Goal: Book appointment/travel/reservation

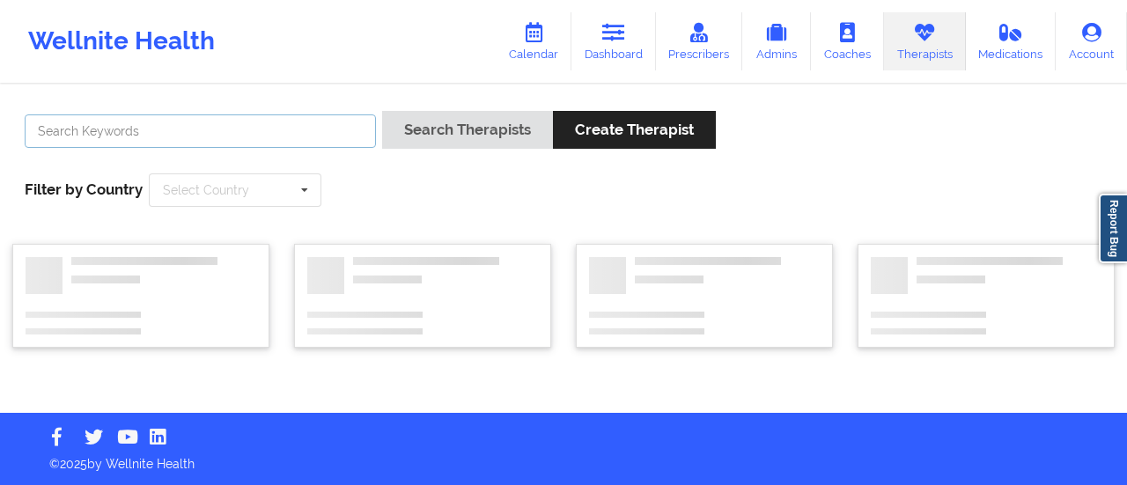
click at [327, 129] on input "text" at bounding box center [200, 130] width 351 height 33
paste input "[PERSON_NAME]"
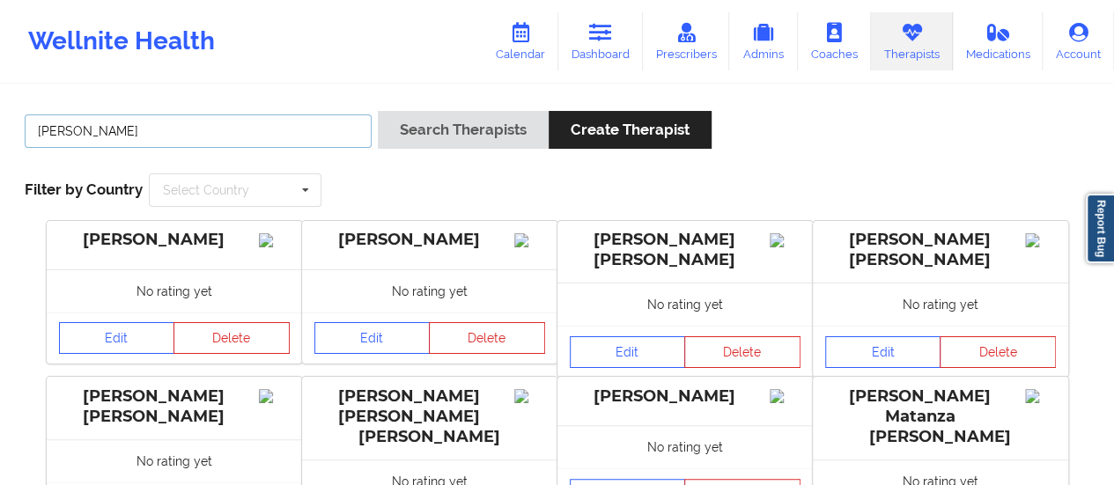
click at [63, 133] on input "[PERSON_NAME]" at bounding box center [198, 130] width 347 height 33
click at [378, 111] on button "Search Therapists" at bounding box center [463, 130] width 171 height 38
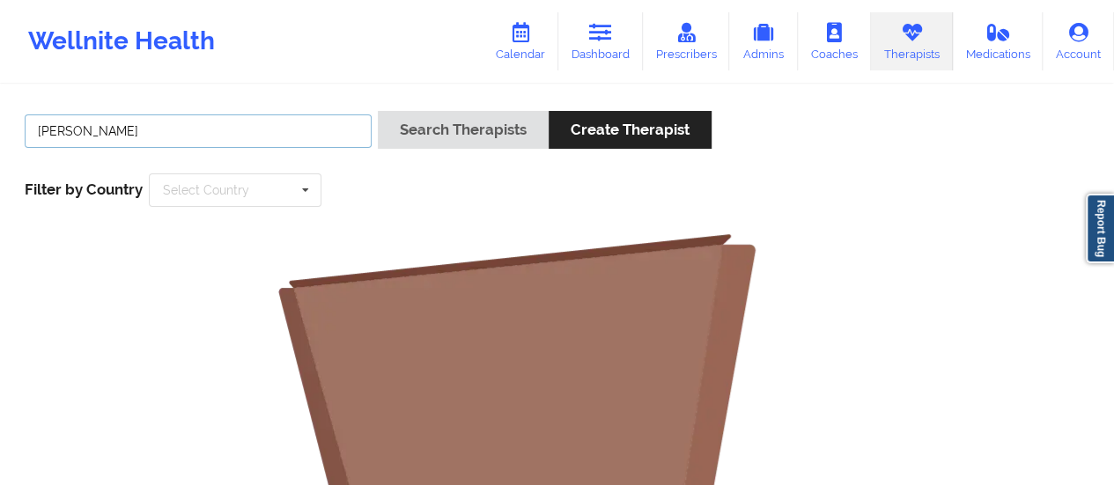
type input "[PERSON_NAME]"
click at [378, 111] on button "Search Therapists" at bounding box center [463, 130] width 171 height 38
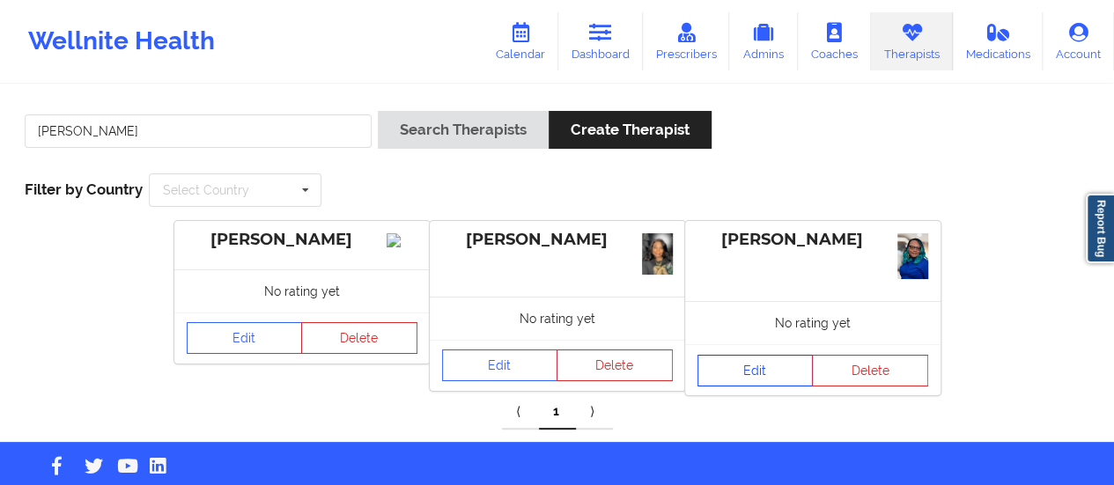
click at [726, 371] on link "Edit" at bounding box center [755, 371] width 116 height 32
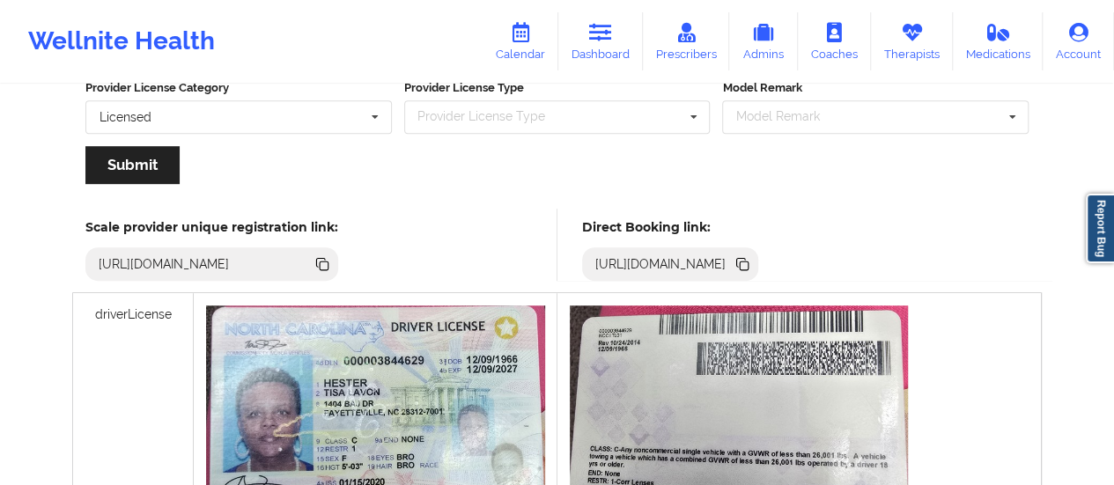
scroll to position [402, 0]
click at [748, 261] on icon at bounding box center [743, 265] width 9 height 9
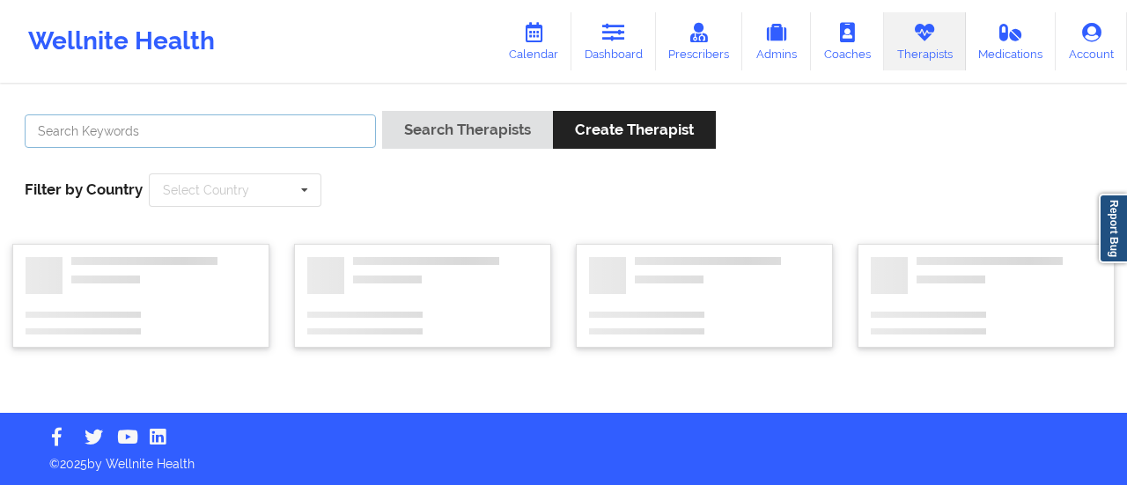
click at [276, 142] on input "text" at bounding box center [200, 130] width 351 height 33
paste input "[PERSON_NAME]"
type input "[PERSON_NAME]"
click at [382, 111] on button "Search Therapists" at bounding box center [467, 130] width 171 height 38
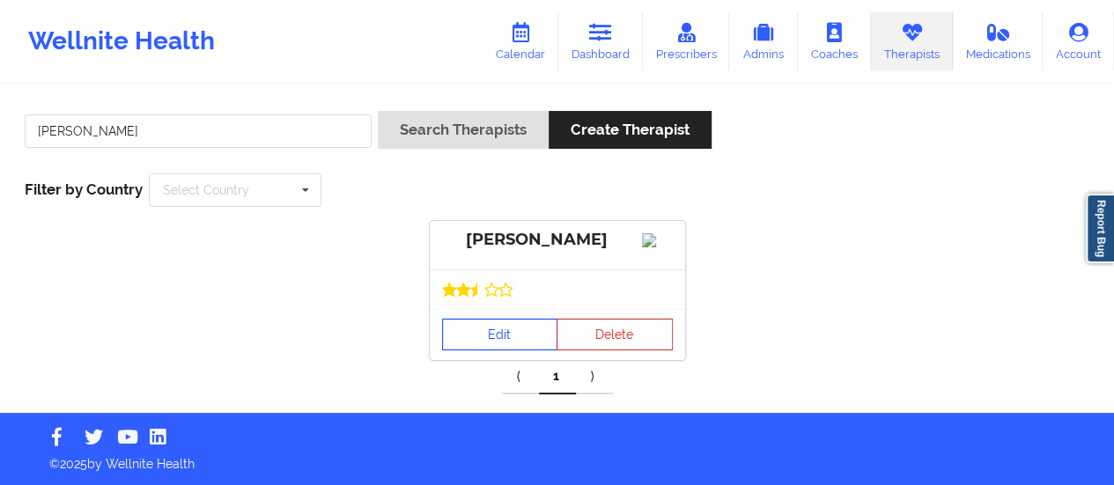
click at [474, 350] on link "Edit" at bounding box center [500, 335] width 116 height 32
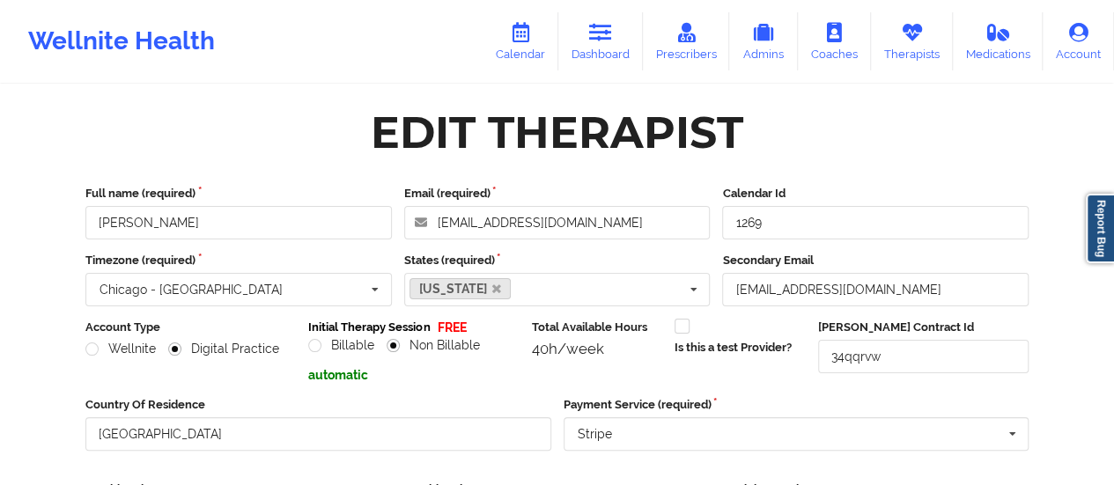
scroll to position [317, 0]
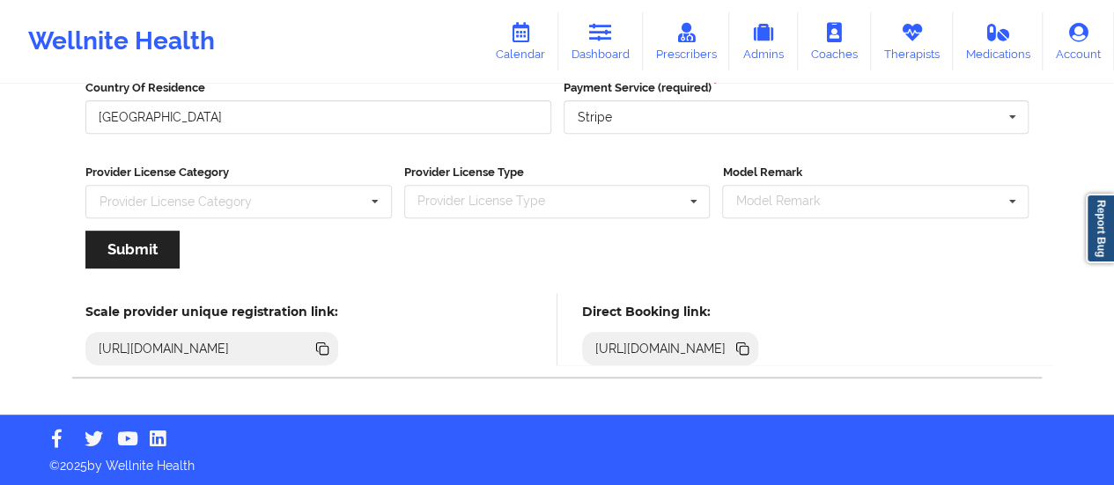
click at [746, 343] on icon at bounding box center [741, 346] width 9 height 9
click at [543, 48] on link "Calendar" at bounding box center [520, 41] width 76 height 58
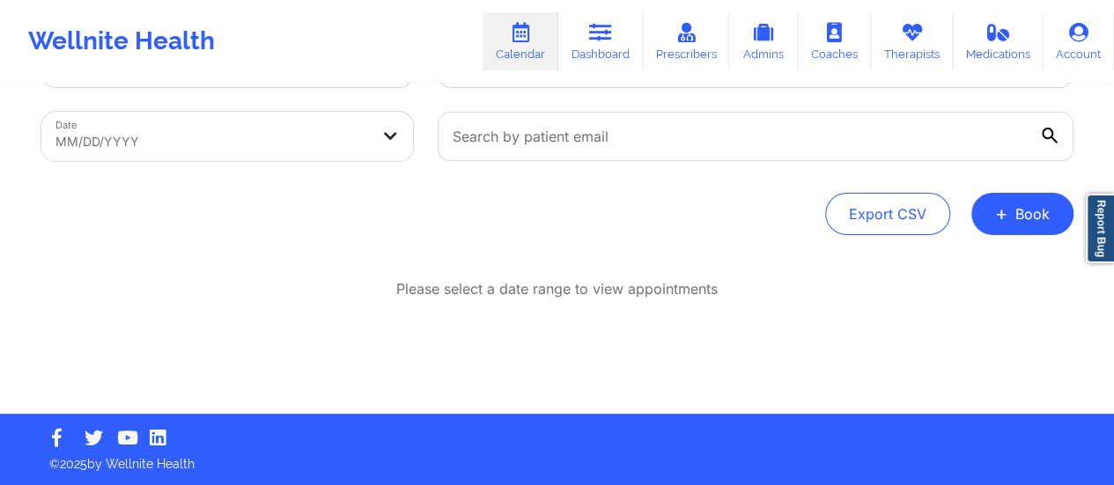
scroll to position [80, 0]
click at [1058, 219] on button "+ Book" at bounding box center [1022, 214] width 102 height 42
click at [937, 256] on button "Therapy Session" at bounding box center [992, 269] width 135 height 29
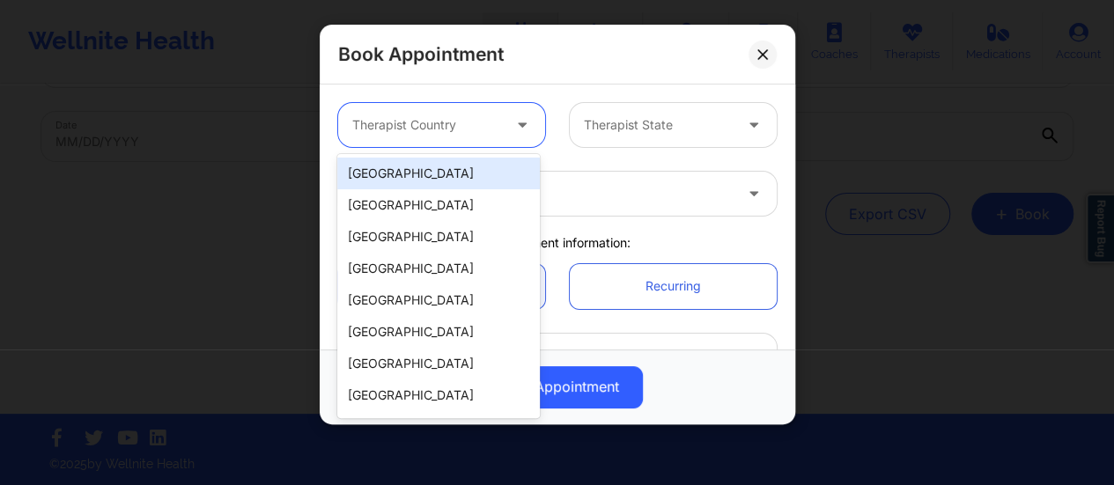
click at [450, 121] on div at bounding box center [426, 124] width 149 height 21
click at [410, 175] on div "[GEOGRAPHIC_DATA]" at bounding box center [438, 174] width 202 height 32
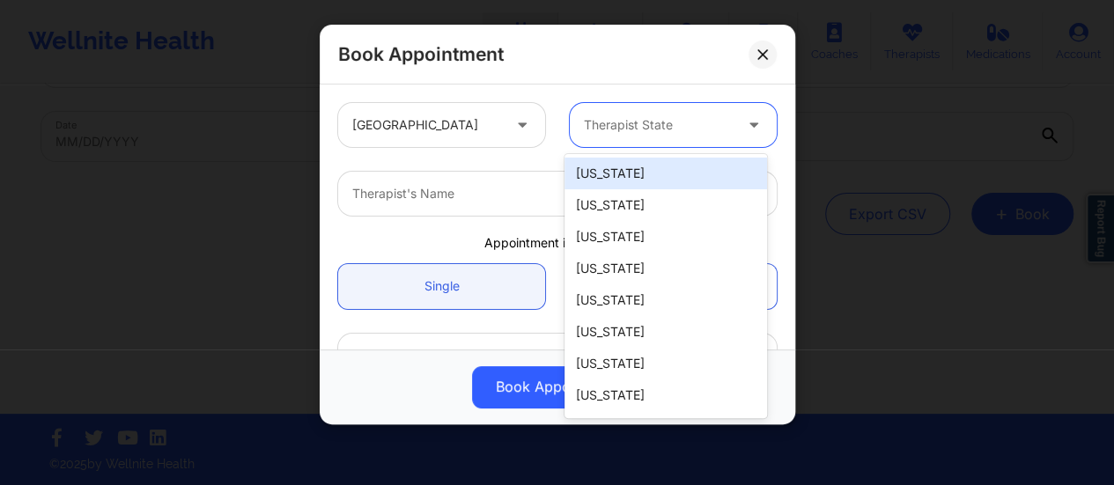
click at [613, 124] on div at bounding box center [658, 124] width 149 height 21
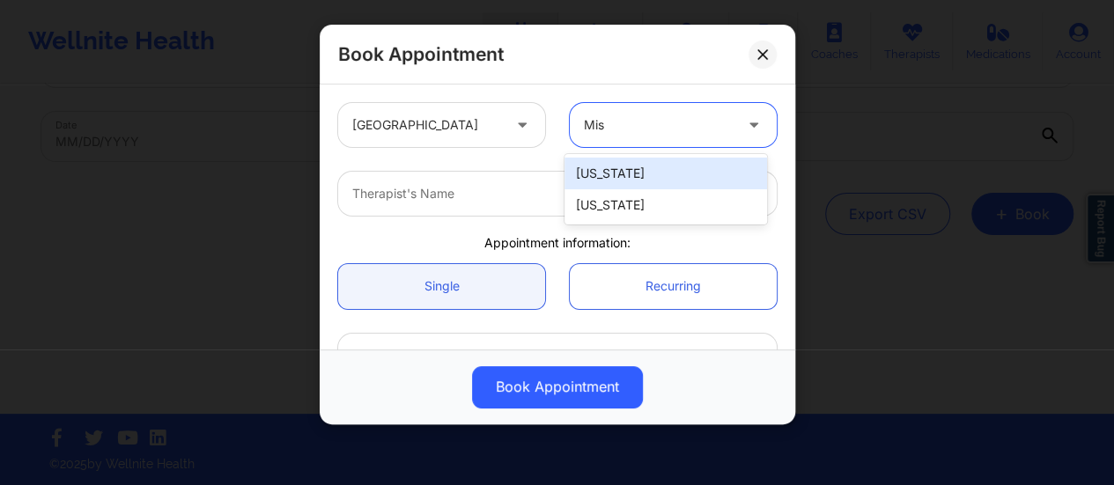
type input "Miss"
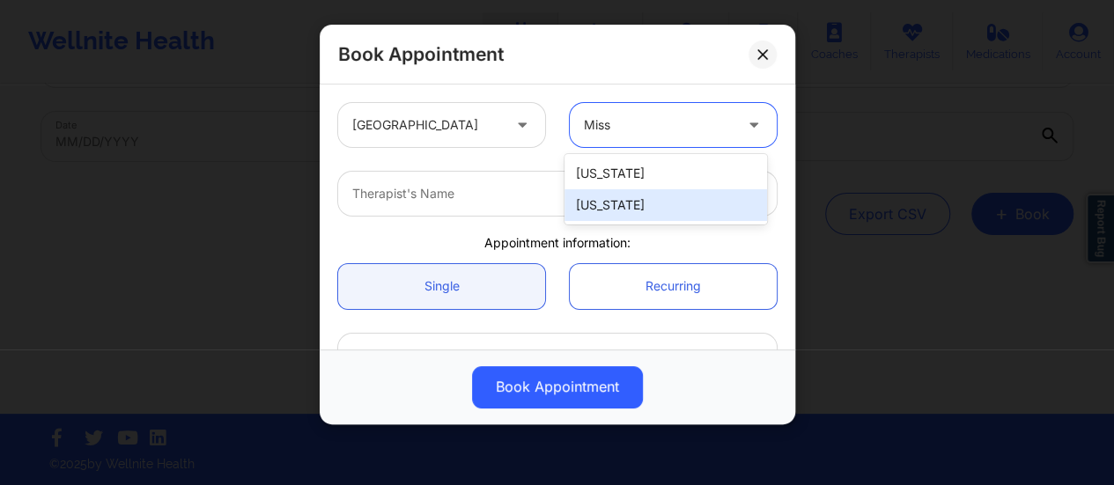
click at [615, 197] on div "[US_STATE]" at bounding box center [665, 205] width 202 height 32
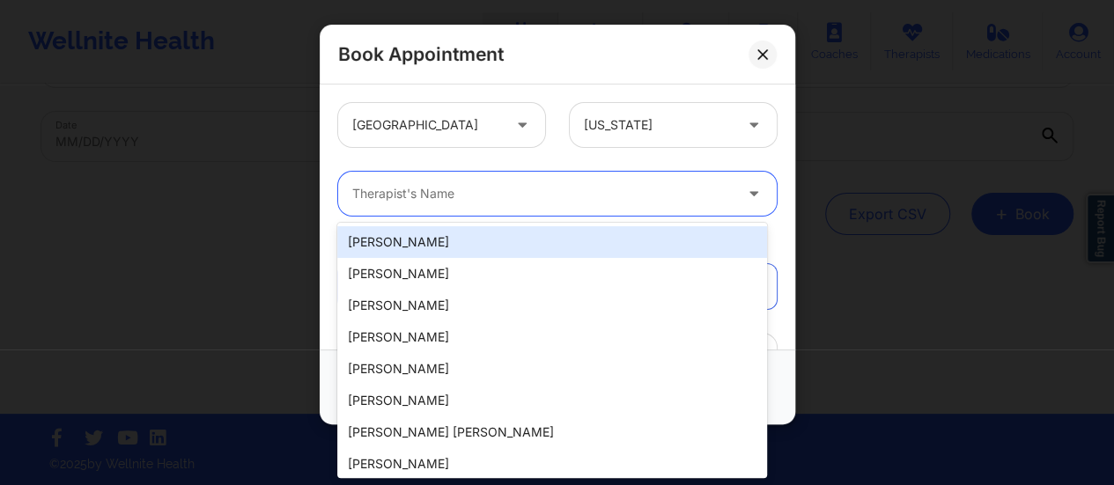
click at [485, 196] on div at bounding box center [542, 193] width 380 height 21
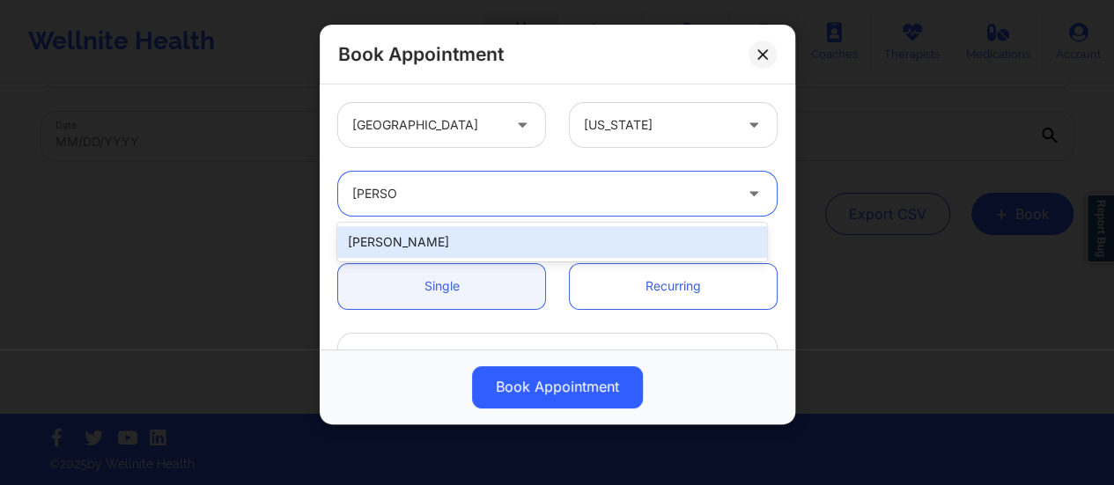
type input "[PERSON_NAME]"
type input "Darcel Ty"
type input "[PERSON_NAME]"
click at [442, 238] on div "[PERSON_NAME]" at bounding box center [552, 242] width 430 height 32
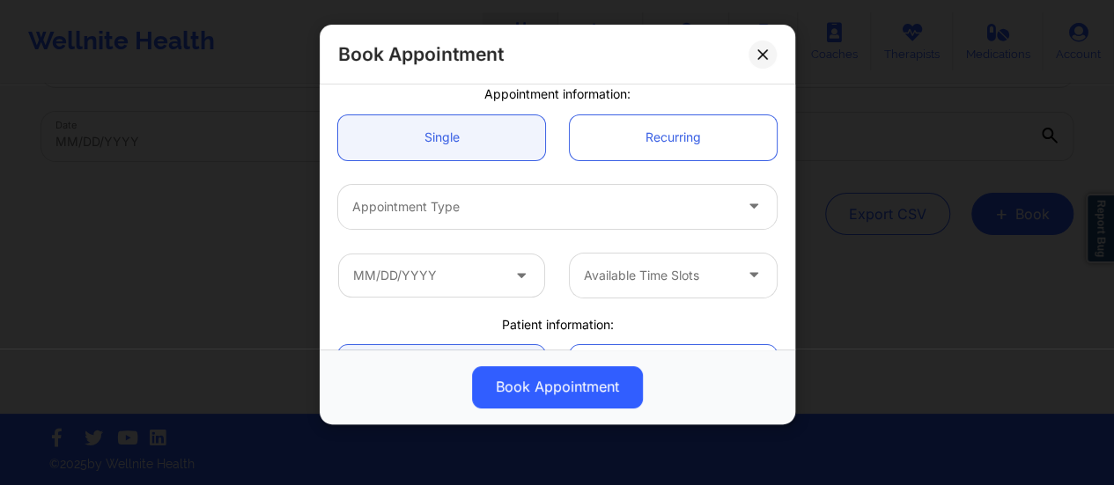
scroll to position [150, 0]
click at [488, 206] on div at bounding box center [542, 205] width 380 height 21
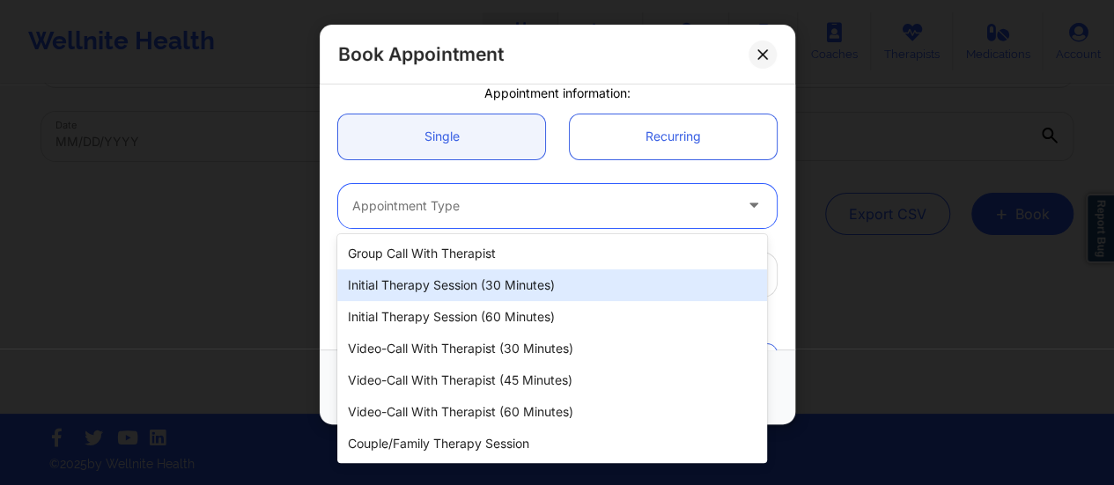
click at [417, 297] on div "Initial Therapy Session (30 minutes)" at bounding box center [552, 285] width 430 height 32
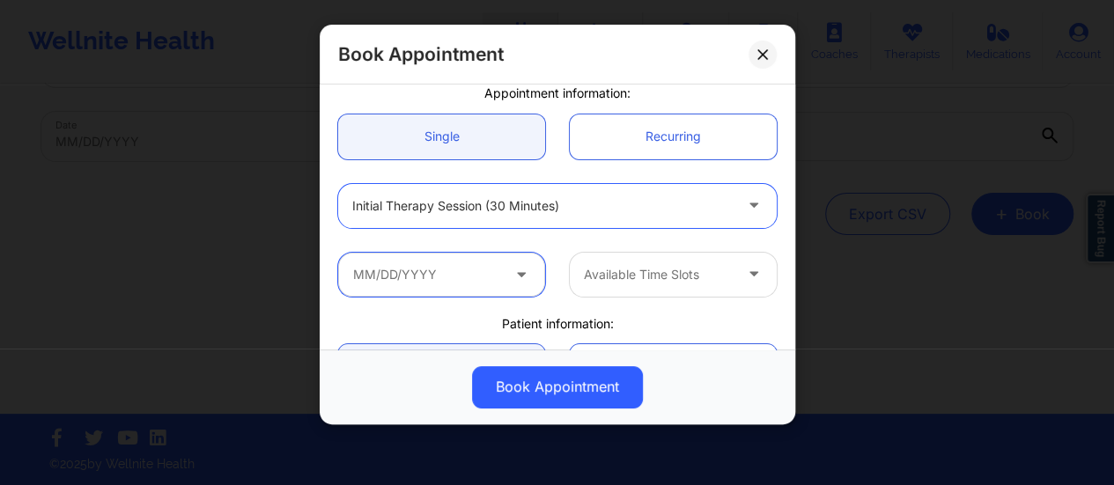
click at [445, 279] on input "text" at bounding box center [441, 275] width 207 height 44
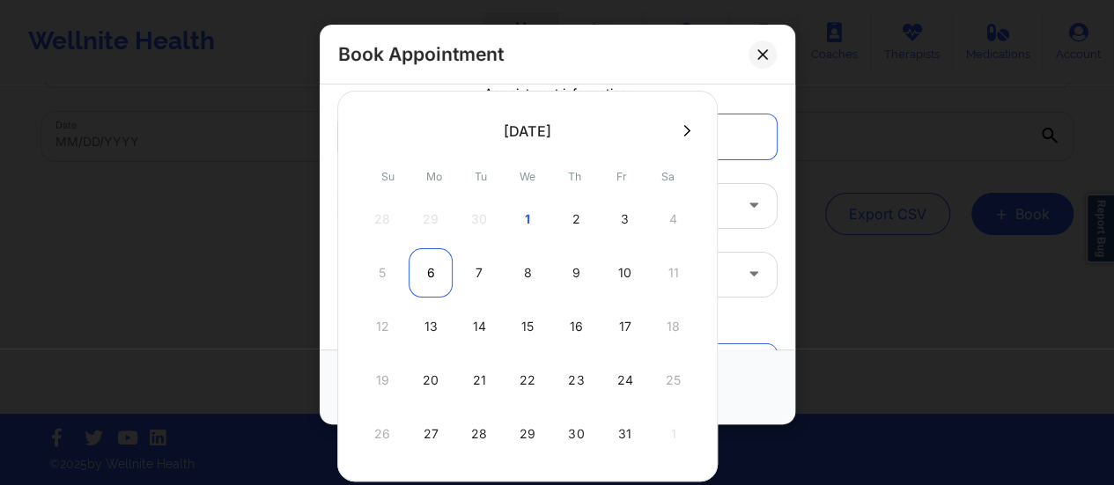
click at [425, 280] on div "6" at bounding box center [430, 272] width 44 height 49
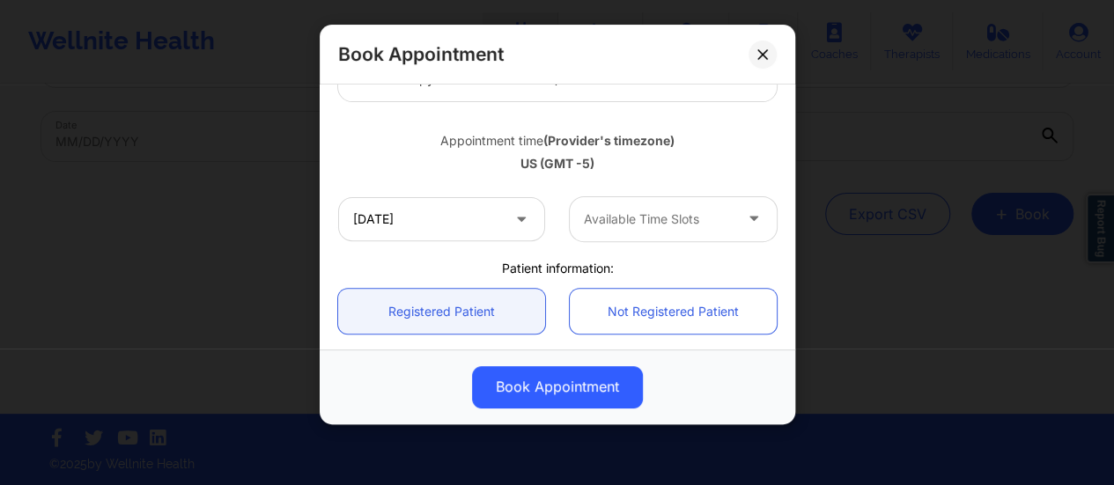
scroll to position [289, 0]
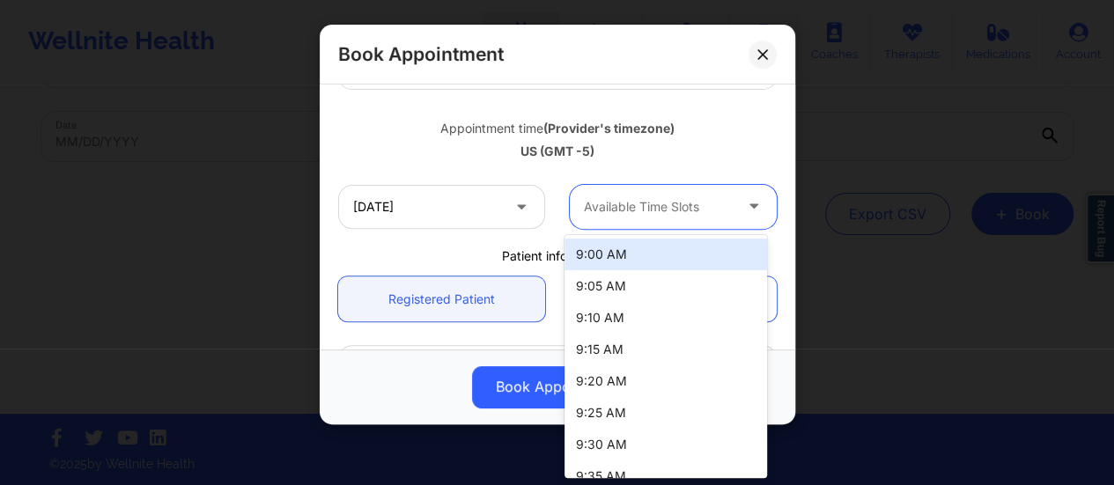
click at [648, 202] on div at bounding box center [658, 206] width 149 height 21
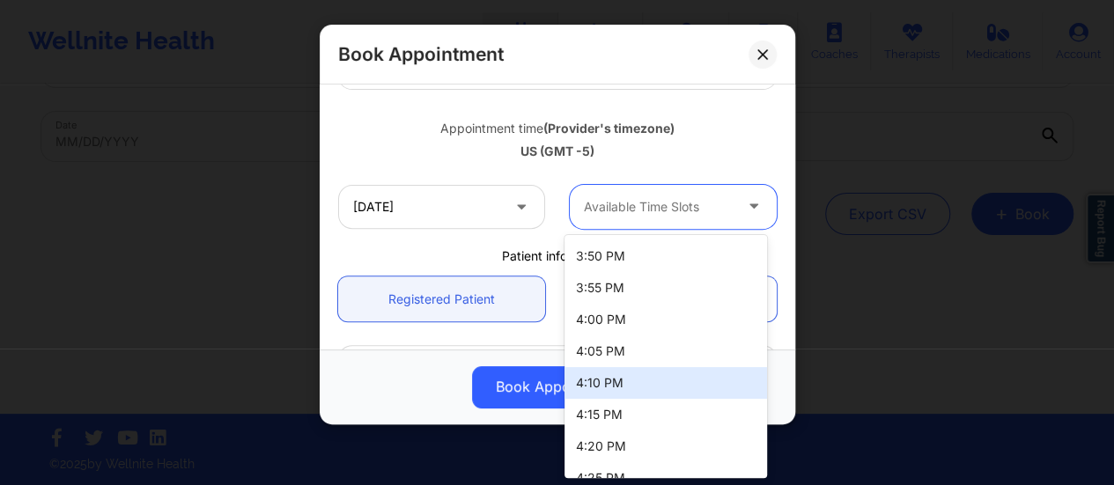
scroll to position [2648, 0]
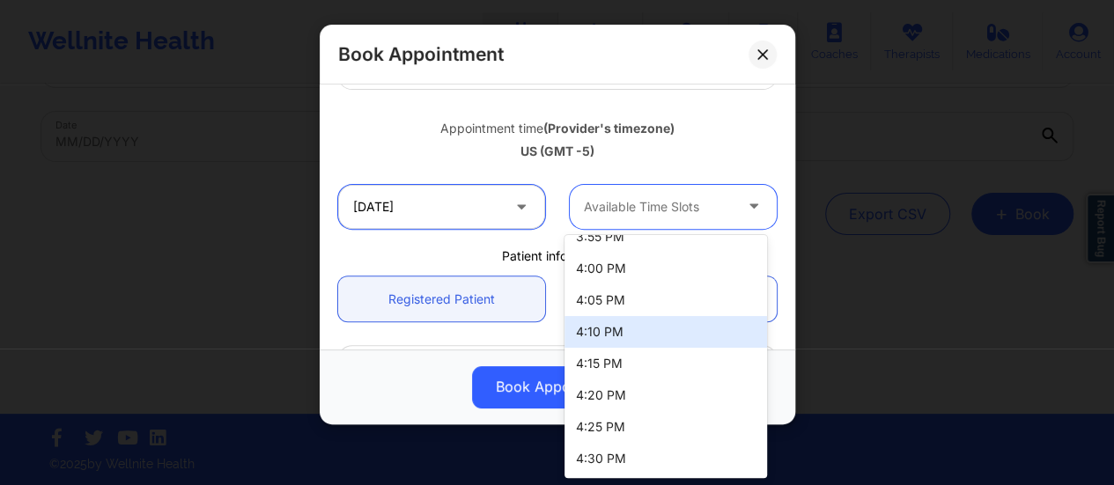
click at [487, 207] on input "[DATE]" at bounding box center [441, 207] width 207 height 44
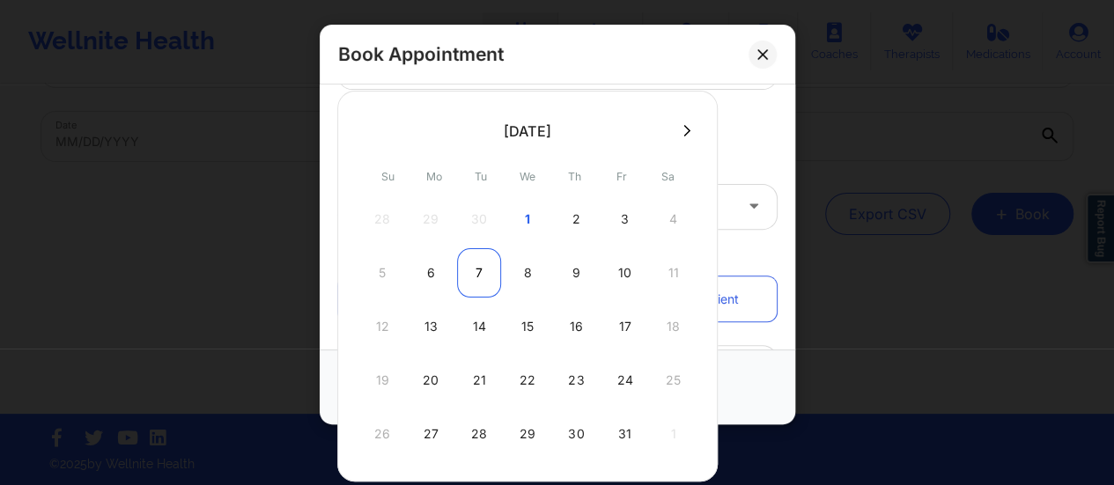
click at [482, 263] on div "7" at bounding box center [479, 272] width 44 height 49
type input "[DATE]"
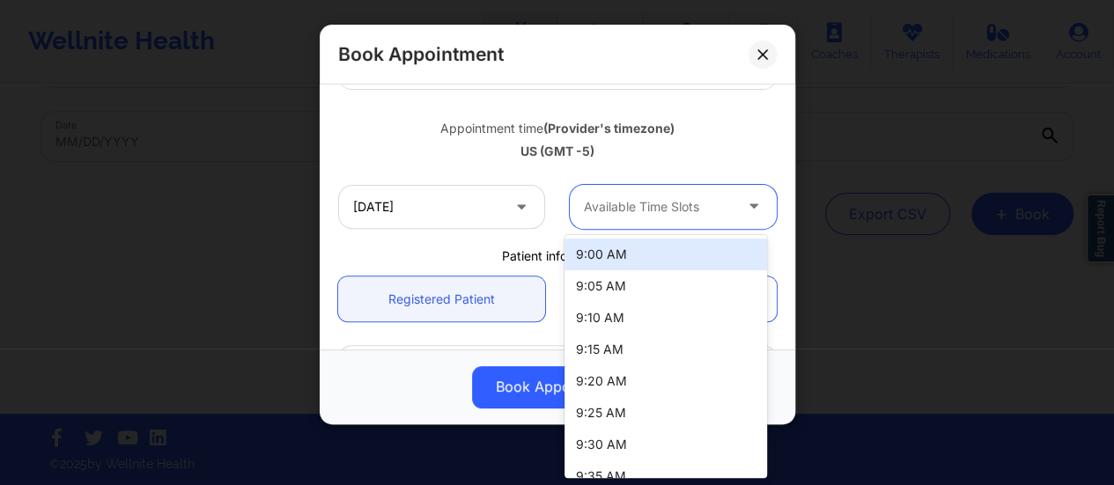
click at [655, 209] on div at bounding box center [658, 206] width 149 height 21
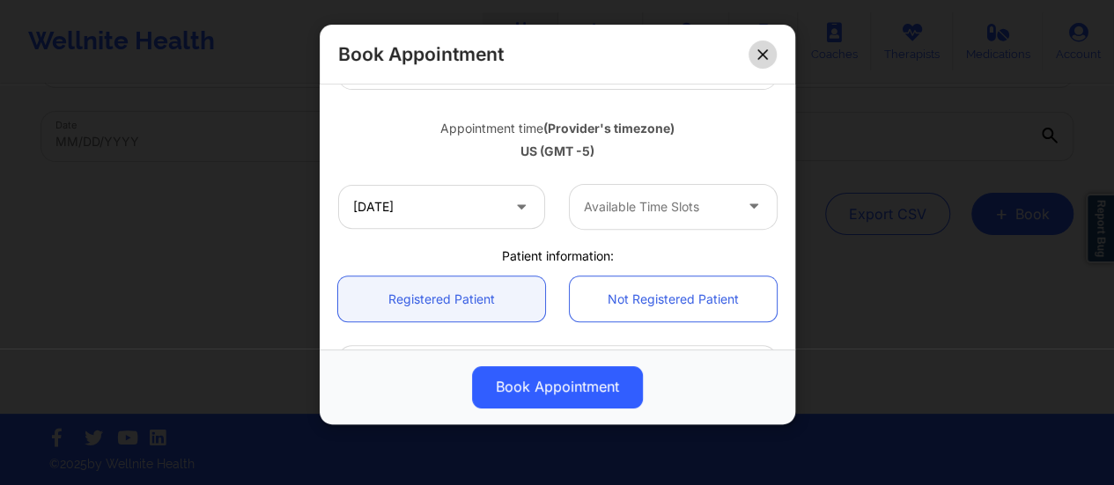
click at [754, 57] on button at bounding box center [762, 54] width 28 height 28
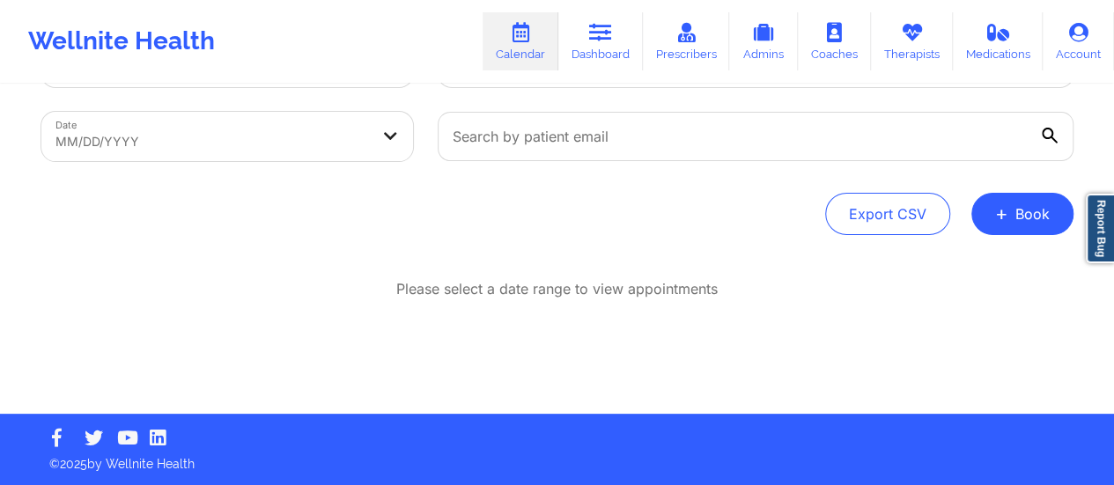
scroll to position [0, 0]
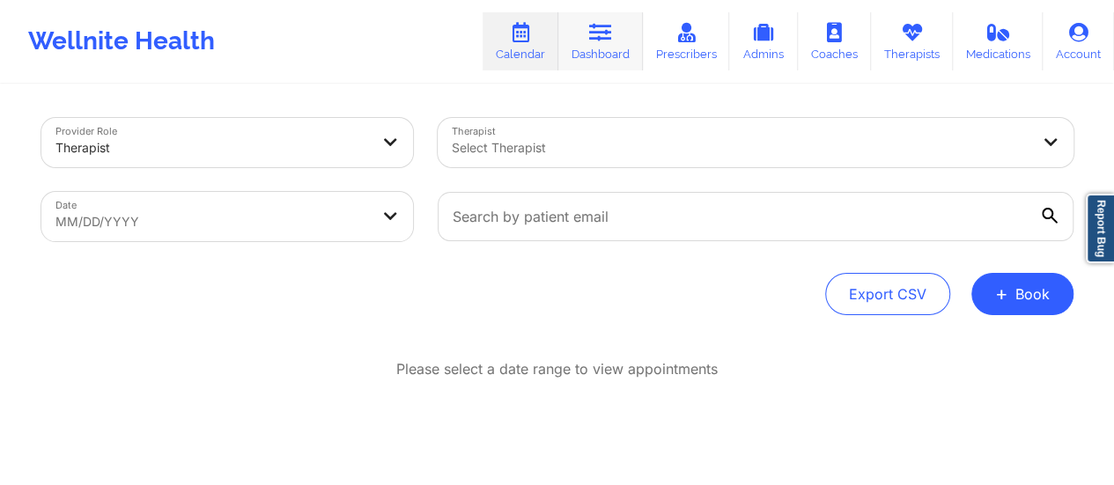
click at [625, 36] on link "Dashboard" at bounding box center [600, 41] width 85 height 58
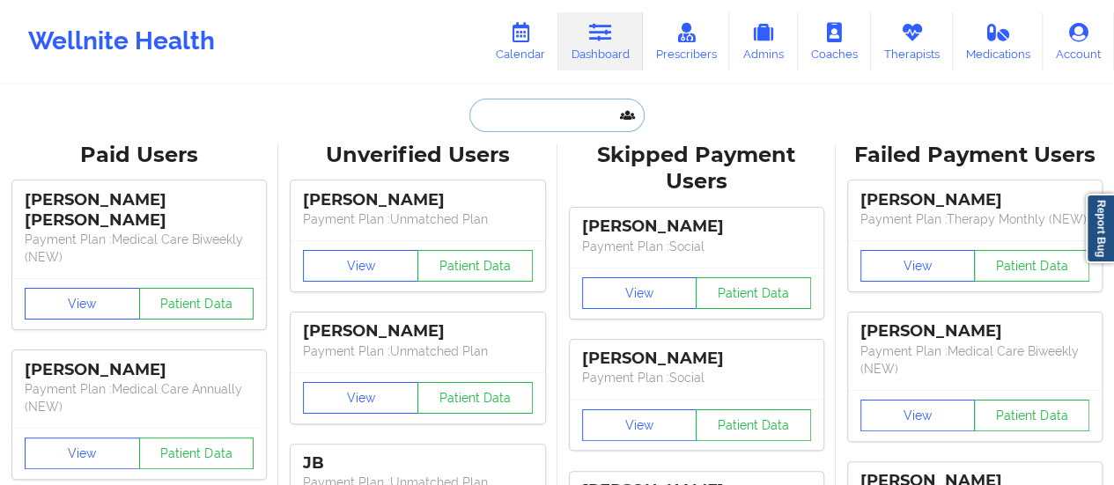
click at [565, 102] on input "text" at bounding box center [556, 115] width 174 height 33
paste input "[EMAIL_ADDRESS][DOMAIN_NAME]"
type input "[EMAIL_ADDRESS][DOMAIN_NAME]"
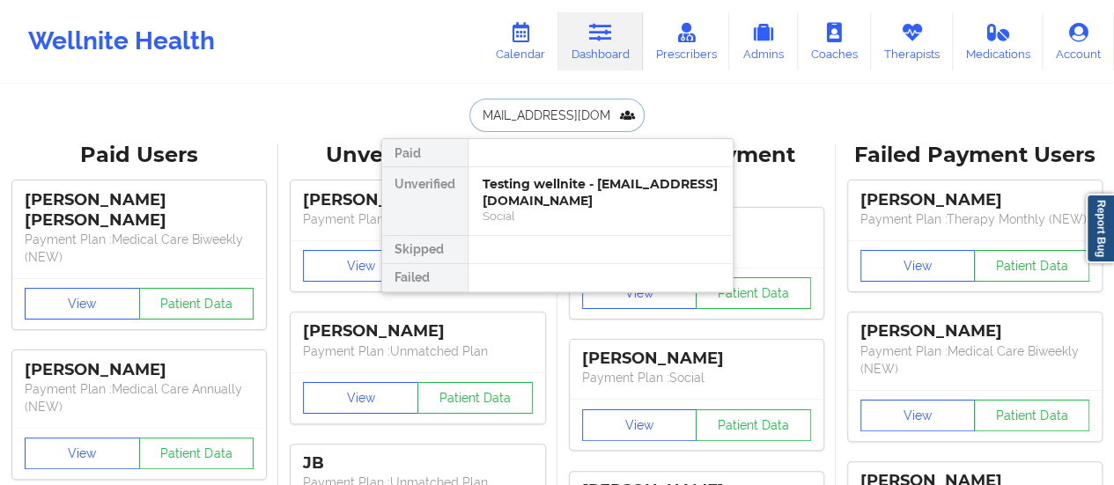
click at [526, 180] on div "Testing wellnite - [EMAIL_ADDRESS][DOMAIN_NAME]" at bounding box center [600, 192] width 236 height 33
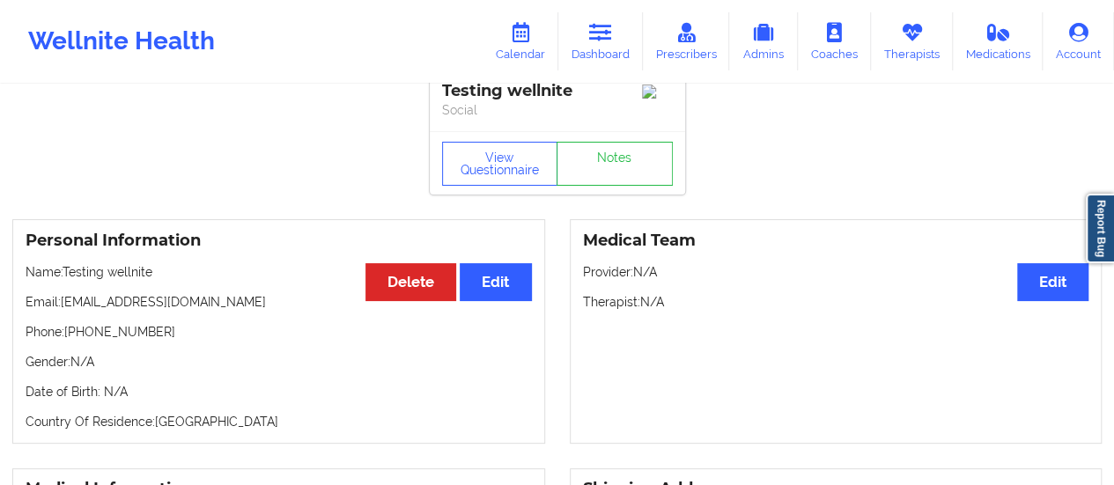
scroll to position [21, 0]
click at [905, 47] on link "Therapists" at bounding box center [912, 41] width 82 height 58
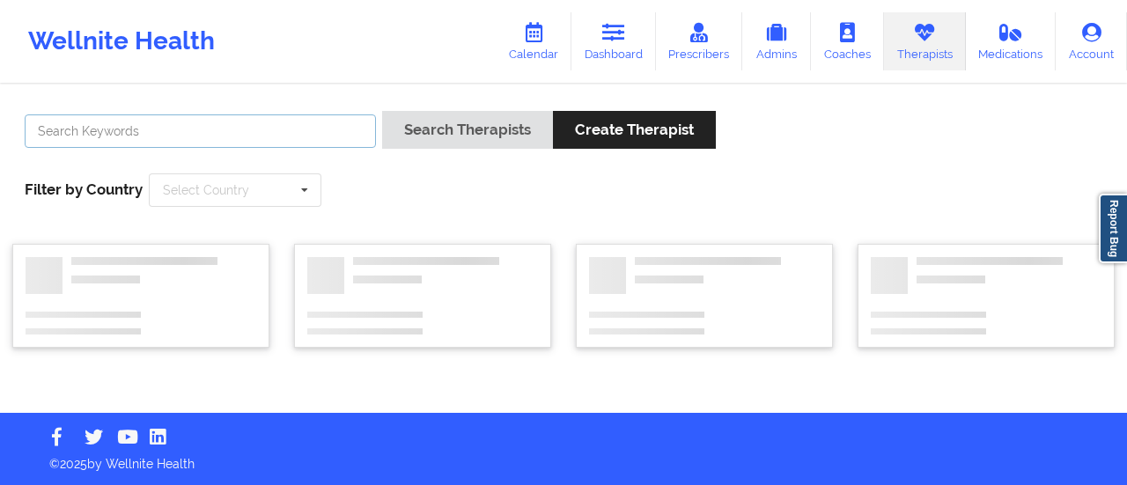
click at [217, 128] on input "text" at bounding box center [200, 130] width 351 height 33
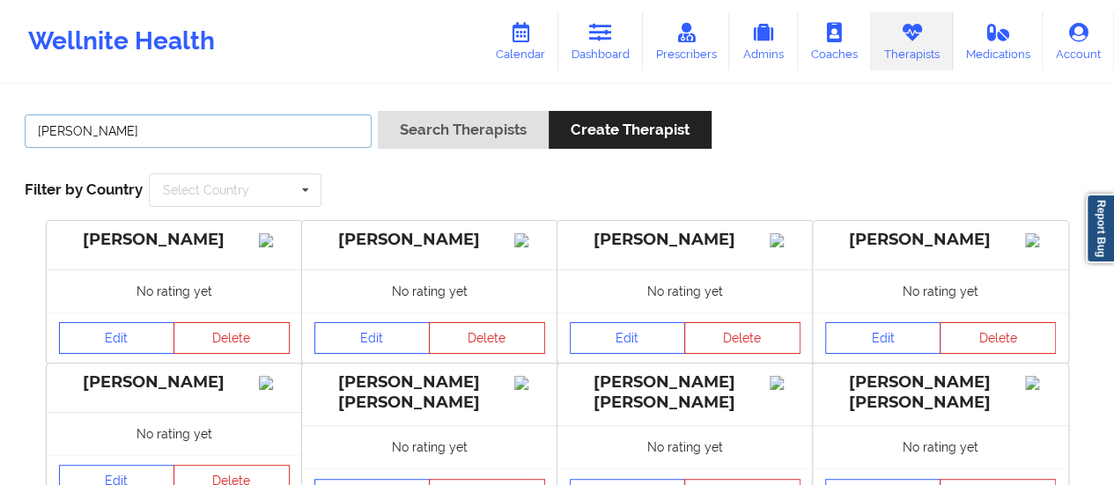
type input "[PERSON_NAME]"
click at [378, 111] on button "Search Therapists" at bounding box center [463, 130] width 171 height 38
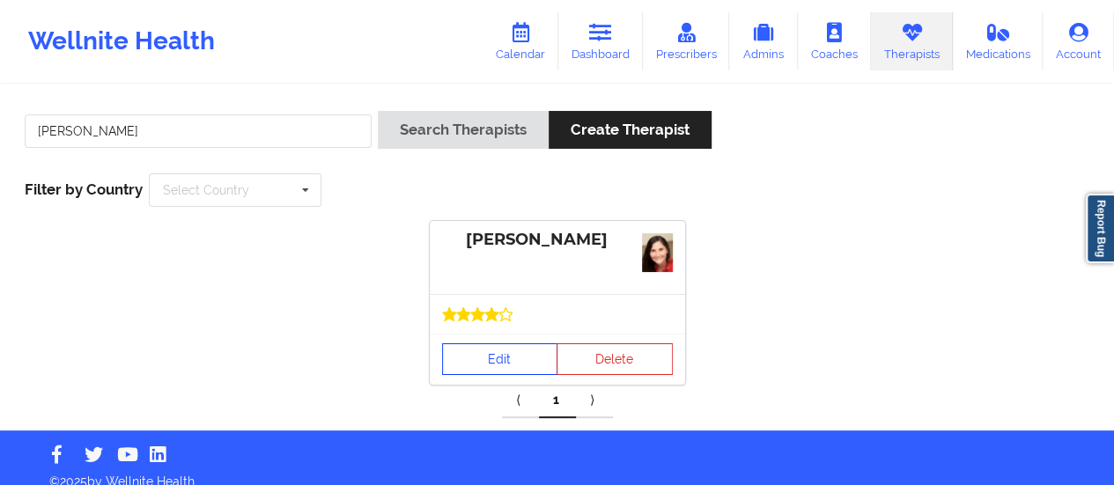
click at [463, 358] on link "Edit" at bounding box center [500, 359] width 116 height 32
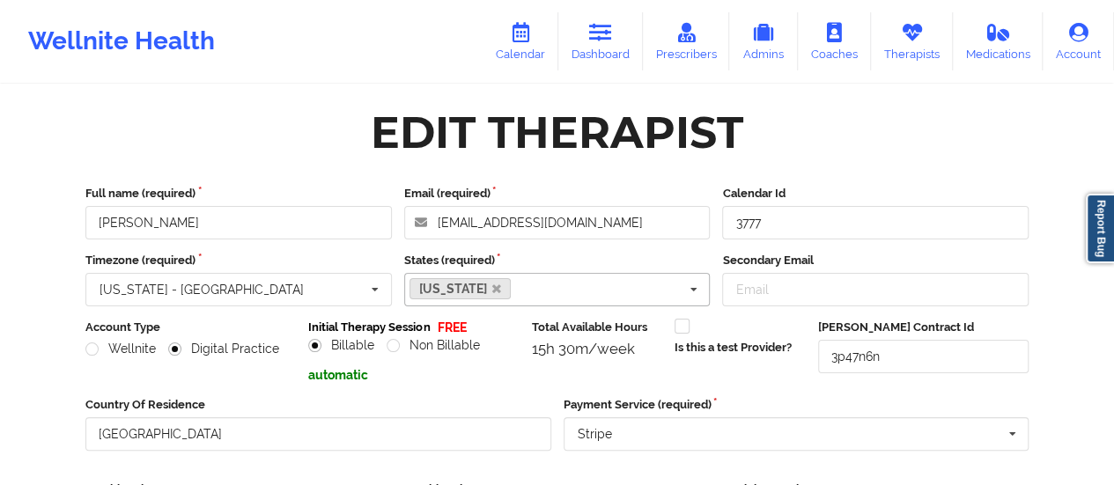
scroll to position [317, 0]
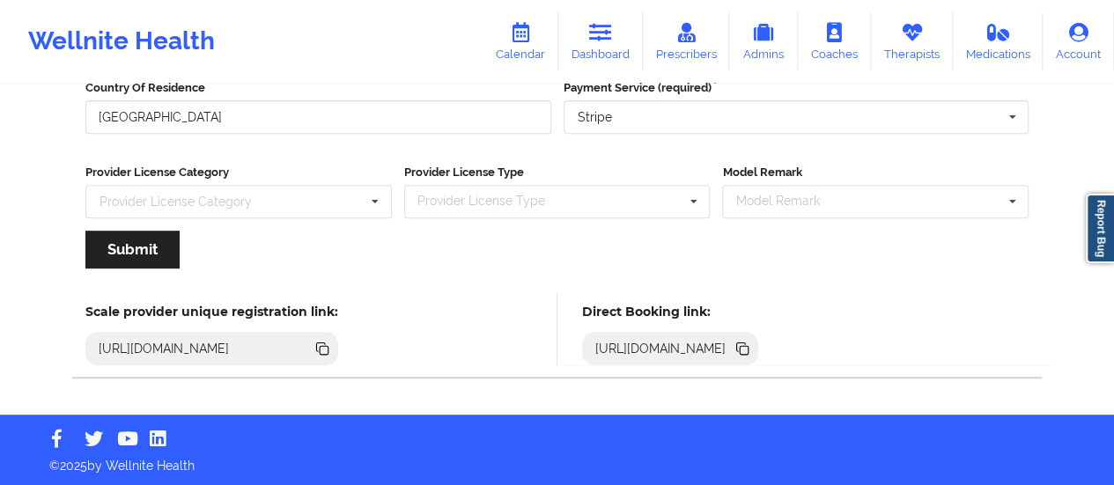
click at [752, 347] on icon at bounding box center [741, 348] width 19 height 19
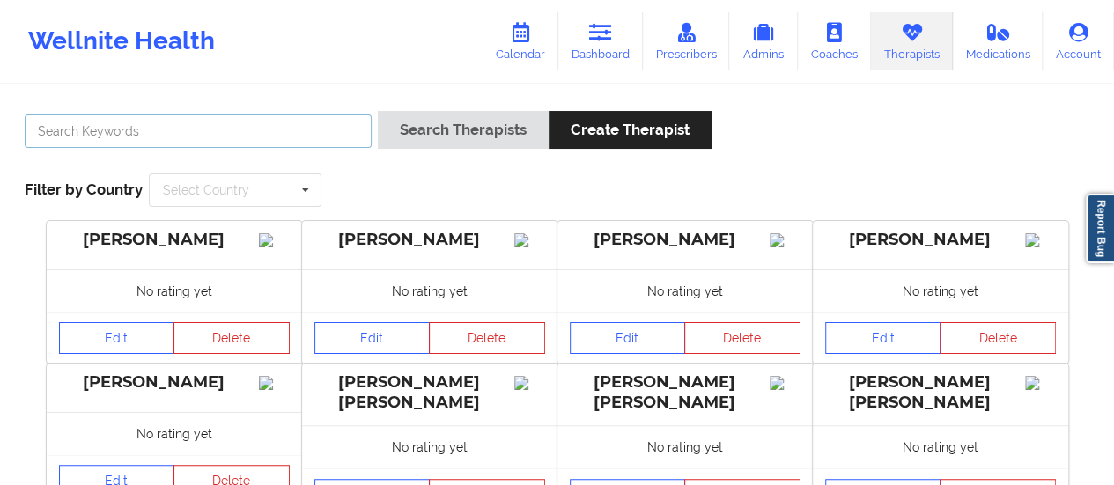
click at [150, 129] on input "text" at bounding box center [198, 130] width 347 height 33
type input "[PERSON_NAME]"
click at [378, 111] on button "Search Therapists" at bounding box center [463, 130] width 171 height 38
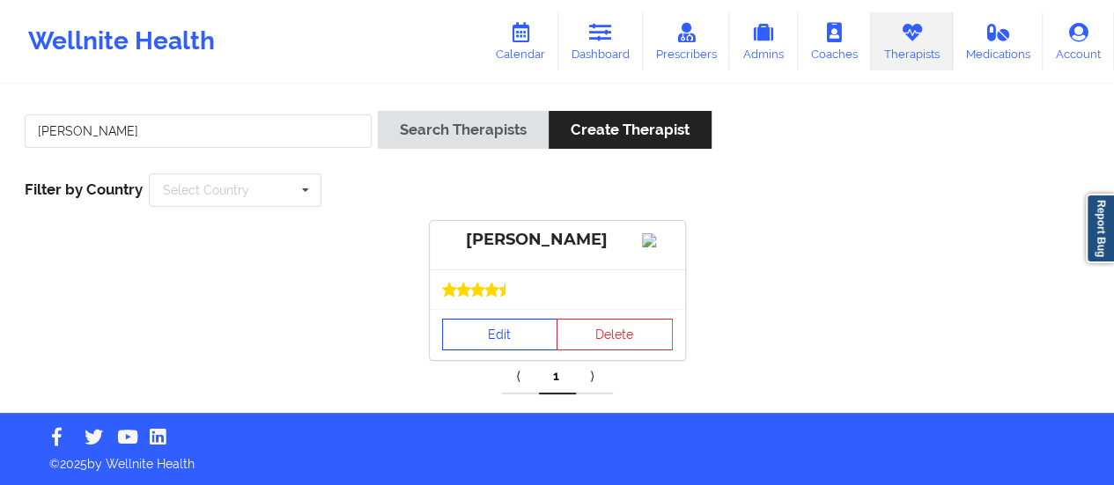
click at [488, 350] on link "Edit" at bounding box center [500, 335] width 116 height 32
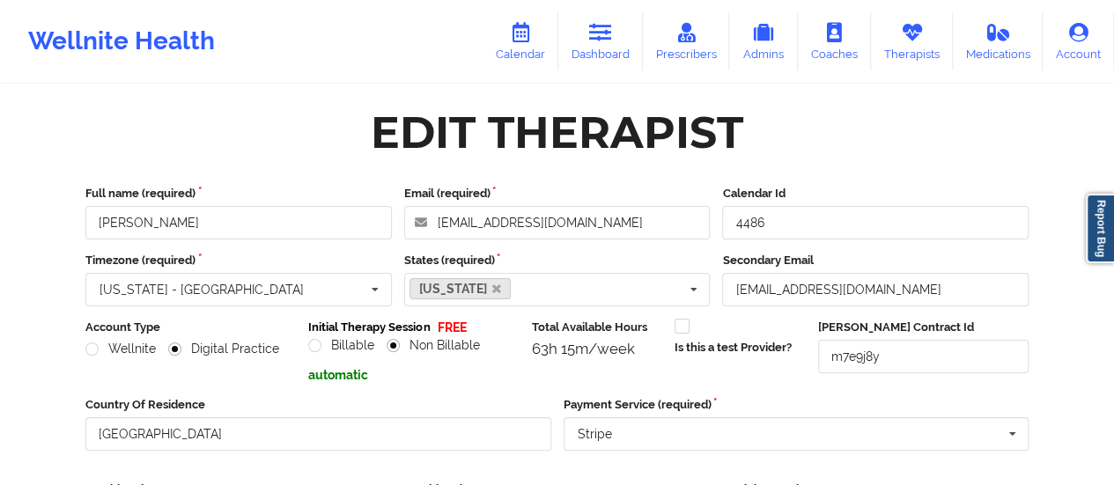
scroll to position [317, 0]
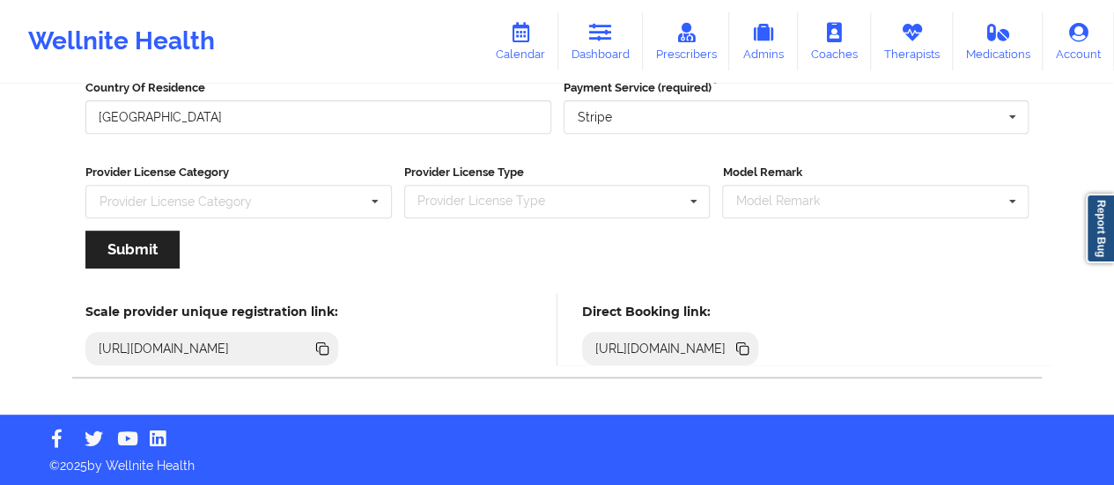
click at [746, 344] on icon at bounding box center [741, 346] width 9 height 9
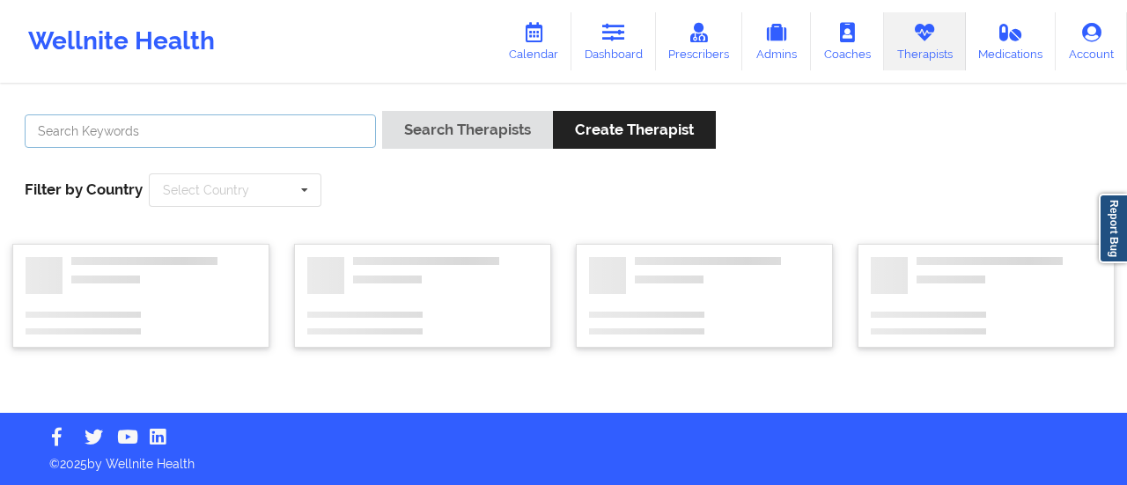
click at [327, 122] on input "text" at bounding box center [200, 130] width 351 height 33
type input "[PERSON_NAME]"
click at [382, 111] on button "Search Therapists" at bounding box center [467, 130] width 171 height 38
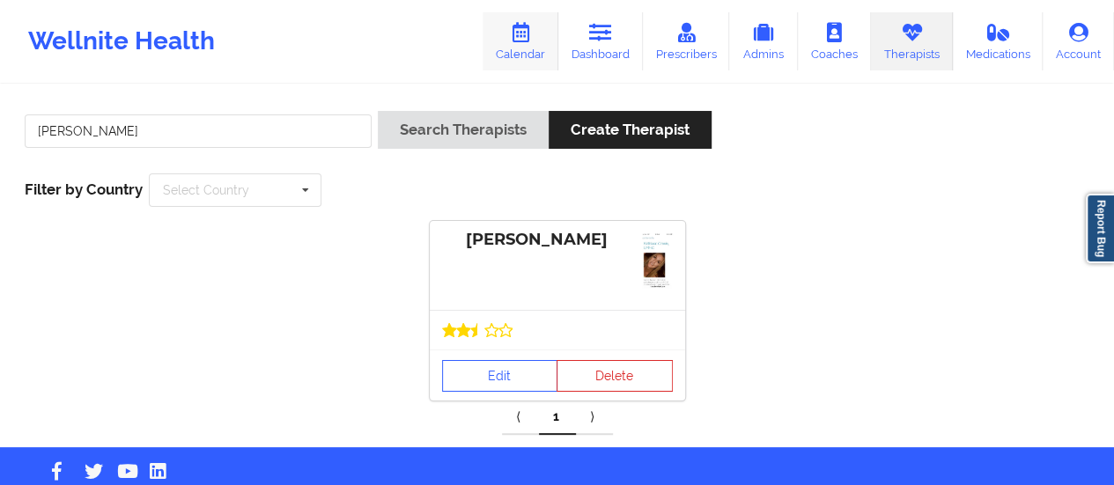
click at [524, 48] on link "Calendar" at bounding box center [520, 41] width 76 height 58
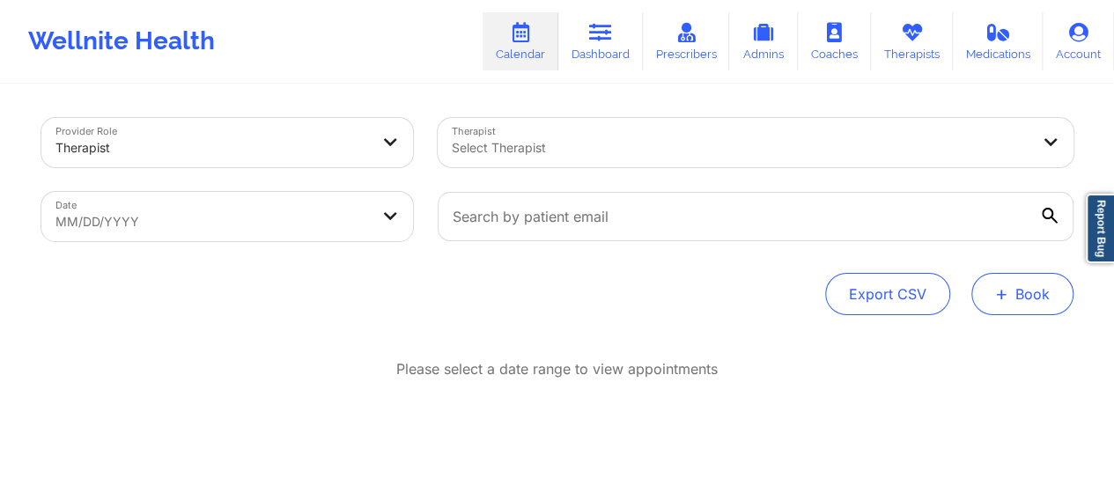
click at [1010, 295] on button "+ Book" at bounding box center [1022, 294] width 102 height 42
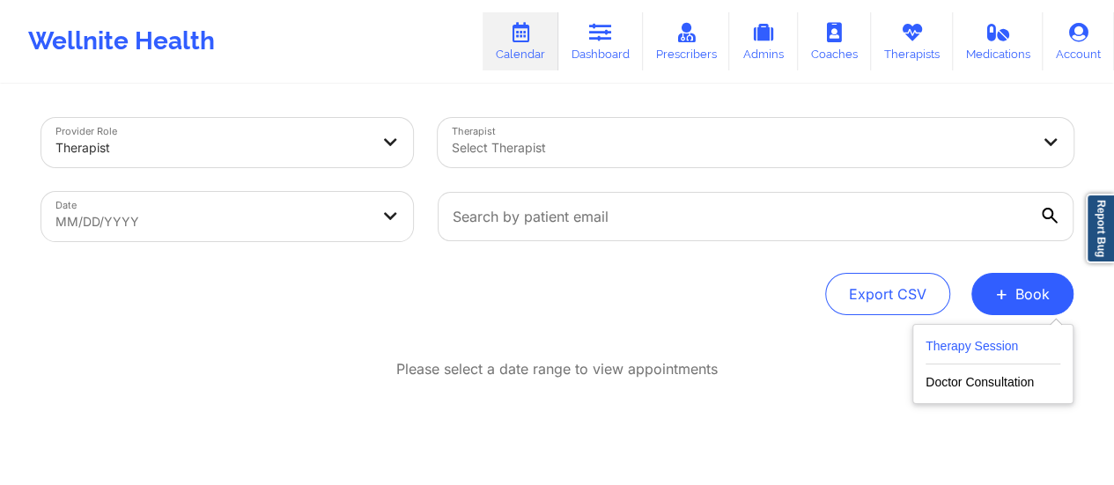
click at [967, 353] on button "Therapy Session" at bounding box center [992, 349] width 135 height 29
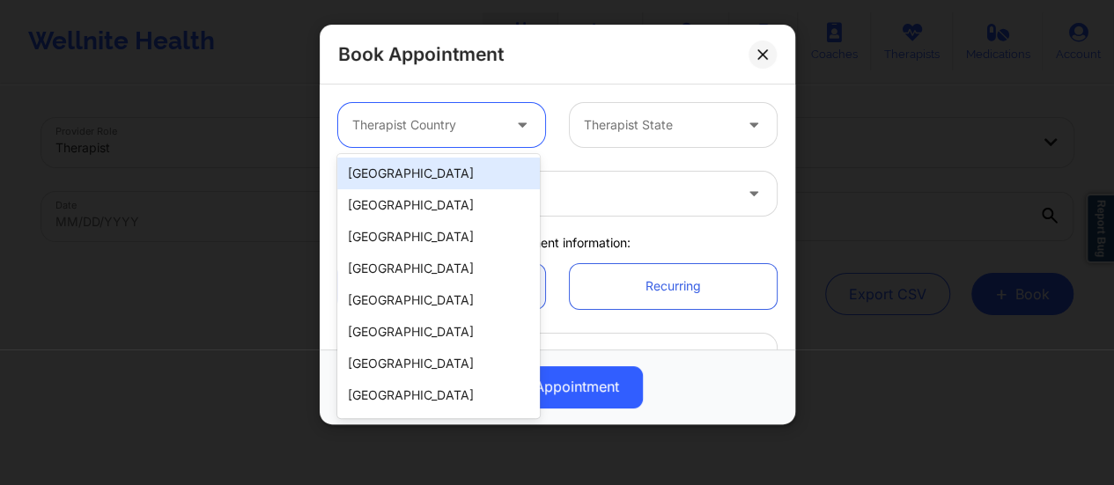
click at [482, 114] on div at bounding box center [426, 124] width 149 height 21
click at [434, 163] on div "[GEOGRAPHIC_DATA]" at bounding box center [438, 174] width 202 height 32
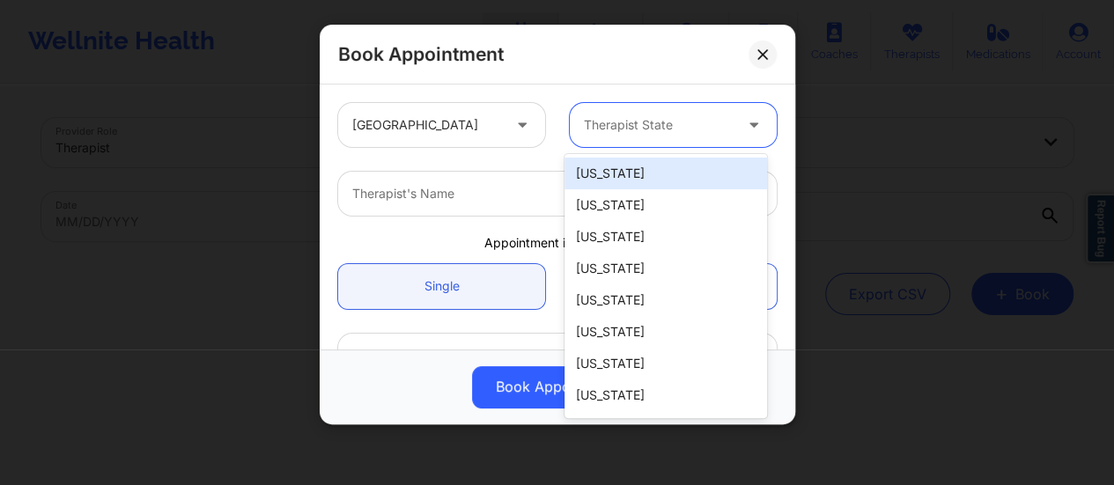
click at [646, 122] on div at bounding box center [658, 124] width 149 height 21
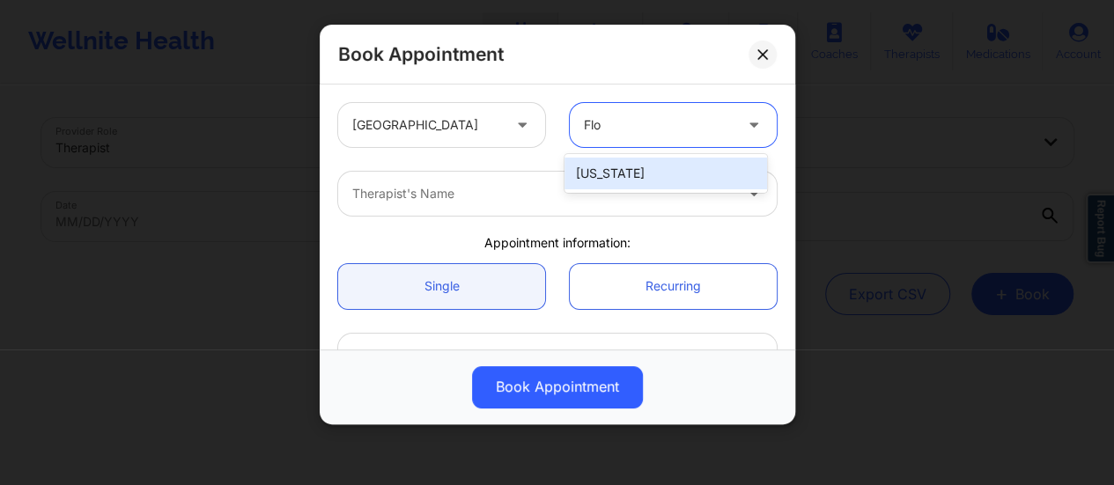
type input "[PERSON_NAME]"
click at [649, 162] on div "[US_STATE]" at bounding box center [665, 174] width 202 height 32
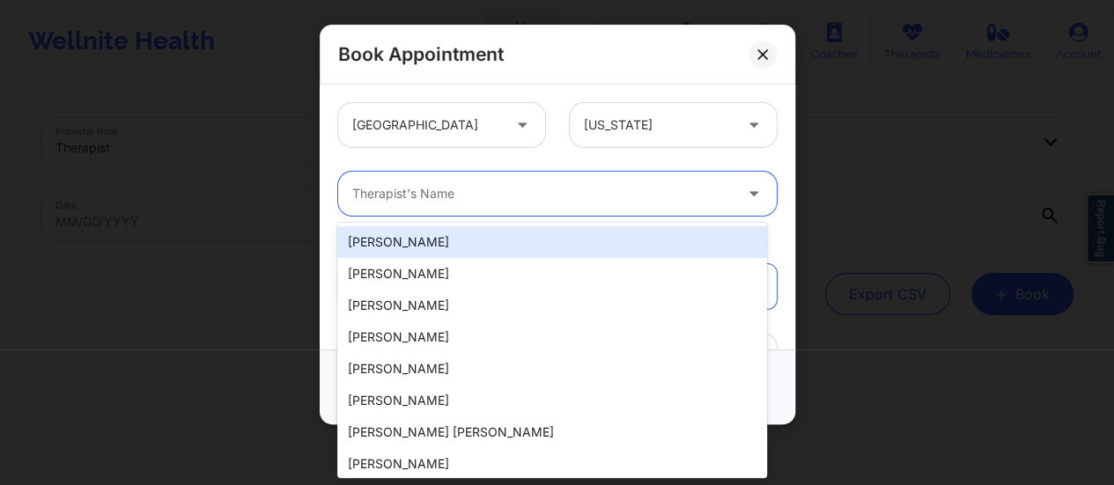
click at [533, 191] on div at bounding box center [542, 193] width 380 height 21
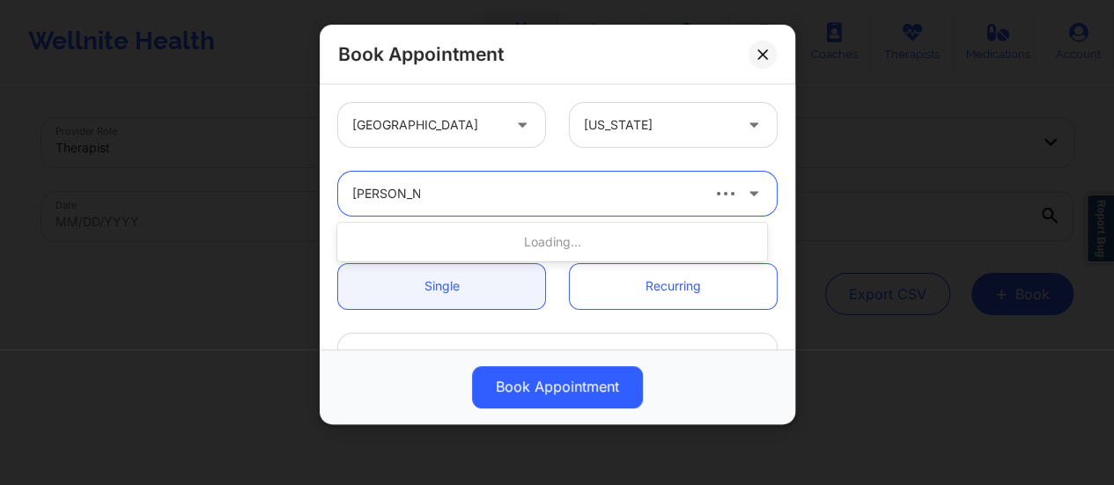
type input "[PERSON_NAME]"
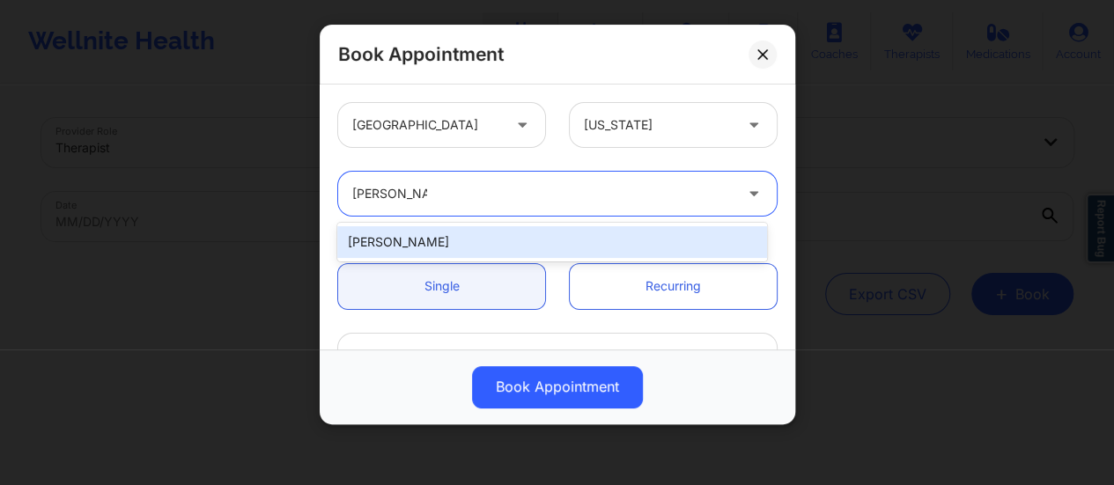
click at [511, 246] on div "[PERSON_NAME]" at bounding box center [552, 242] width 430 height 32
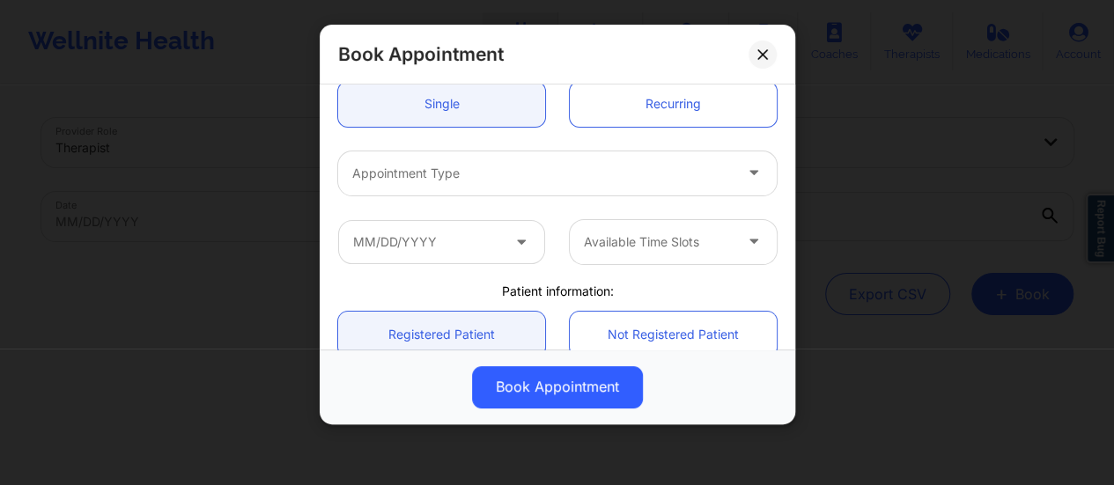
scroll to position [186, 0]
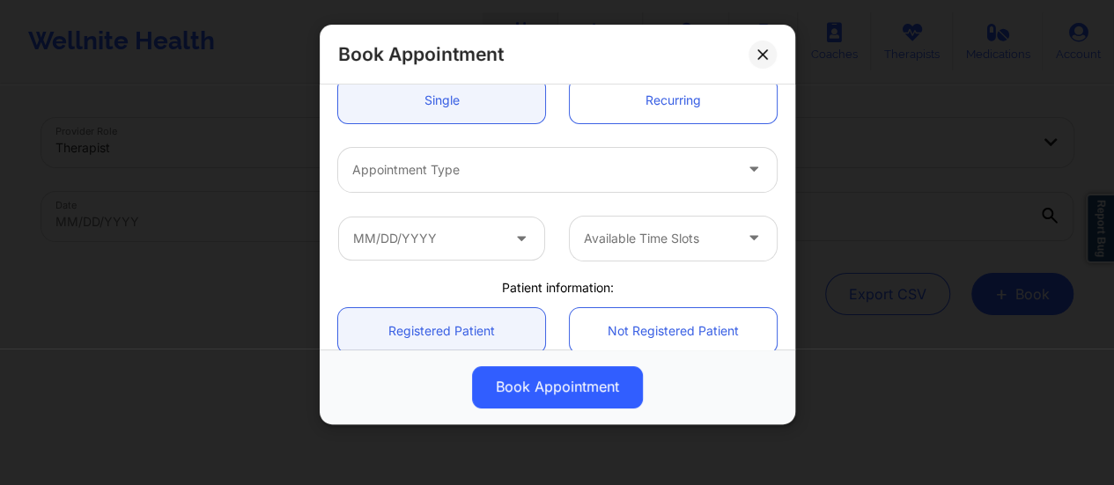
click at [466, 168] on div at bounding box center [542, 169] width 380 height 21
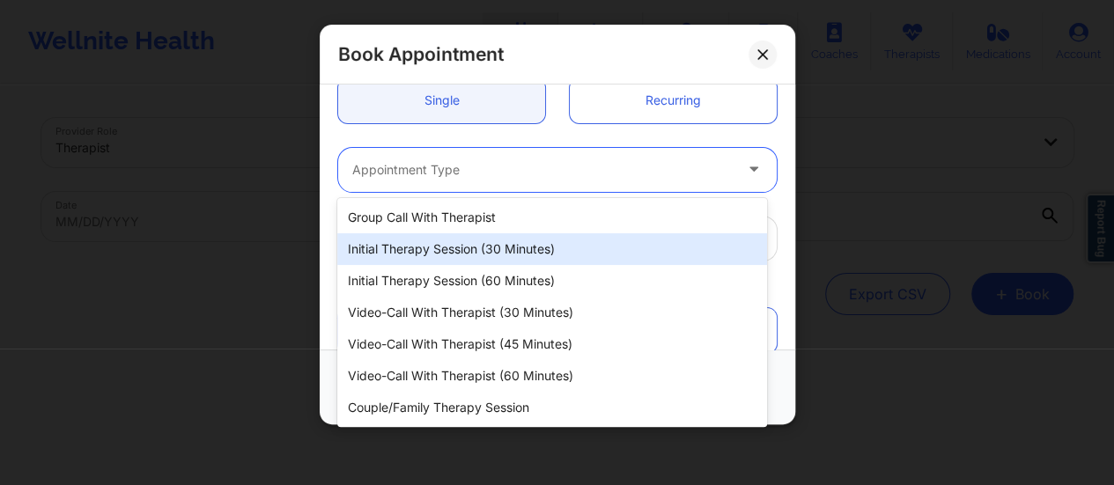
click at [456, 260] on div "Initial Therapy Session (30 minutes)" at bounding box center [552, 249] width 430 height 32
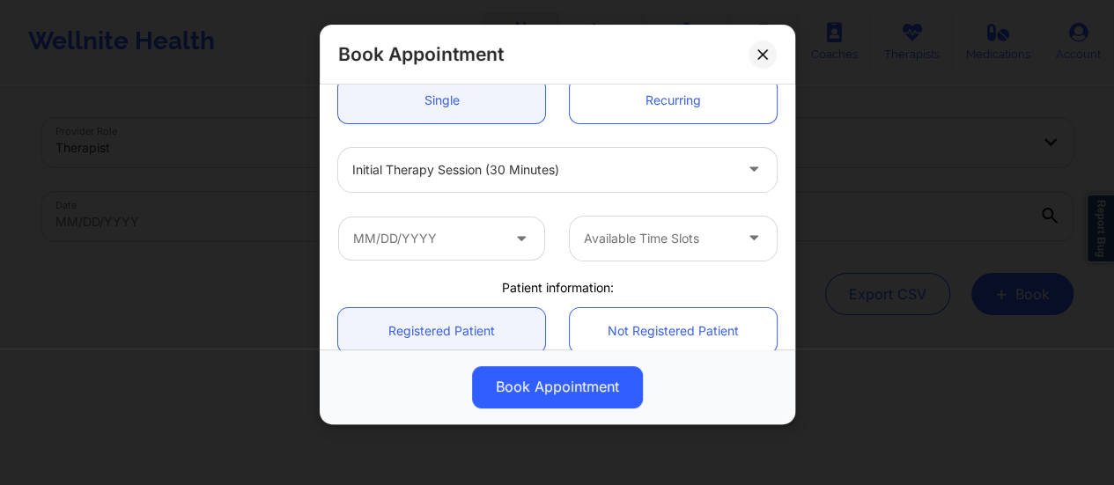
click at [518, 234] on icon at bounding box center [521, 234] width 18 height 15
click at [516, 228] on icon at bounding box center [521, 234] width 18 height 15
click at [493, 246] on input "text" at bounding box center [441, 239] width 207 height 44
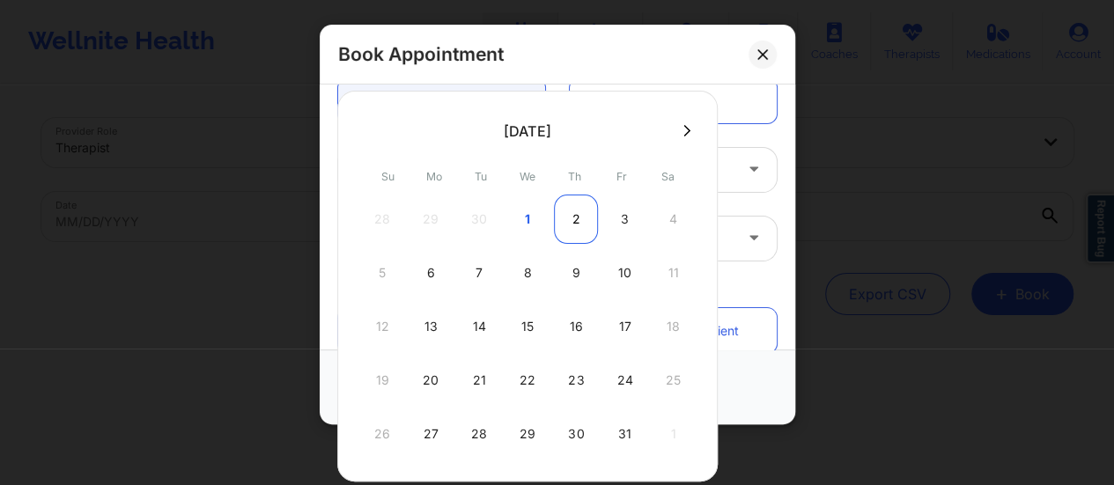
click at [575, 226] on div "2" at bounding box center [576, 219] width 44 height 49
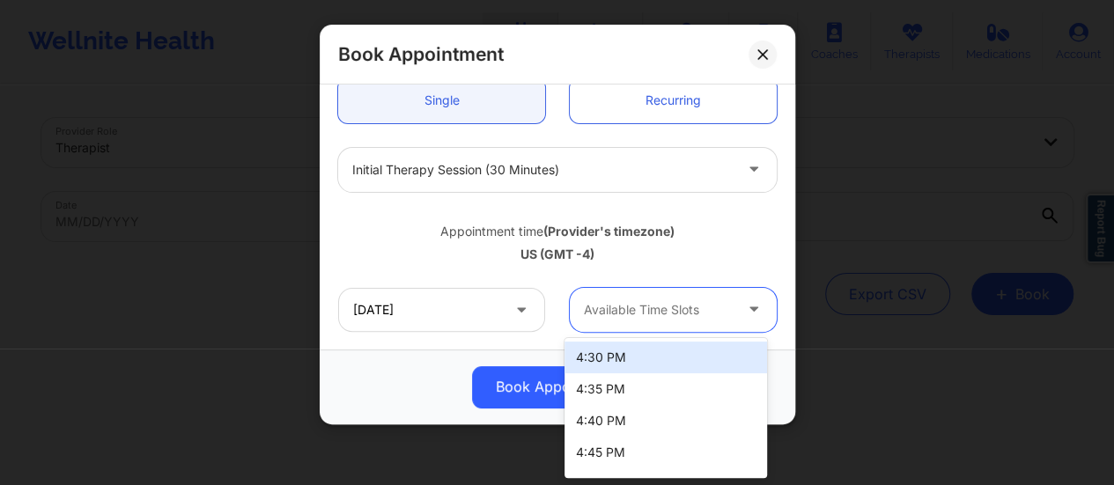
click at [681, 305] on div at bounding box center [658, 309] width 149 height 21
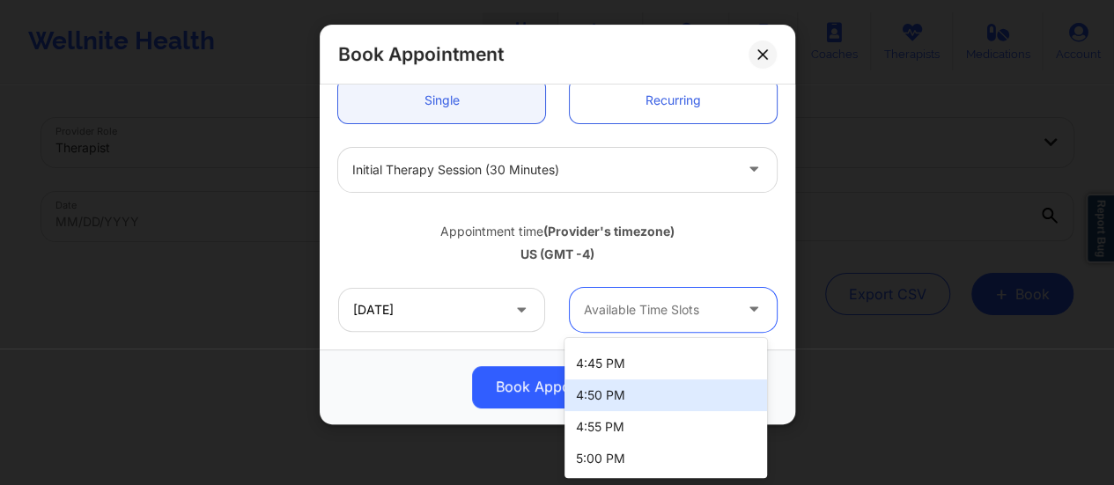
scroll to position [0, 0]
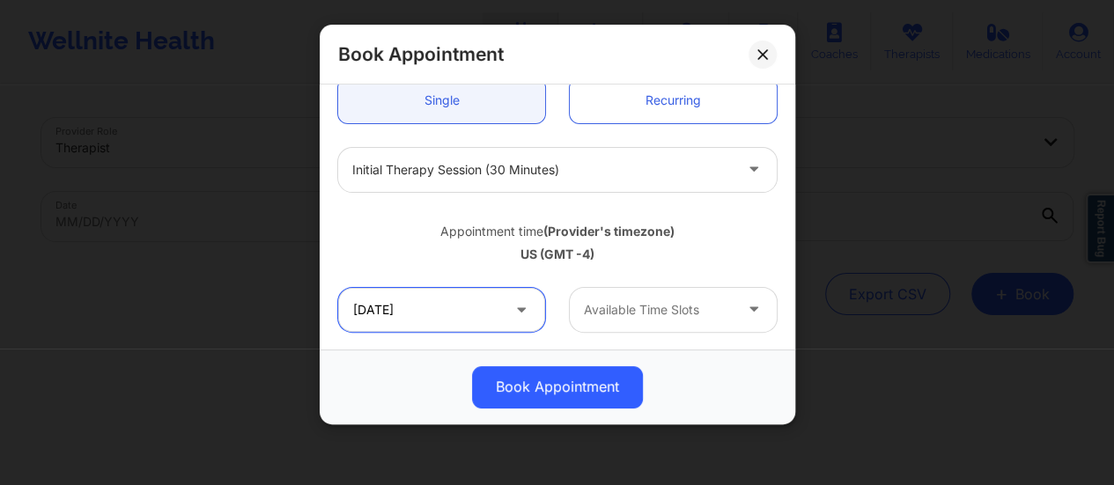
click at [504, 305] on input "[DATE]" at bounding box center [441, 310] width 207 height 44
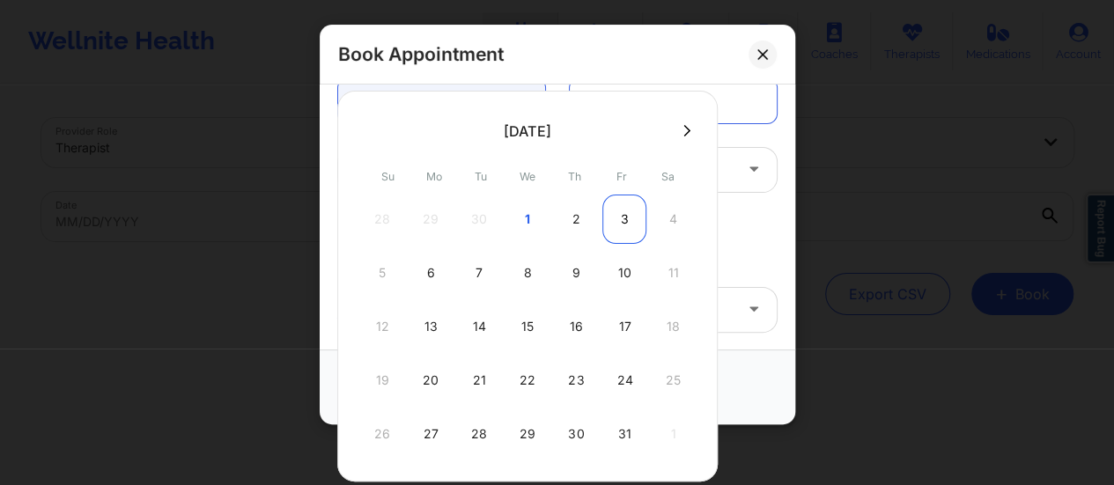
click at [616, 207] on div "3" at bounding box center [624, 219] width 44 height 49
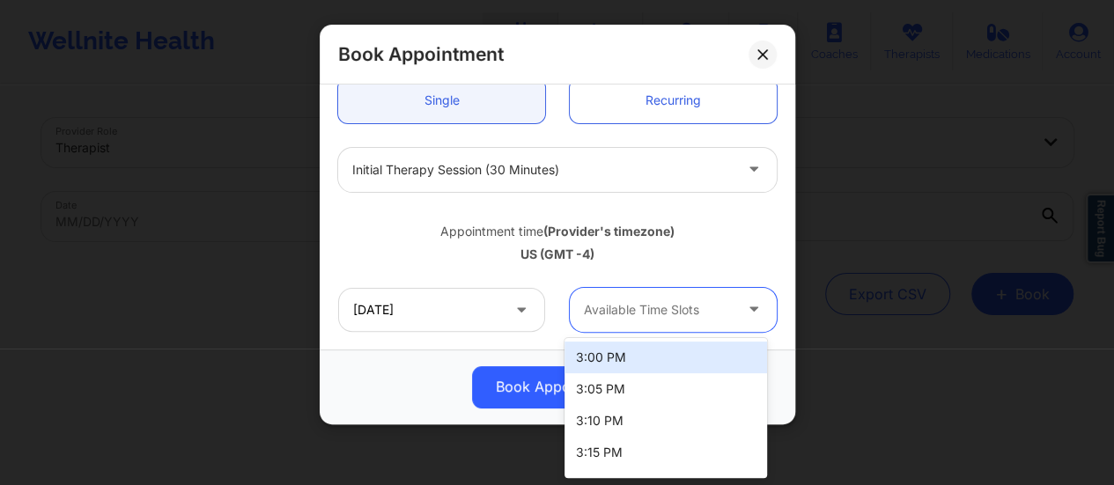
click at [692, 306] on div at bounding box center [658, 309] width 149 height 21
click at [715, 305] on div at bounding box center [658, 309] width 149 height 21
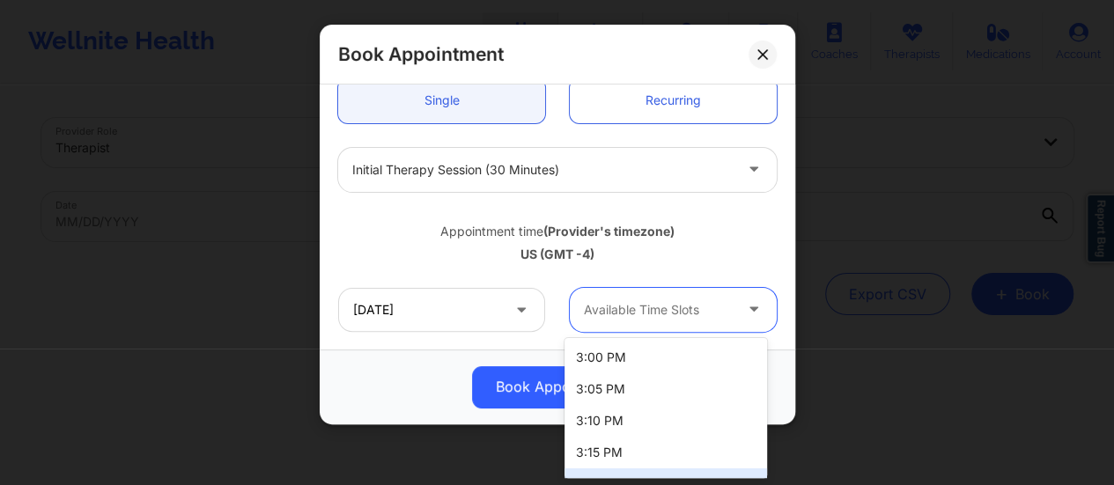
scroll to position [89, 0]
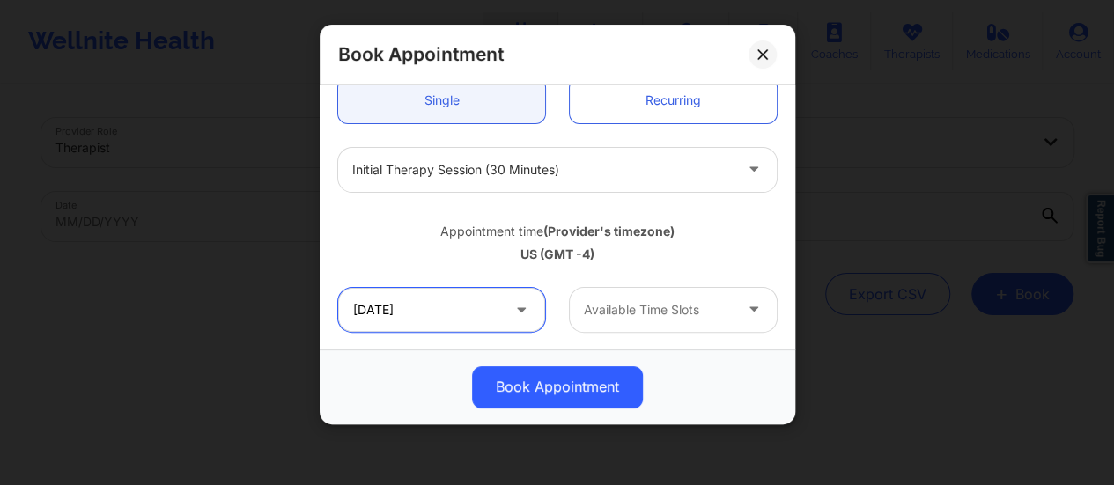
click at [459, 316] on input "[DATE]" at bounding box center [441, 310] width 207 height 44
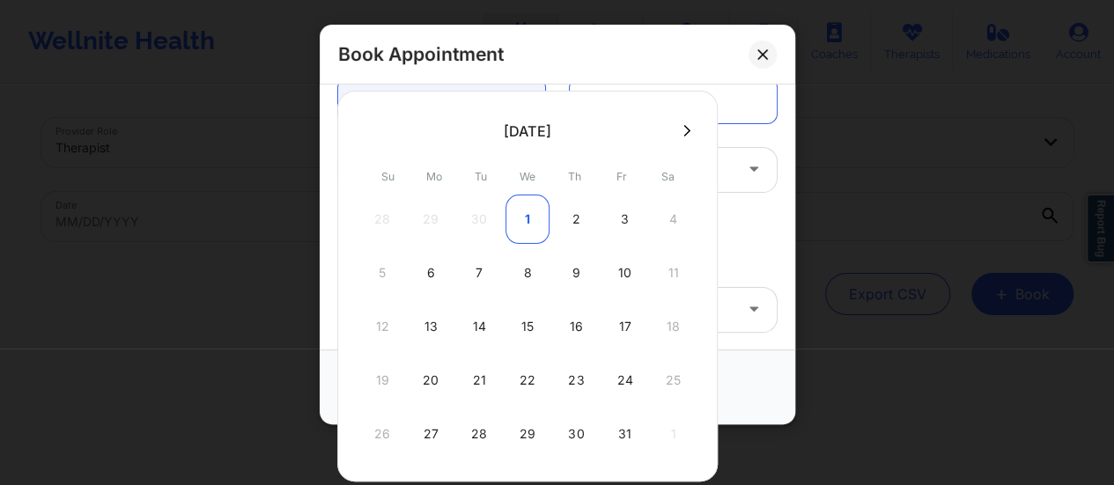
click at [524, 216] on div "1" at bounding box center [527, 219] width 44 height 49
type input "[DATE]"
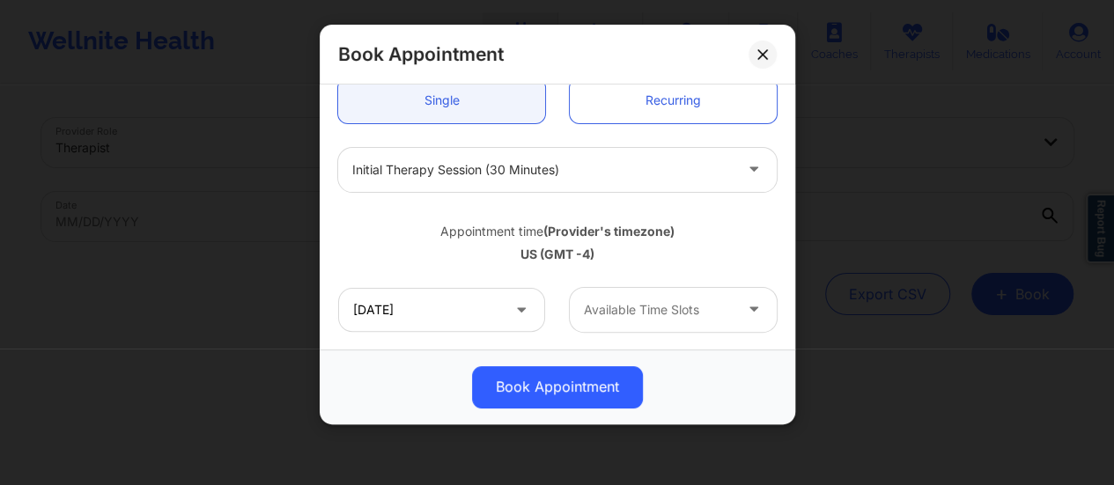
click at [655, 292] on div "Available Time Slots" at bounding box center [652, 310] width 165 height 44
click at [458, 355] on div "Book Appointment" at bounding box center [557, 386] width 475 height 75
click at [761, 49] on icon at bounding box center [762, 54] width 11 height 11
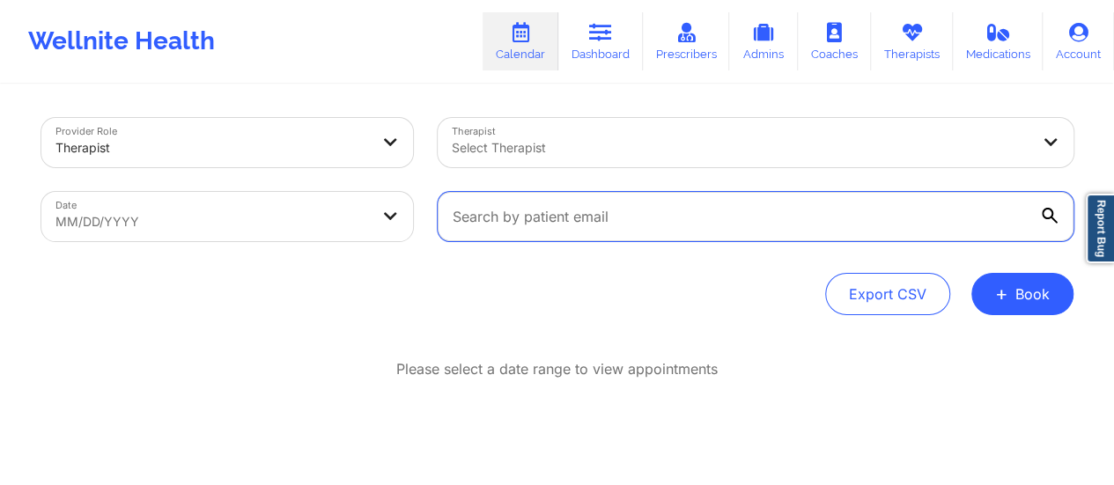
click at [662, 222] on input "text" at bounding box center [756, 216] width 636 height 49
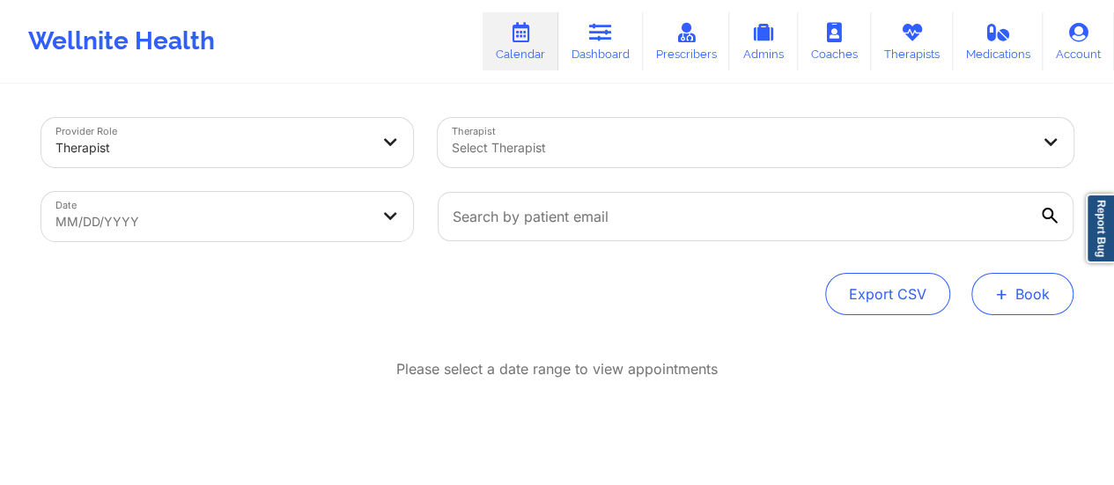
click at [1028, 306] on button "+ Book" at bounding box center [1022, 294] width 102 height 42
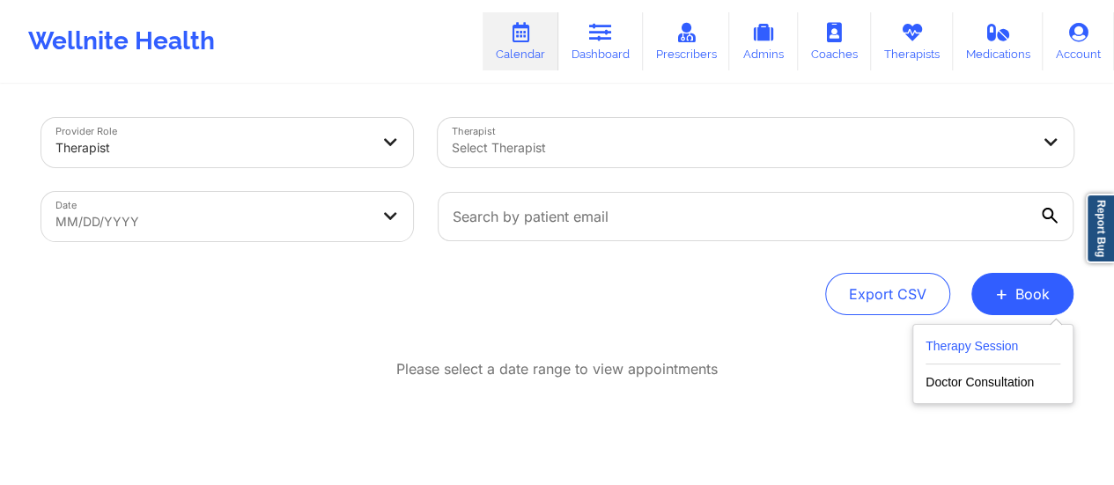
click at [977, 342] on button "Therapy Session" at bounding box center [992, 349] width 135 height 29
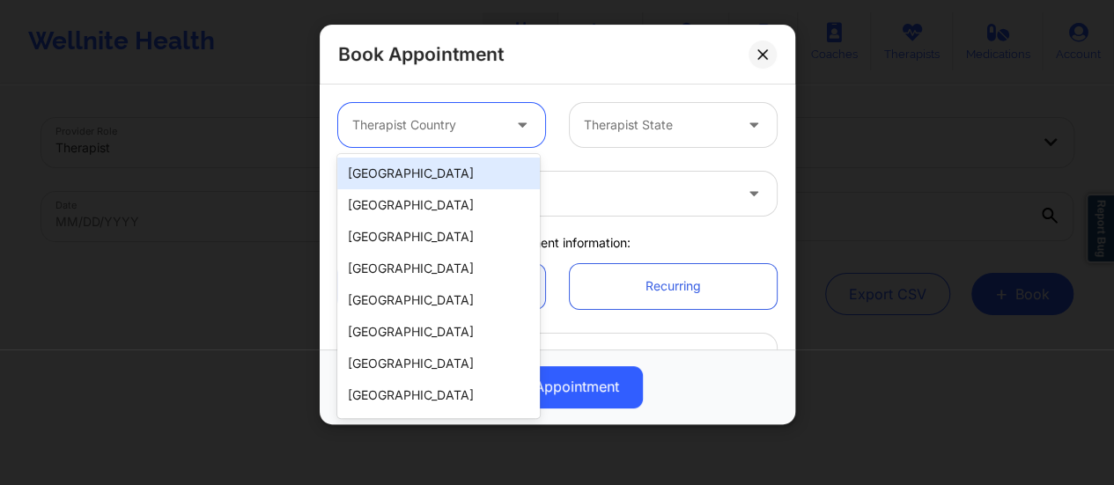
drag, startPoint x: 441, startPoint y: 127, endPoint x: 452, endPoint y: 185, distance: 59.2
click at [452, 185] on body "Wellnite Health Calendar Dashboard Prescribers Admins Coaches Therapists Medica…" at bounding box center [557, 242] width 1114 height 485
click at [452, 185] on div "[GEOGRAPHIC_DATA]" at bounding box center [438, 174] width 202 height 32
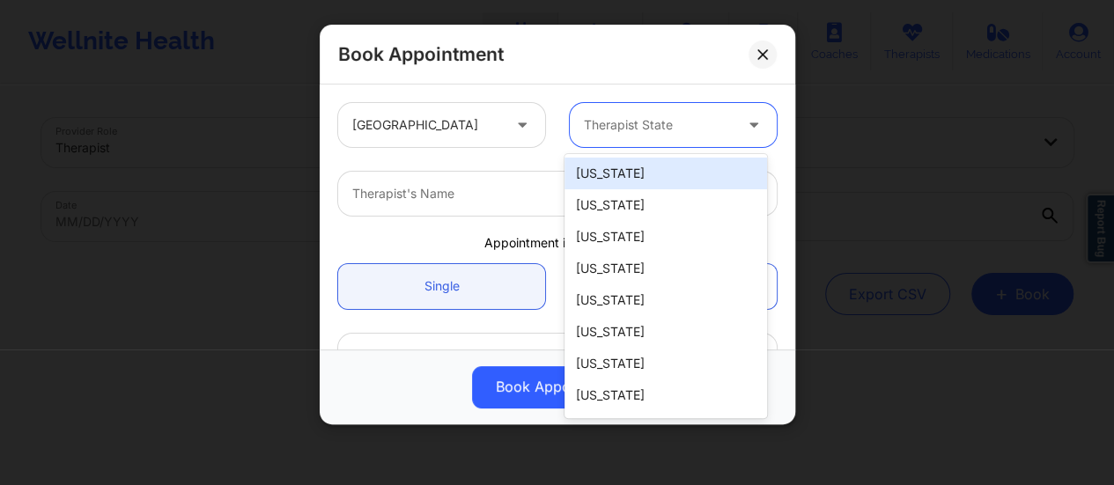
click at [608, 121] on div at bounding box center [658, 124] width 149 height 21
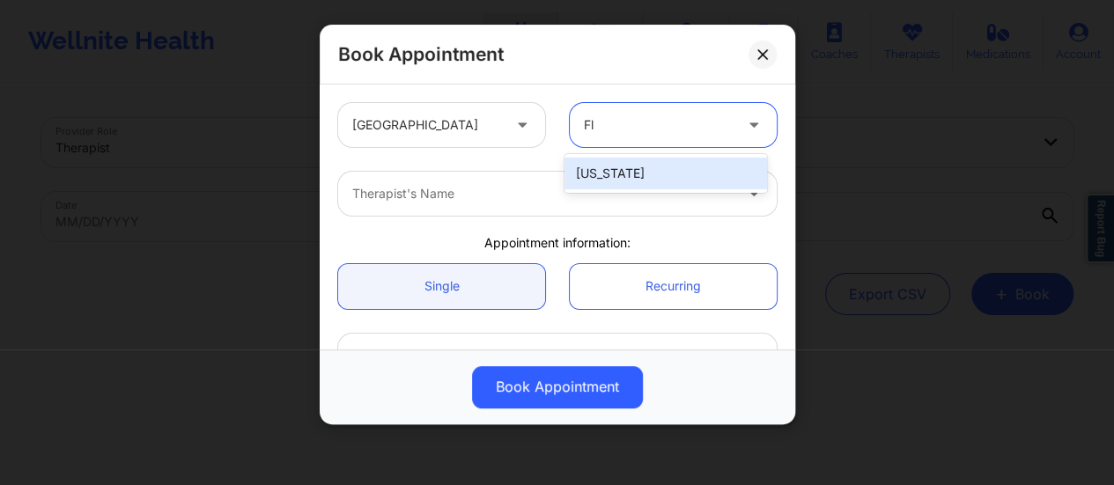
type input "Flo"
click at [635, 182] on div "[US_STATE]" at bounding box center [665, 174] width 202 height 32
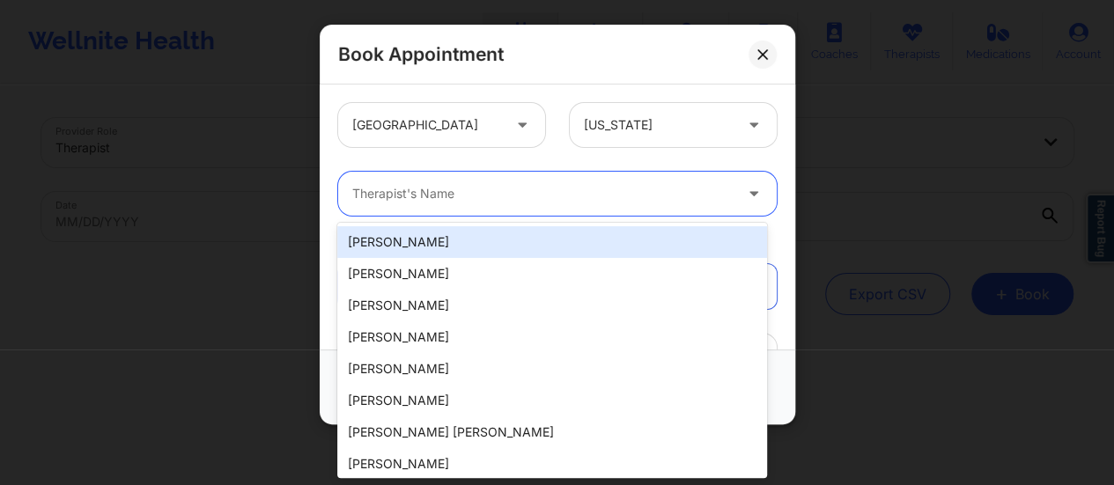
click at [563, 210] on div "Therapist's Name" at bounding box center [536, 194] width 396 height 44
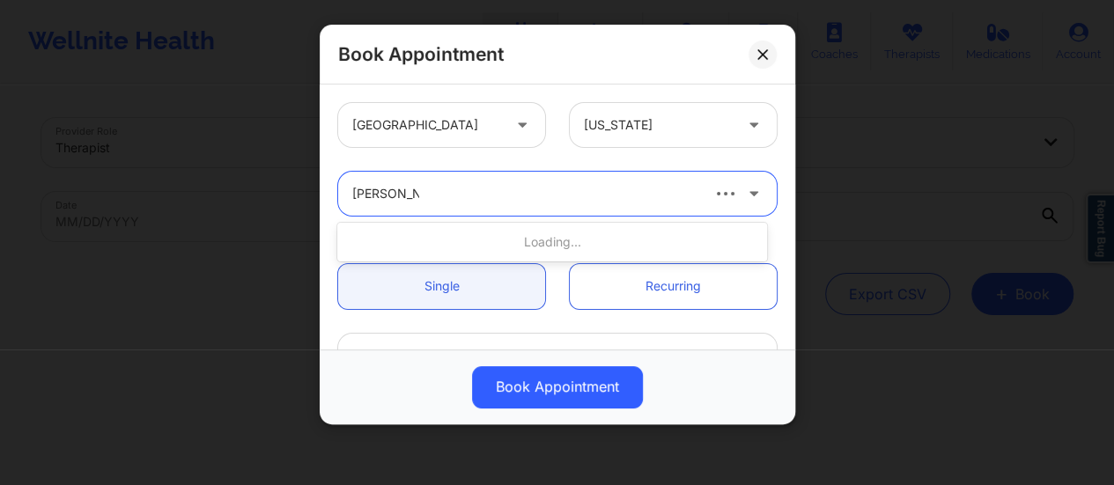
type input "[PERSON_NAME]"
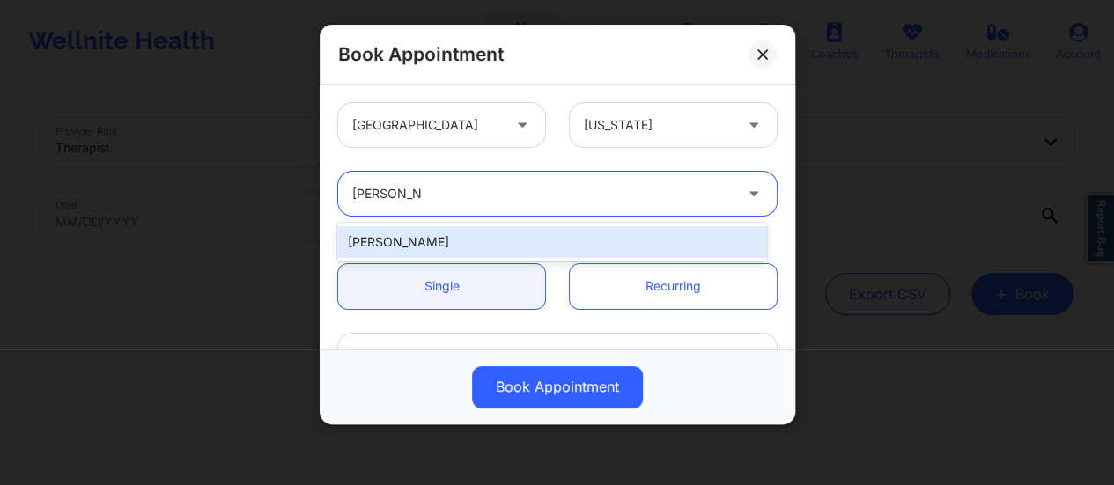
click at [547, 245] on div "[PERSON_NAME]" at bounding box center [552, 242] width 430 height 32
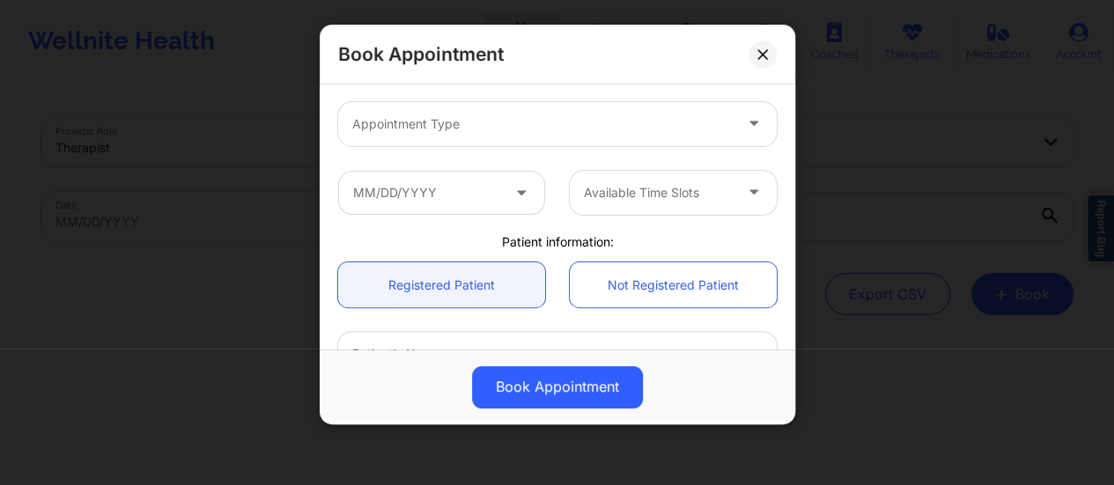
scroll to position [232, 0]
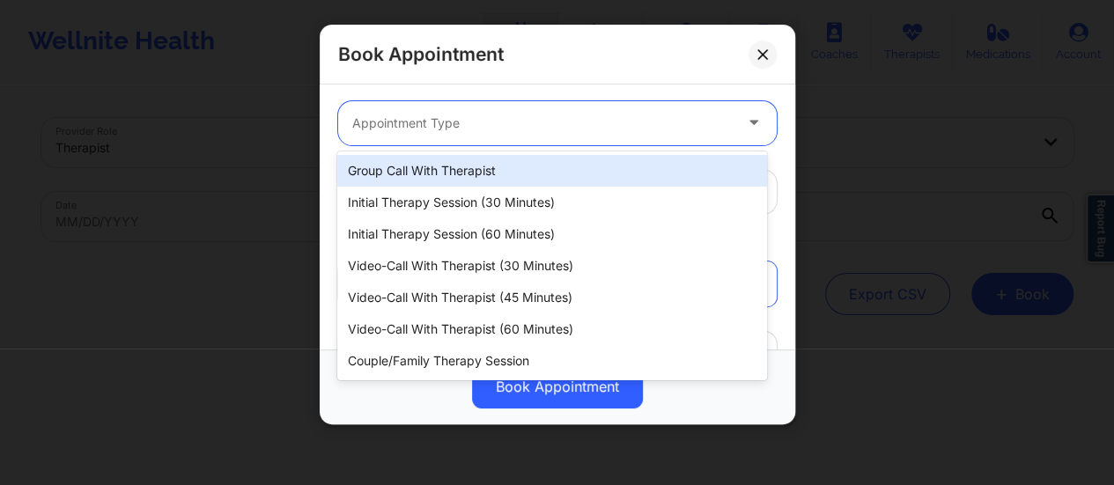
click at [489, 126] on div at bounding box center [542, 123] width 380 height 21
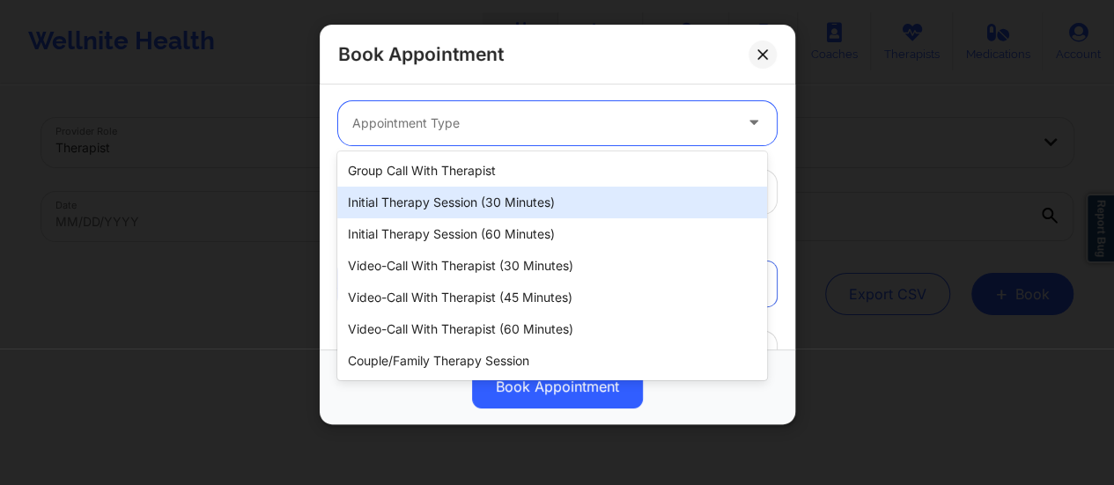
click at [486, 189] on div "Initial Therapy Session (30 minutes)" at bounding box center [552, 203] width 430 height 32
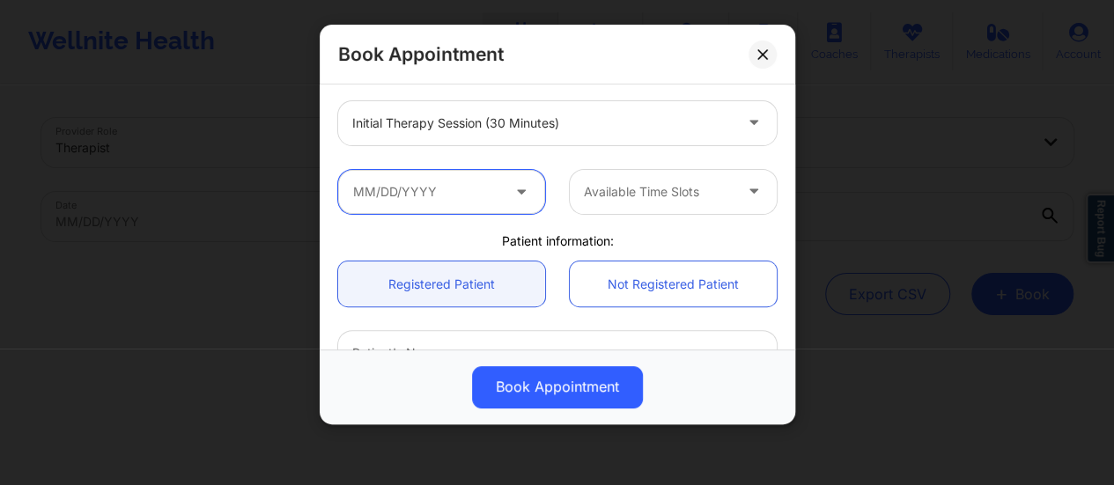
click at [444, 198] on input "text" at bounding box center [441, 192] width 207 height 44
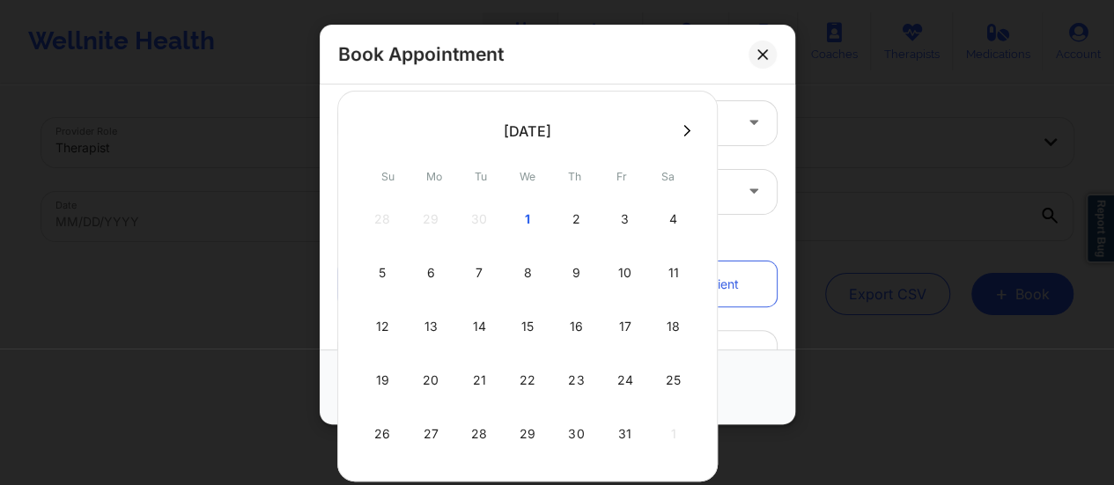
click at [525, 217] on div "1" at bounding box center [527, 219] width 44 height 49
type input "[DATE]"
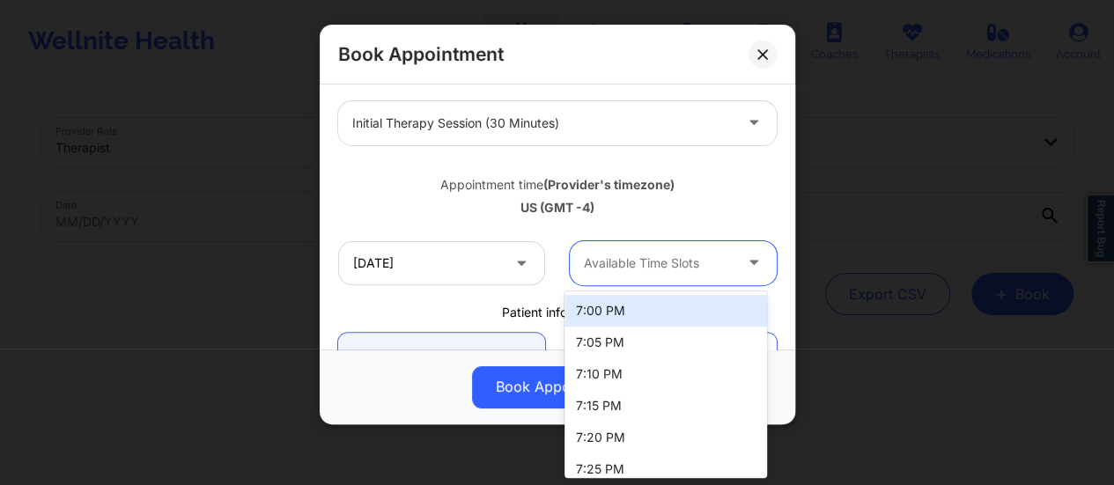
click at [658, 258] on div at bounding box center [658, 263] width 149 height 21
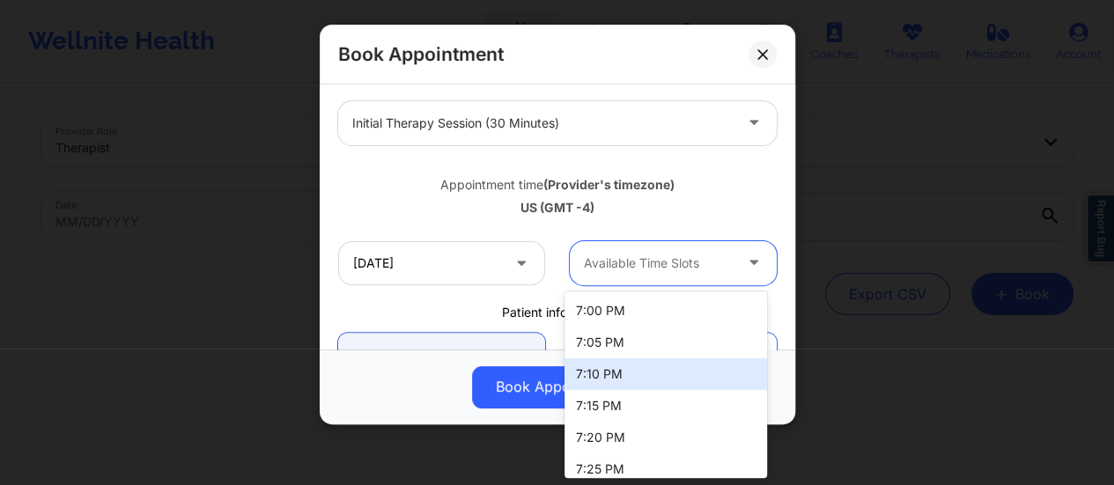
scroll to position [423, 0]
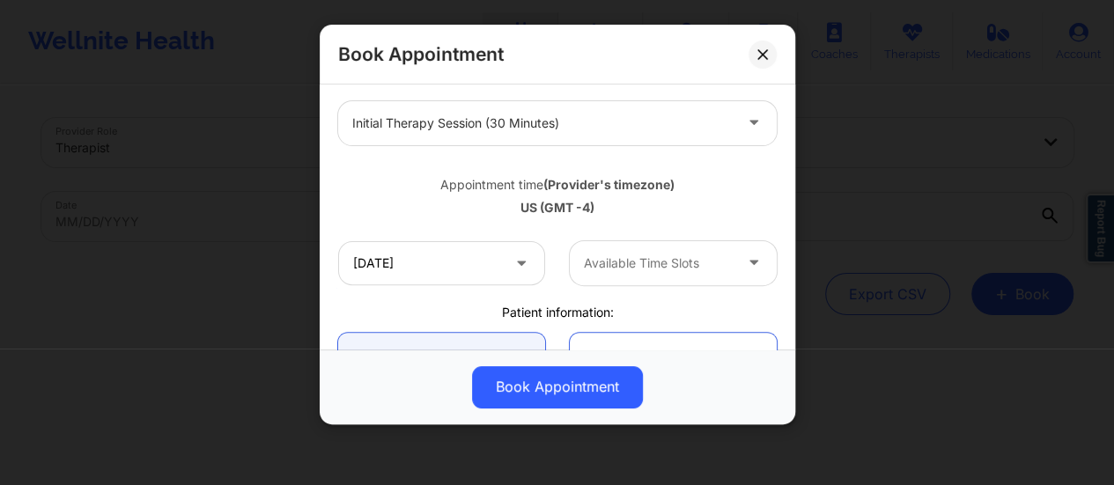
click at [526, 298] on div "United States [US_STATE] [PERSON_NAME] Appointment information: Single Recurrin…" at bounding box center [557, 261] width 463 height 806
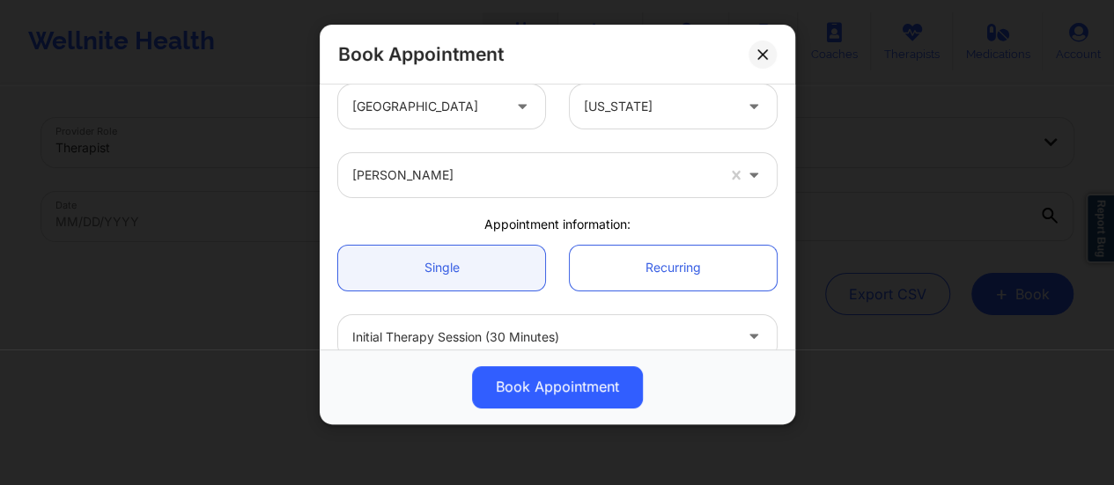
scroll to position [18, 0]
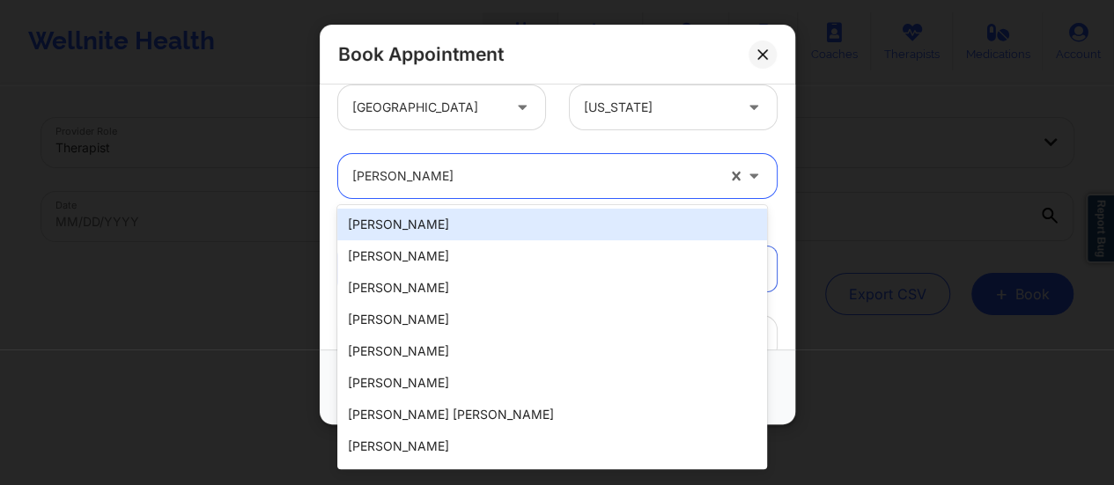
click at [482, 177] on div at bounding box center [533, 175] width 363 height 21
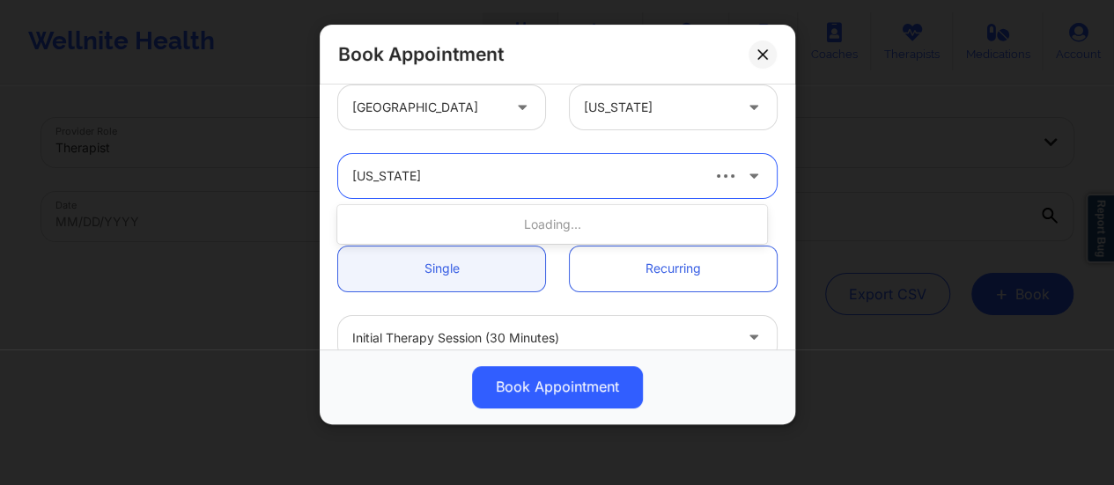
type input "[US_STATE][PERSON_NAME]"
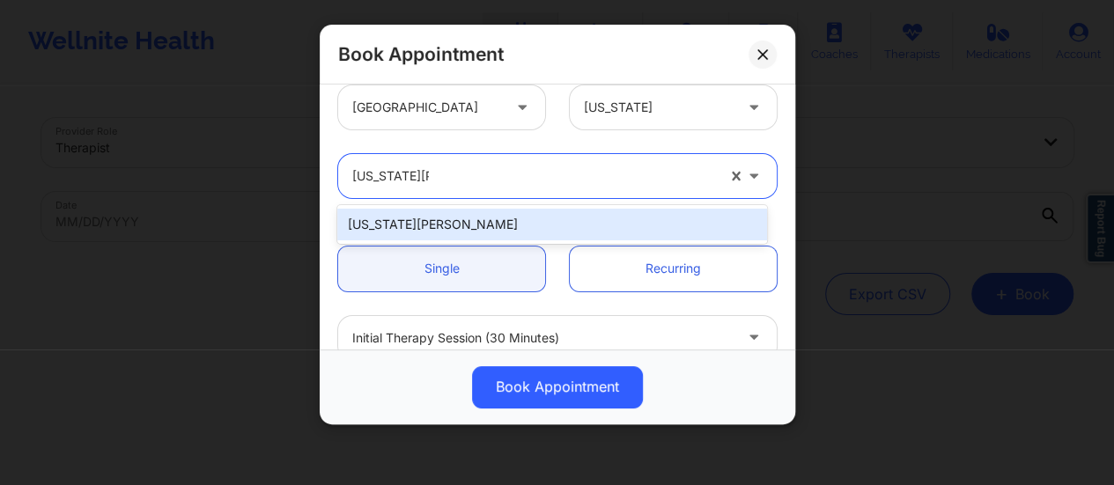
click at [502, 215] on div "[US_STATE][PERSON_NAME]" at bounding box center [552, 225] width 430 height 32
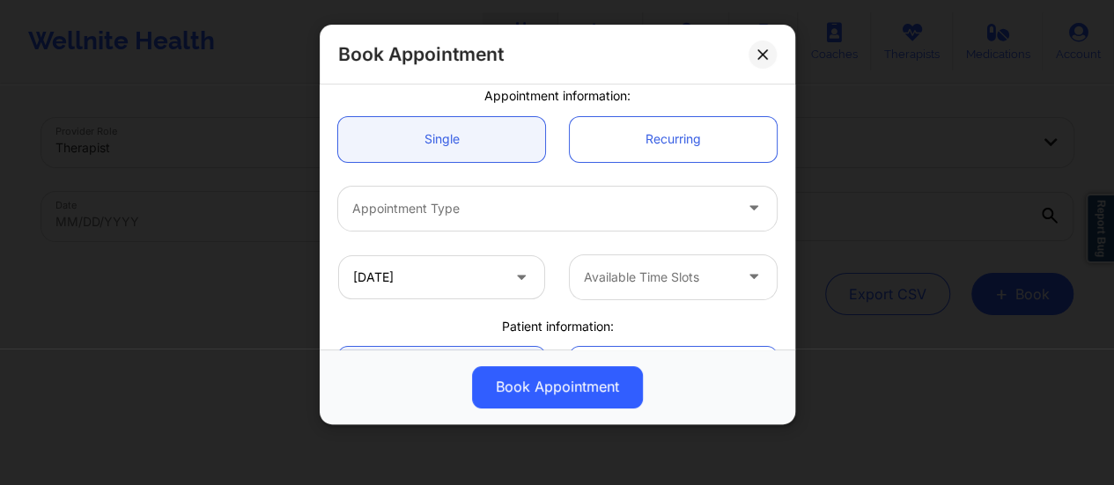
scroll to position [157, 0]
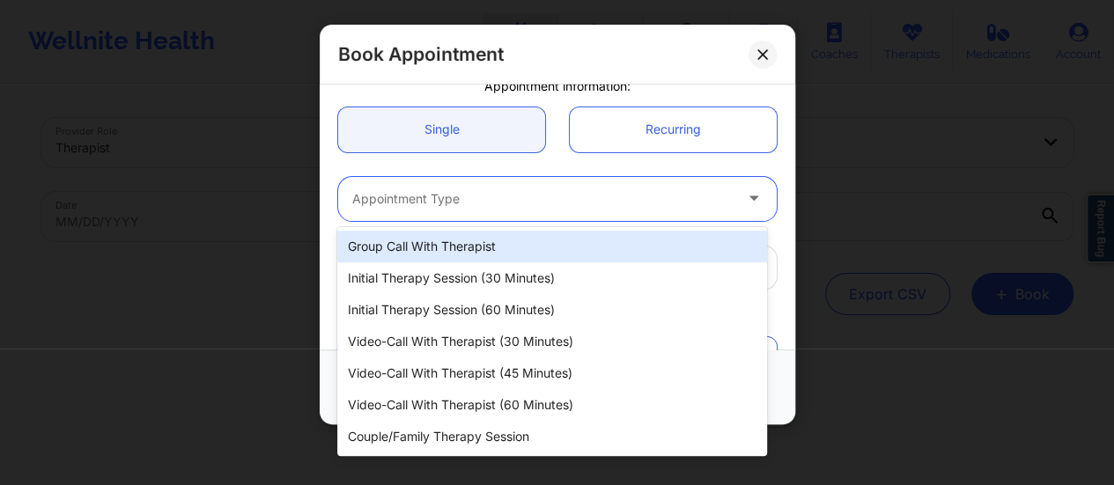
click at [482, 189] on div at bounding box center [542, 198] width 380 height 21
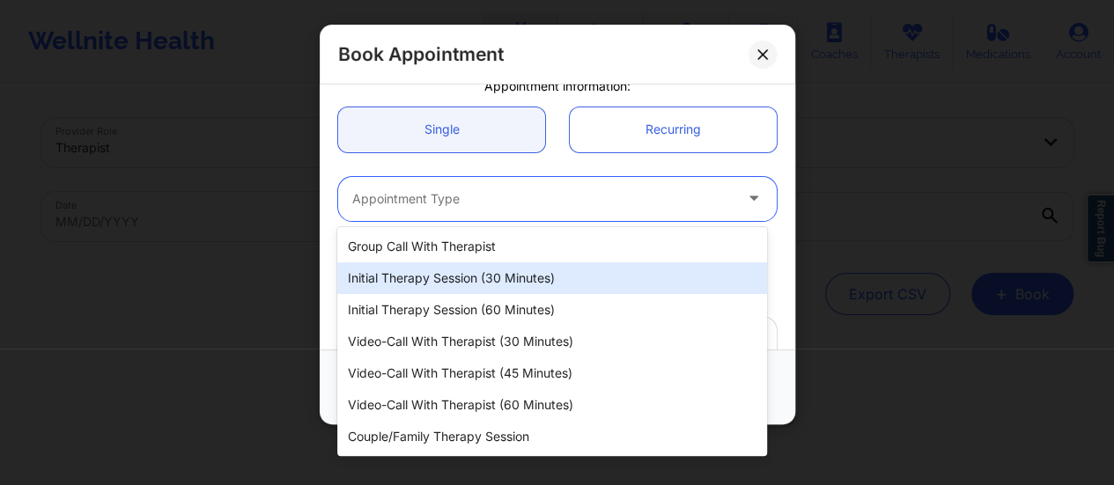
click at [496, 278] on div "Initial Therapy Session (30 minutes)" at bounding box center [552, 278] width 430 height 32
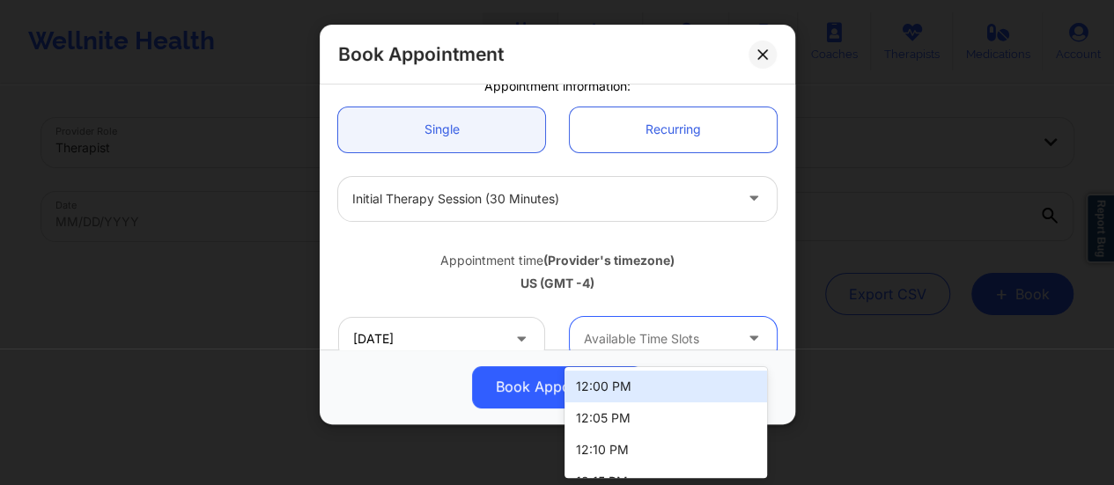
click at [689, 330] on div at bounding box center [658, 338] width 149 height 21
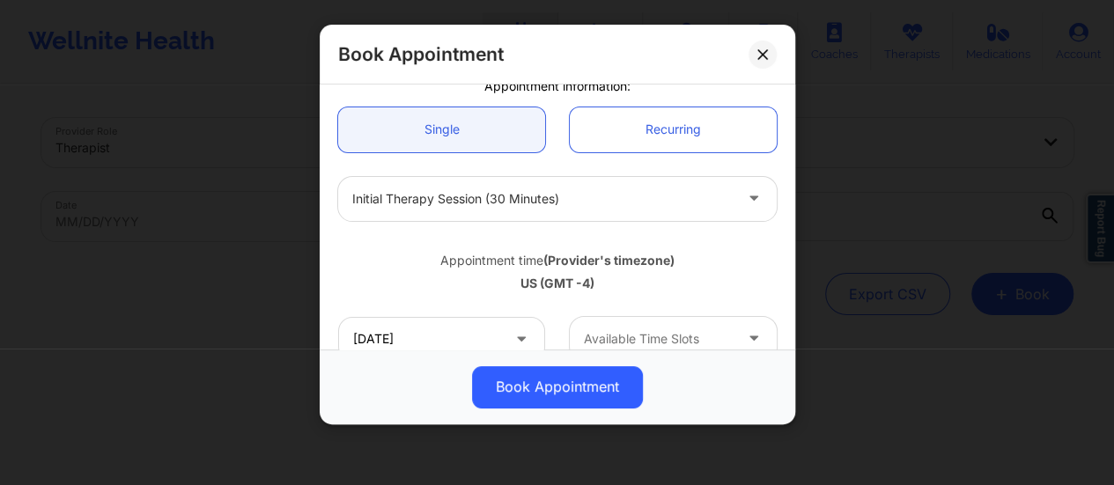
click at [368, 239] on div "Appointment time (Provider's timezone) [GEOGRAPHIC_DATA] (GMT -4)" at bounding box center [557, 268] width 463 height 71
click at [761, 53] on icon at bounding box center [762, 54] width 10 height 10
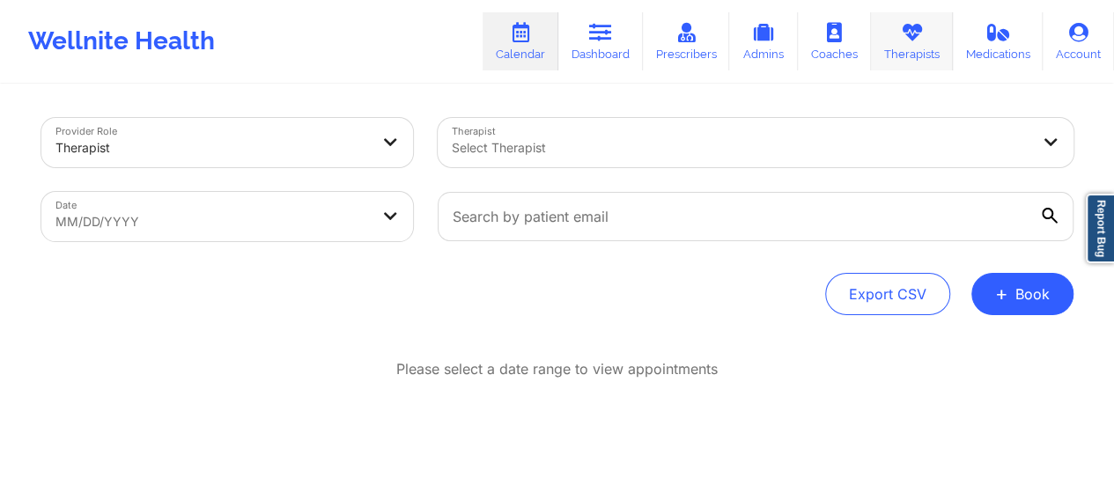
click at [933, 40] on link "Therapists" at bounding box center [912, 41] width 82 height 58
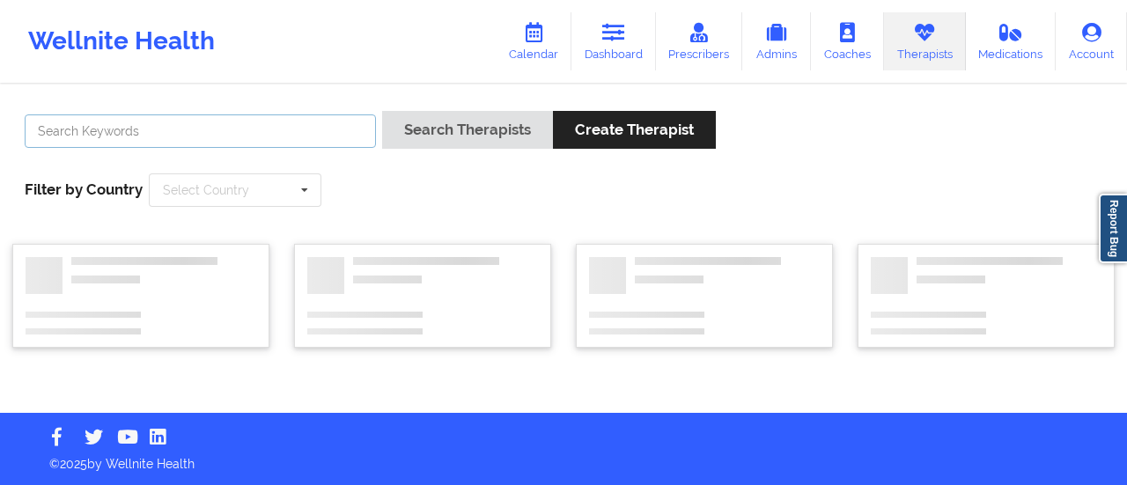
click at [229, 138] on input "text" at bounding box center [200, 130] width 351 height 33
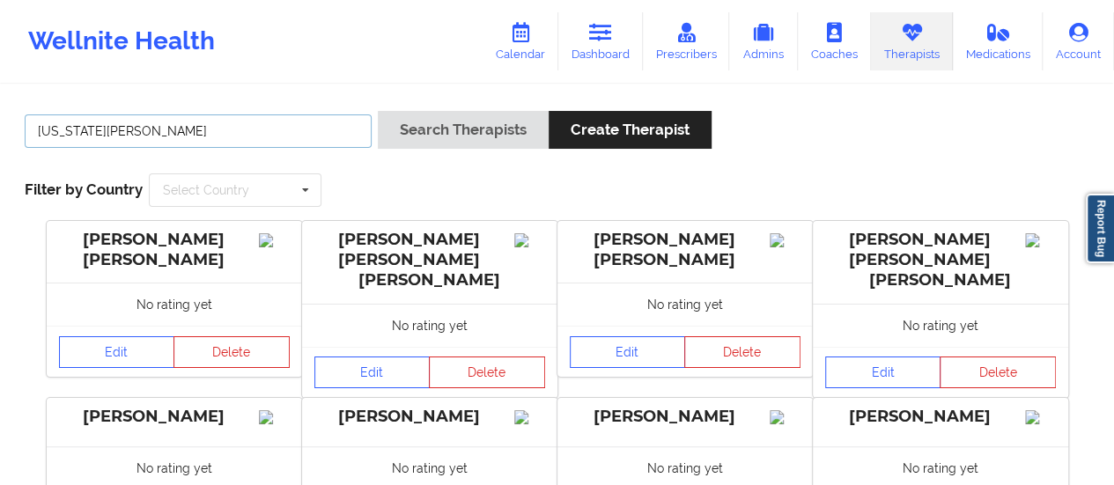
type input "[US_STATE][PERSON_NAME]"
click at [378, 111] on button "Search Therapists" at bounding box center [463, 130] width 171 height 38
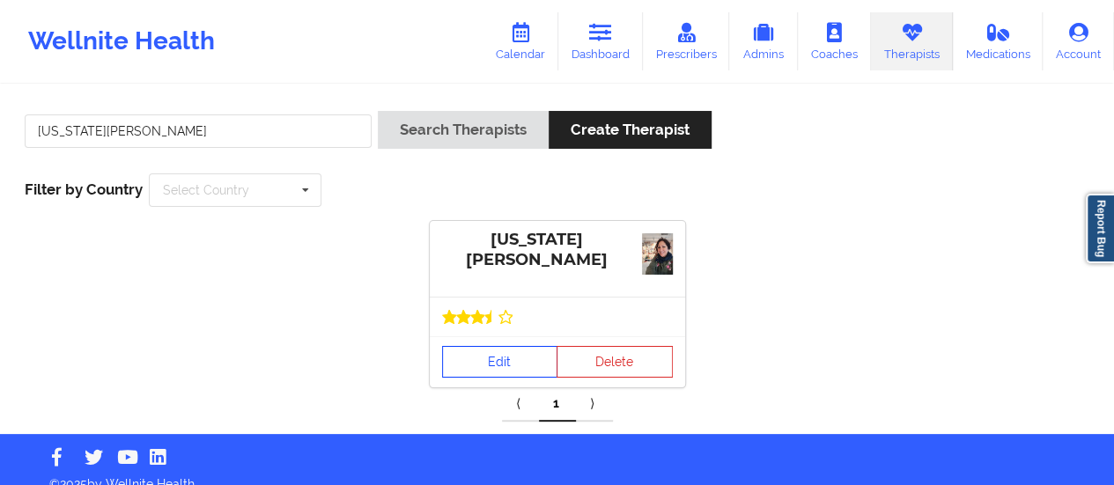
click at [502, 347] on link "Edit" at bounding box center [500, 362] width 116 height 32
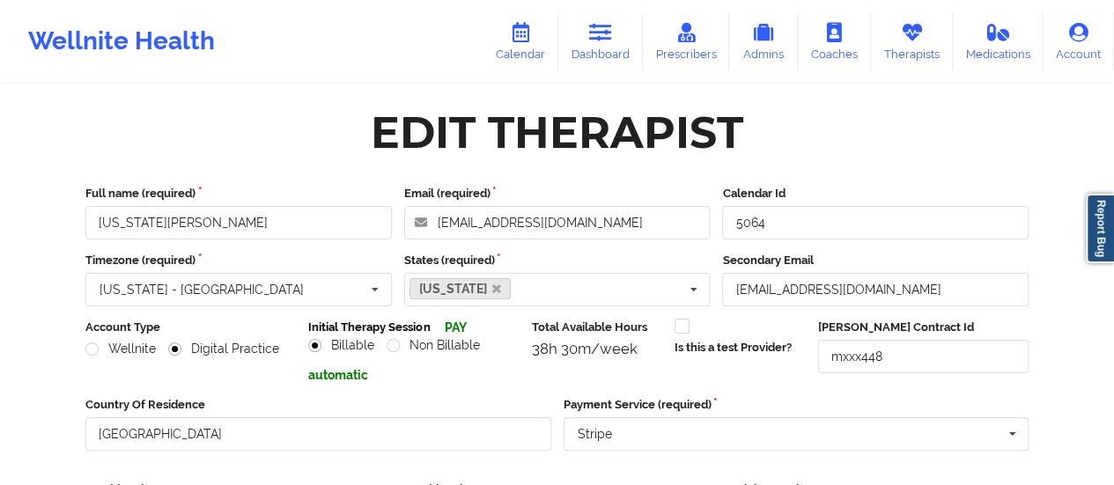
scroll to position [317, 0]
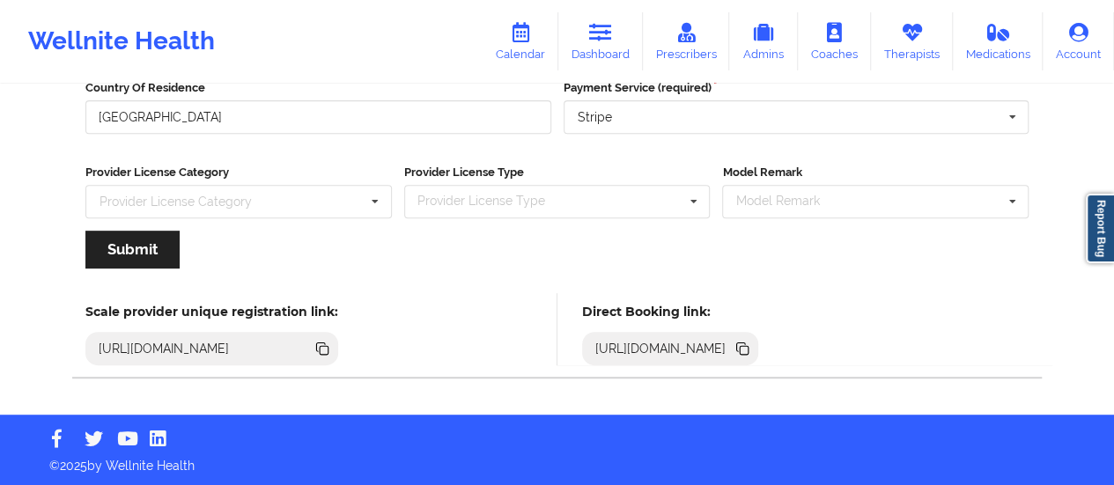
click at [759, 337] on div "[URL][DOMAIN_NAME]" at bounding box center [670, 348] width 177 height 33
click at [748, 346] on icon at bounding box center [743, 350] width 9 height 9
click at [508, 48] on link "Calendar" at bounding box center [520, 41] width 76 height 58
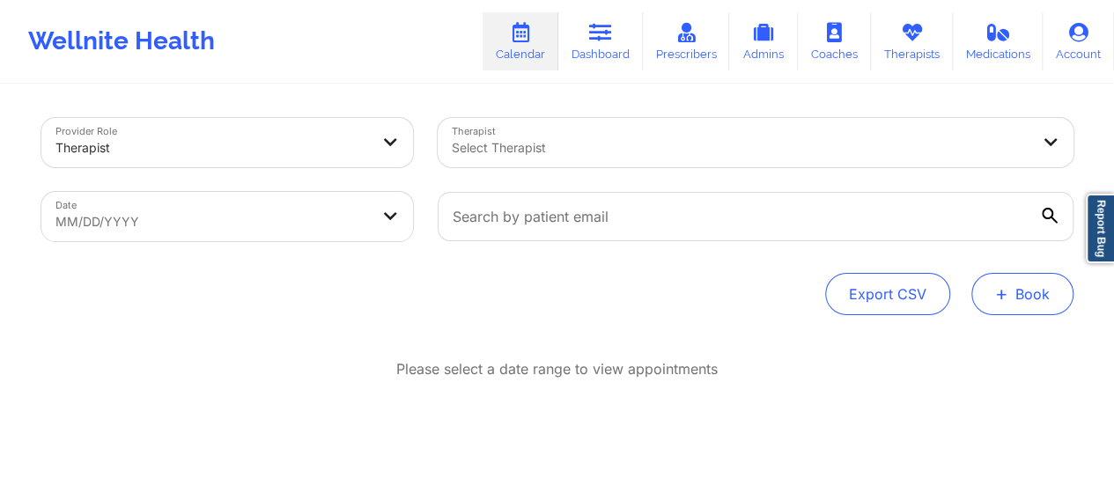
click at [1012, 291] on button "+ Book" at bounding box center [1022, 294] width 102 height 42
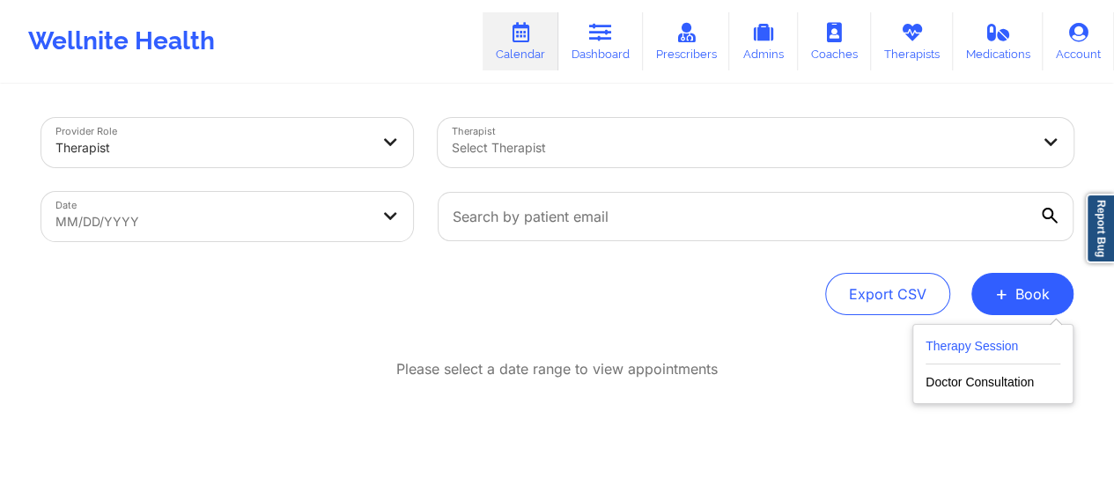
click at [937, 346] on button "Therapy Session" at bounding box center [992, 349] width 135 height 29
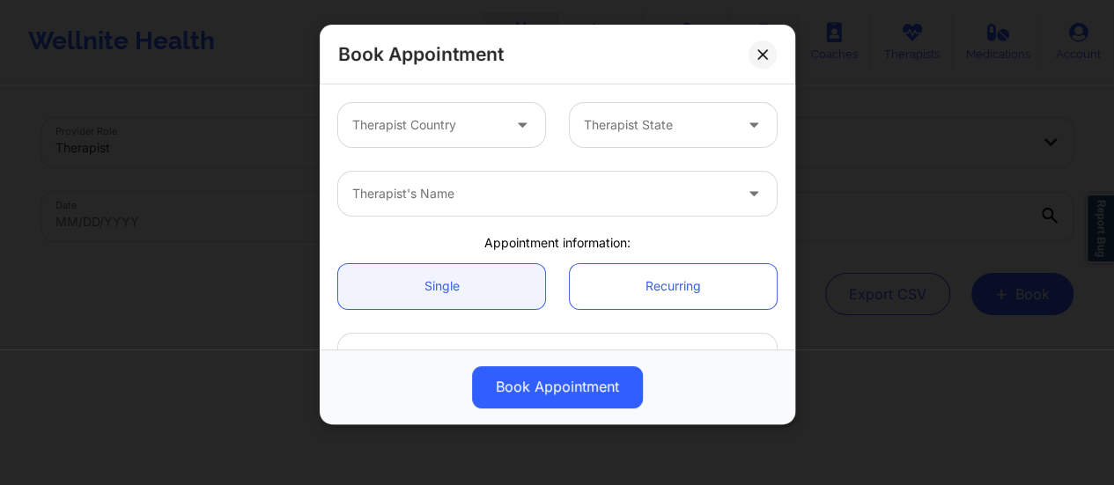
click at [482, 131] on div at bounding box center [426, 124] width 149 height 21
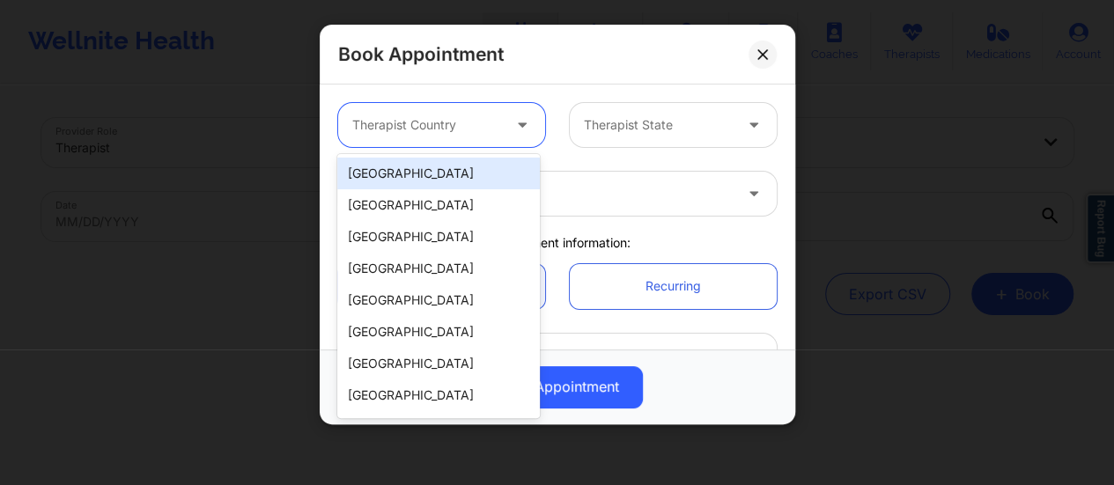
click at [420, 170] on div "[GEOGRAPHIC_DATA]" at bounding box center [438, 174] width 202 height 32
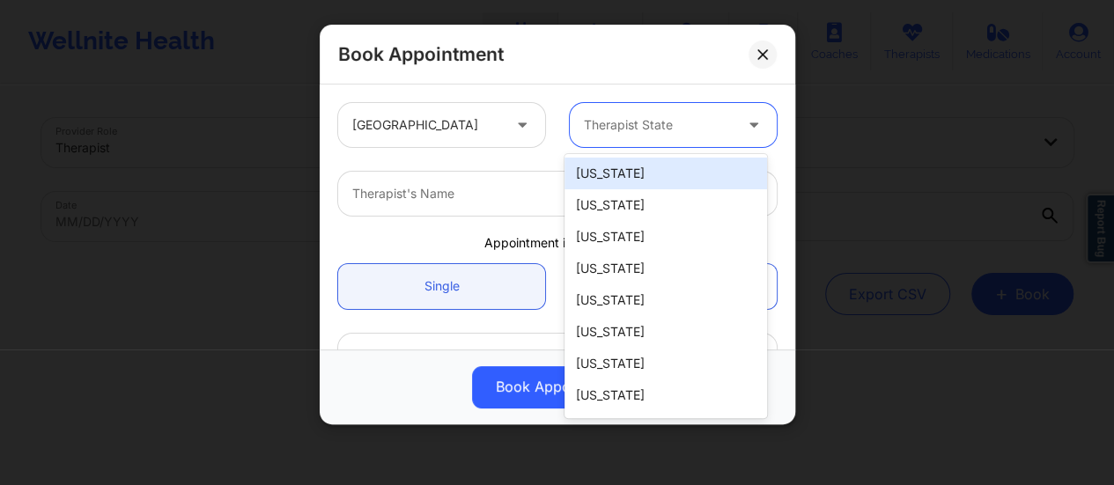
click at [651, 134] on div at bounding box center [658, 124] width 149 height 21
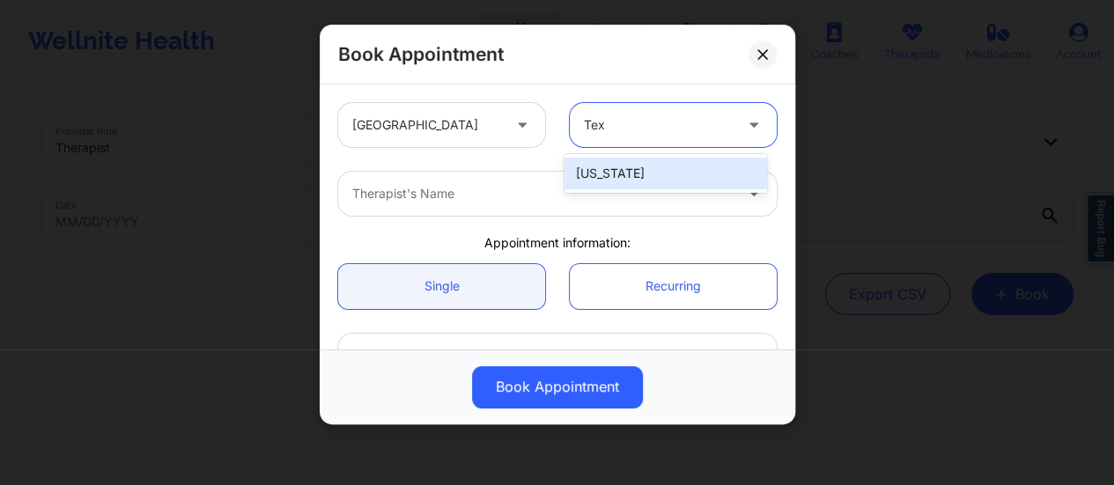
type input "Texa"
click at [637, 165] on div "[US_STATE]" at bounding box center [665, 174] width 202 height 32
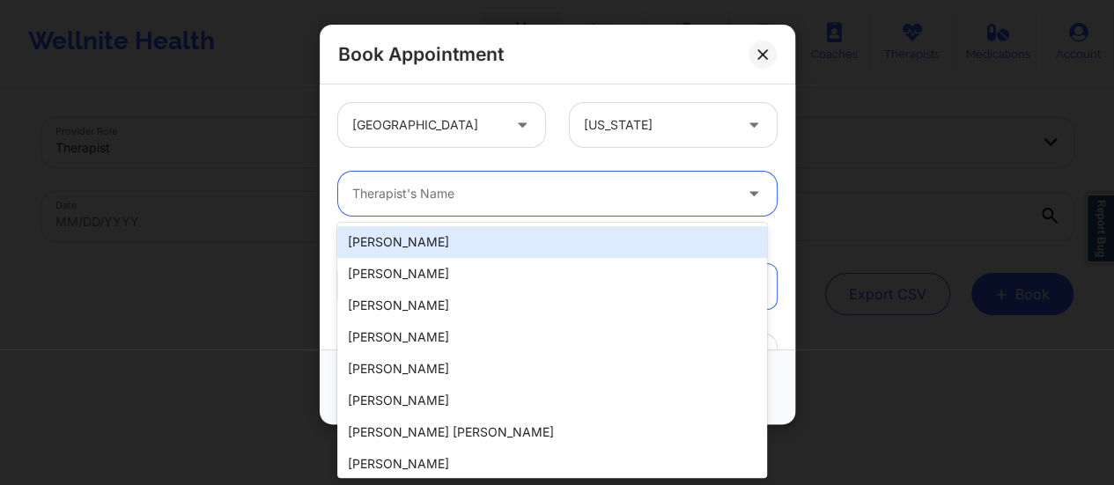
click at [551, 174] on div "Therapist's Name" at bounding box center [536, 194] width 396 height 44
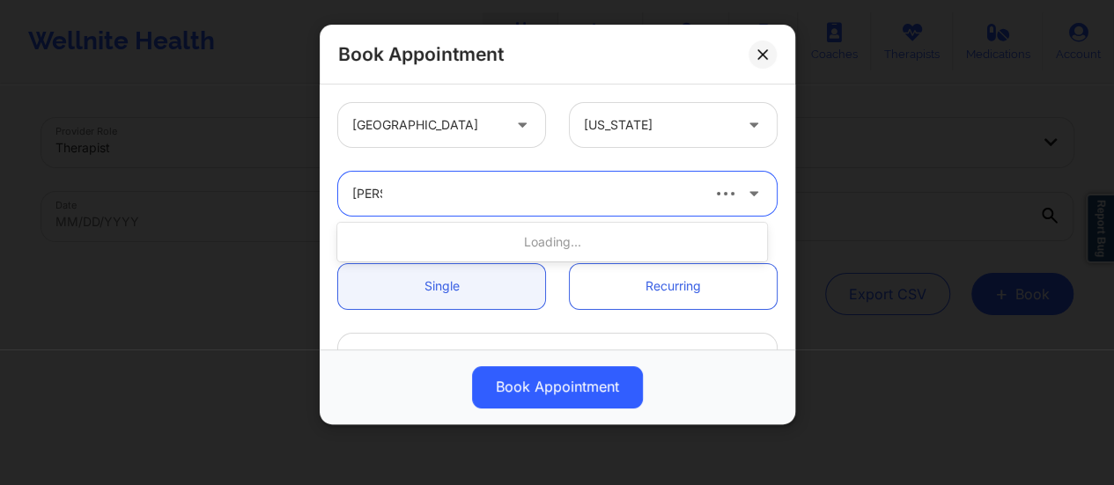
type input "Kellyn"
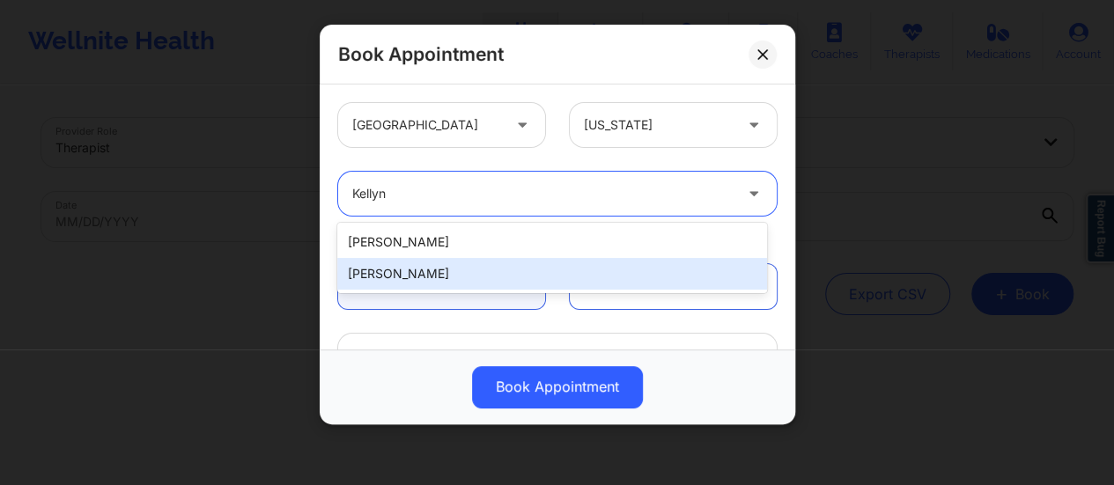
click at [495, 272] on div "[PERSON_NAME]" at bounding box center [552, 274] width 430 height 32
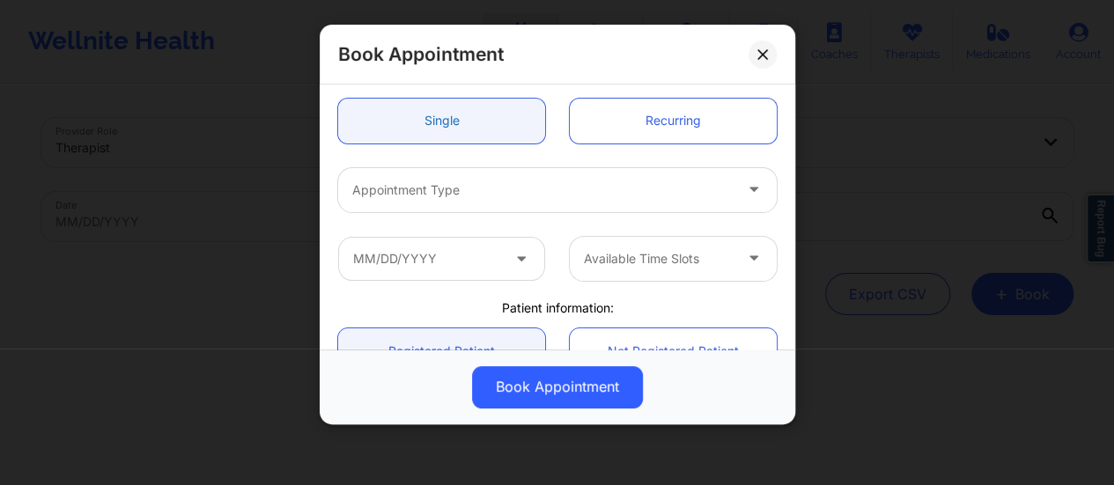
scroll to position [175, 0]
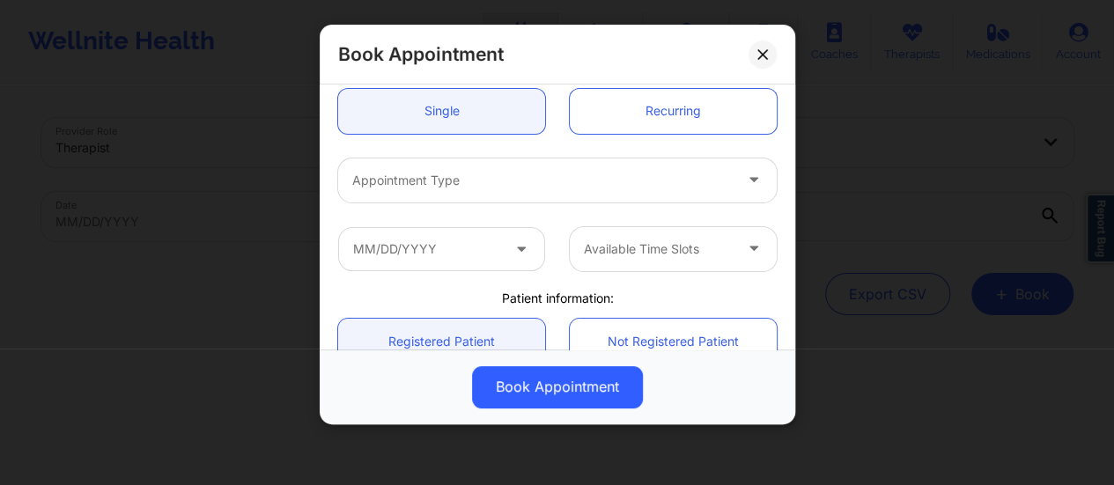
click at [458, 170] on div at bounding box center [542, 180] width 380 height 21
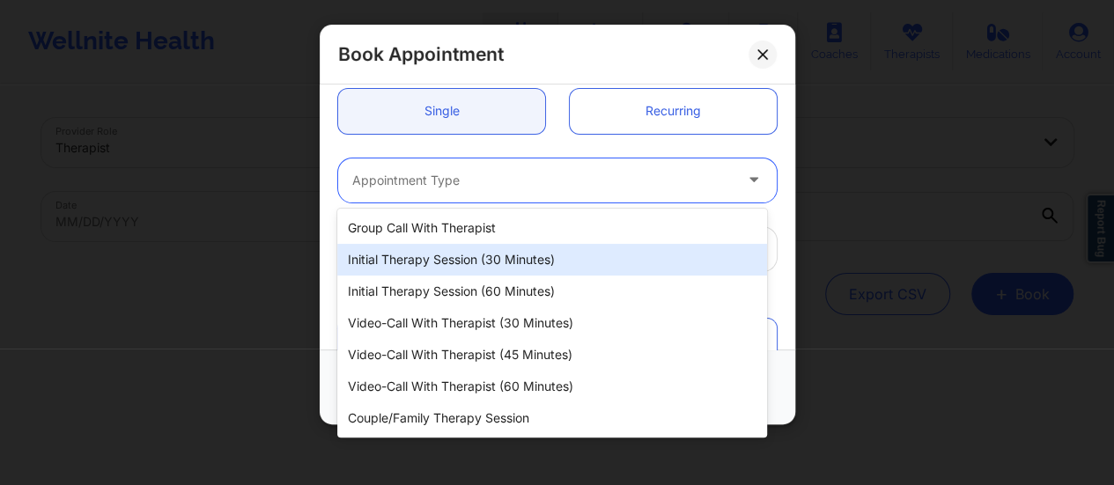
click at [448, 254] on div "Initial Therapy Session (30 minutes)" at bounding box center [552, 260] width 430 height 32
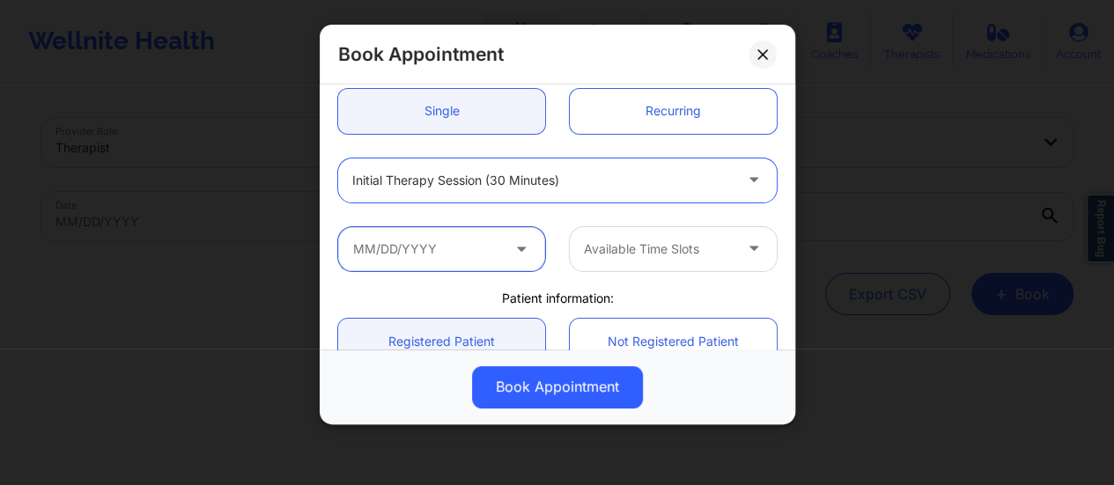
click at [468, 248] on input "text" at bounding box center [441, 249] width 207 height 44
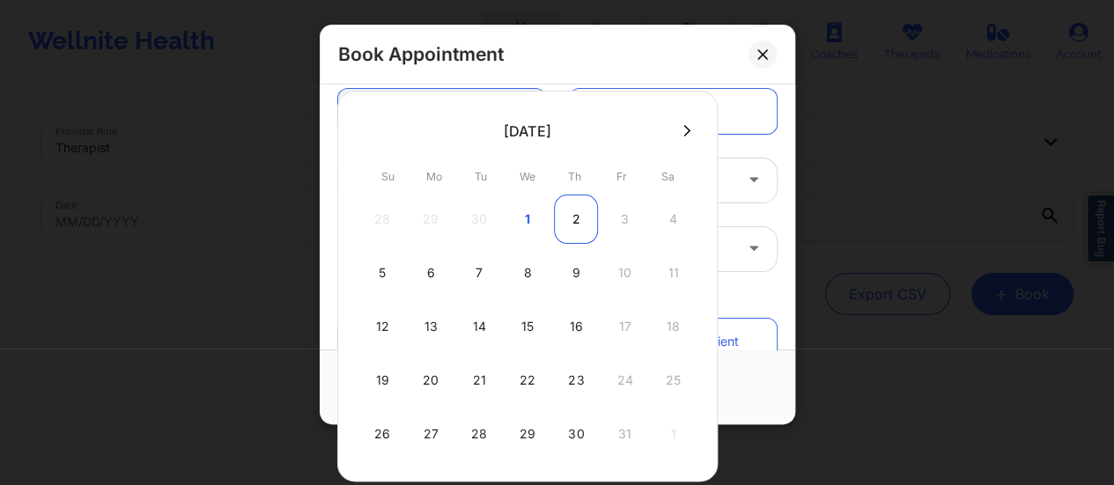
click at [567, 210] on div "2" at bounding box center [576, 219] width 44 height 49
type input "[DATE]"
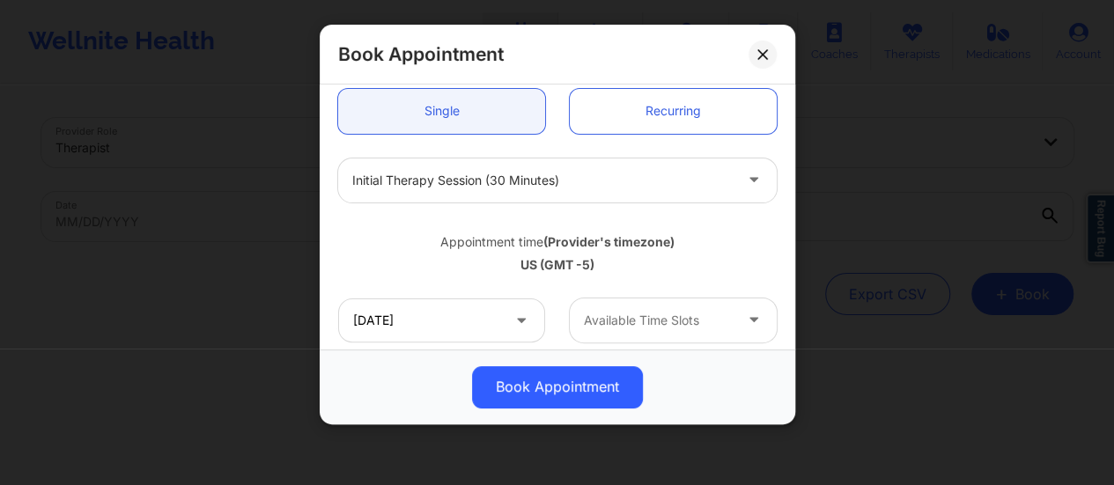
click at [663, 332] on div "Available Time Slots" at bounding box center [652, 320] width 165 height 44
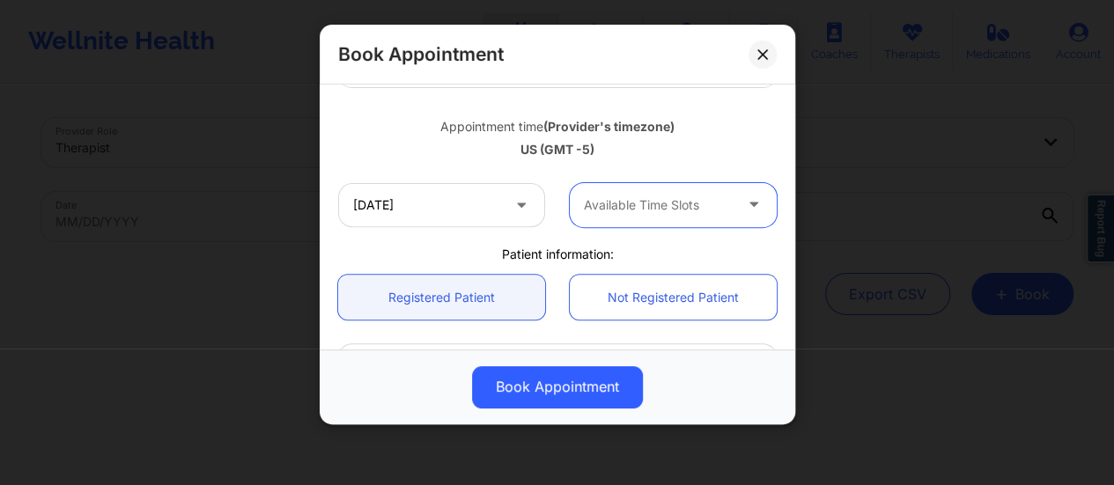
scroll to position [286, 0]
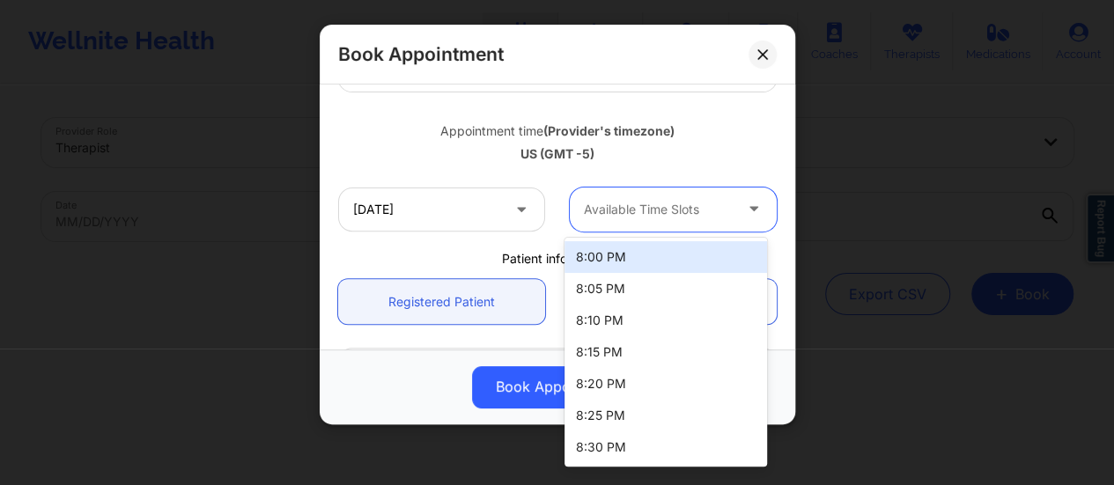
click at [663, 224] on div "Available Time Slots" at bounding box center [652, 210] width 165 height 44
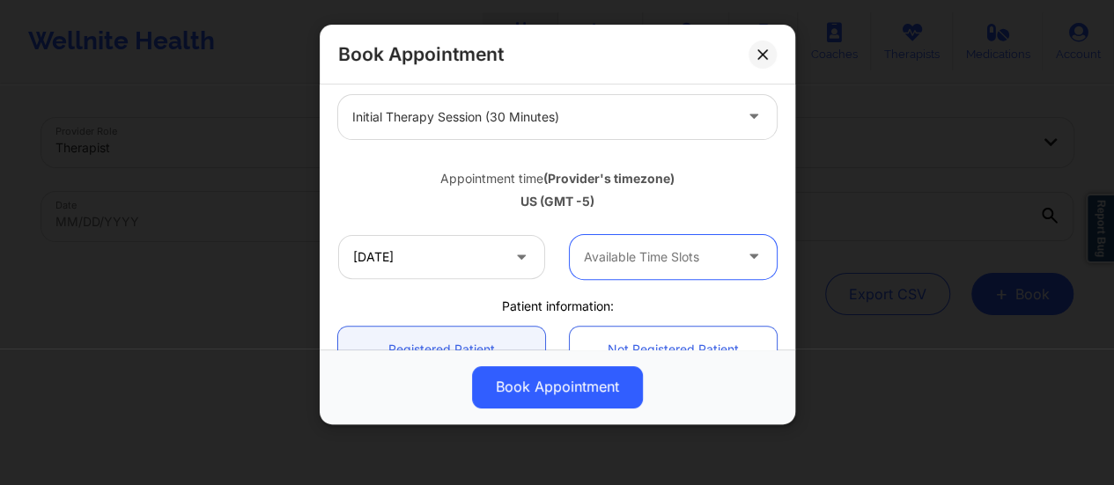
scroll to position [244, 0]
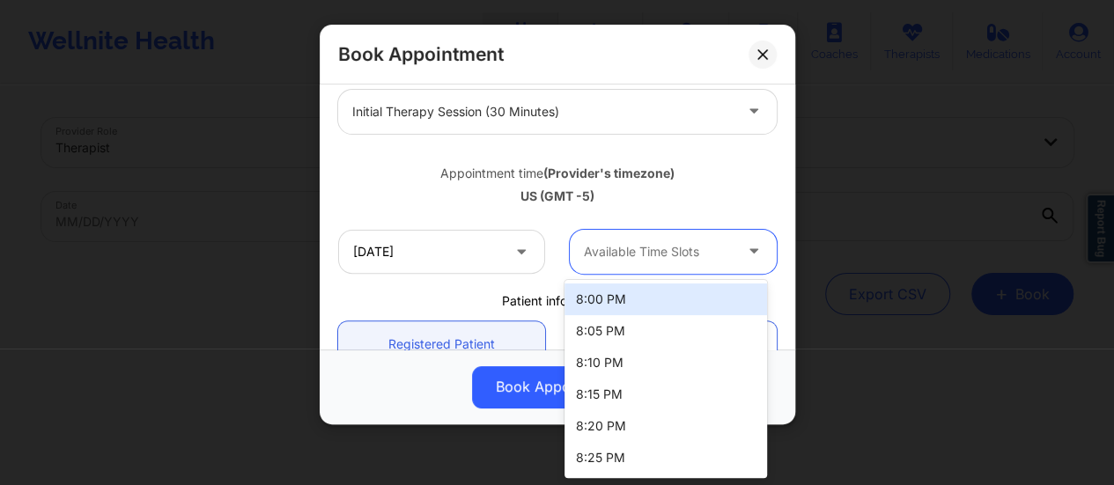
click at [667, 253] on div at bounding box center [658, 251] width 149 height 21
click at [629, 306] on div "8:00 PM" at bounding box center [665, 299] width 202 height 32
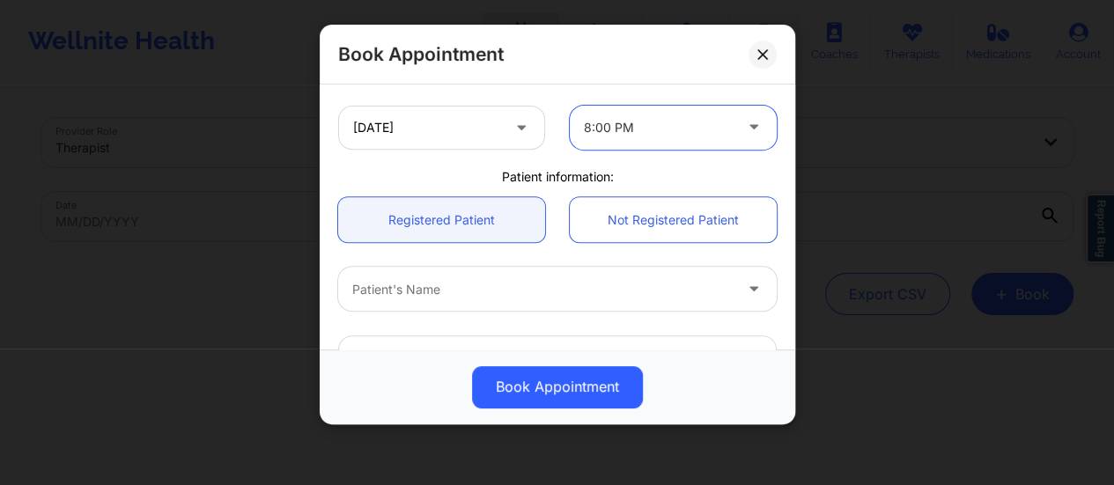
scroll to position [369, 0]
click at [682, 220] on link "Not Registered Patient" at bounding box center [673, 218] width 207 height 45
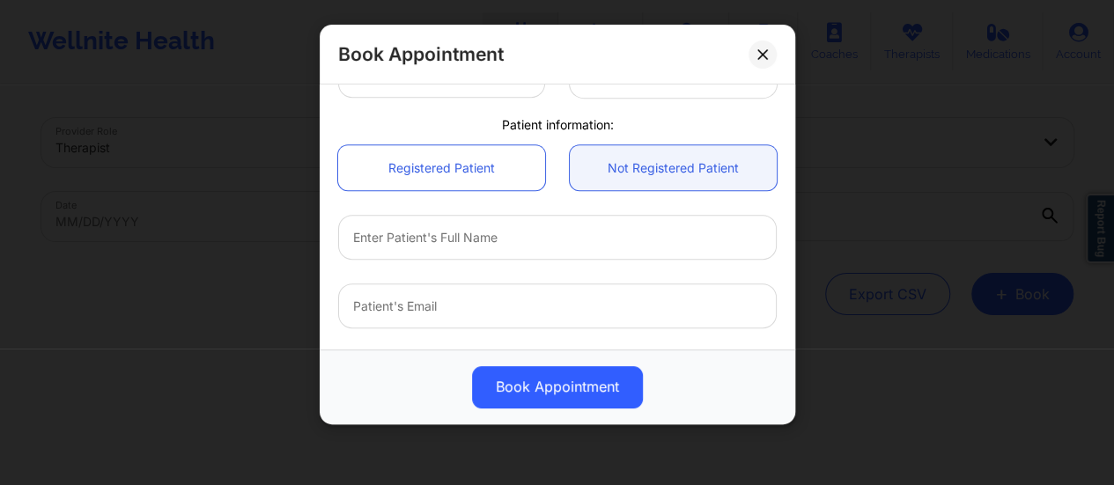
scroll to position [421, 0]
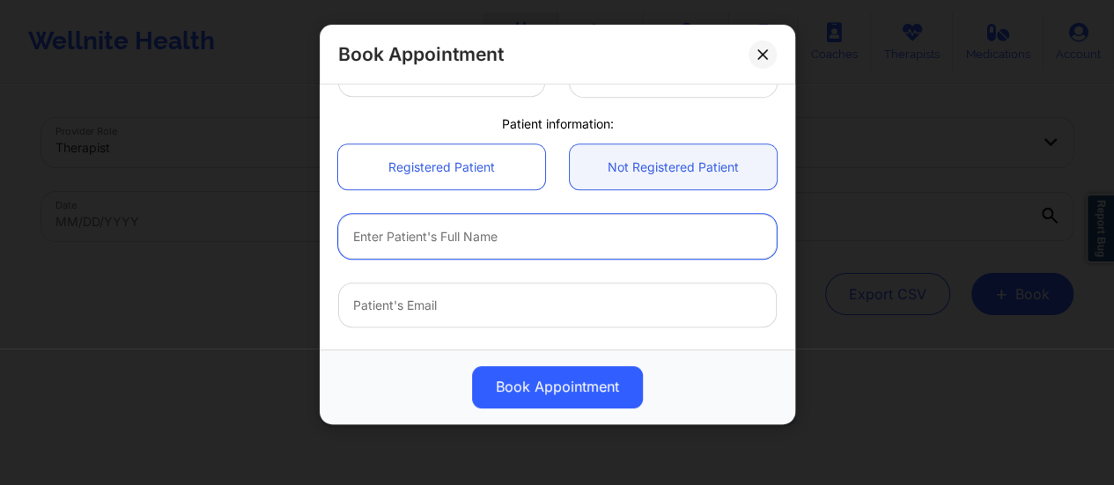
click at [509, 240] on input "text" at bounding box center [557, 236] width 438 height 45
paste input "[PERSON_NAME]"
type input "[PERSON_NAME]"
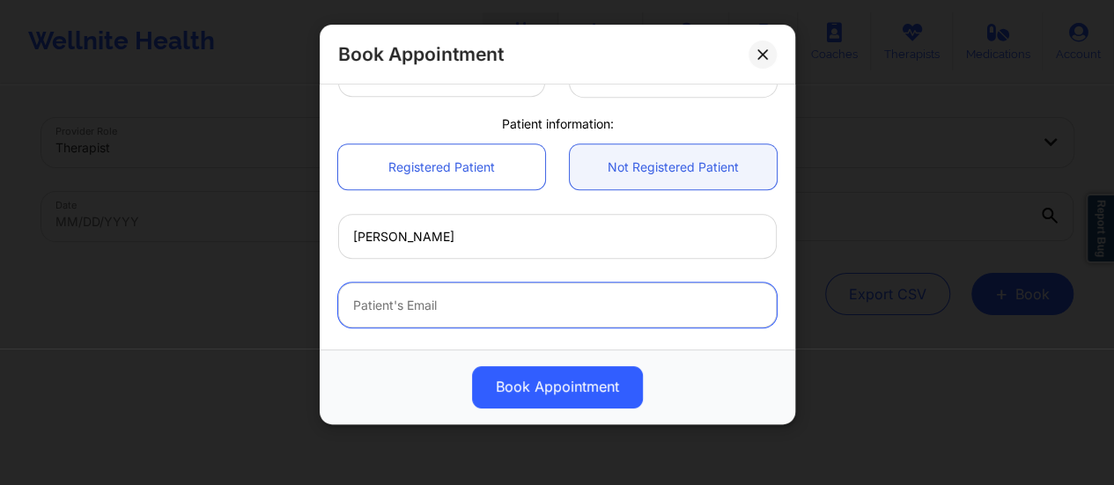
click at [424, 314] on input "email" at bounding box center [557, 305] width 438 height 45
paste input "[EMAIL_ADDRESS][DOMAIN_NAME]"
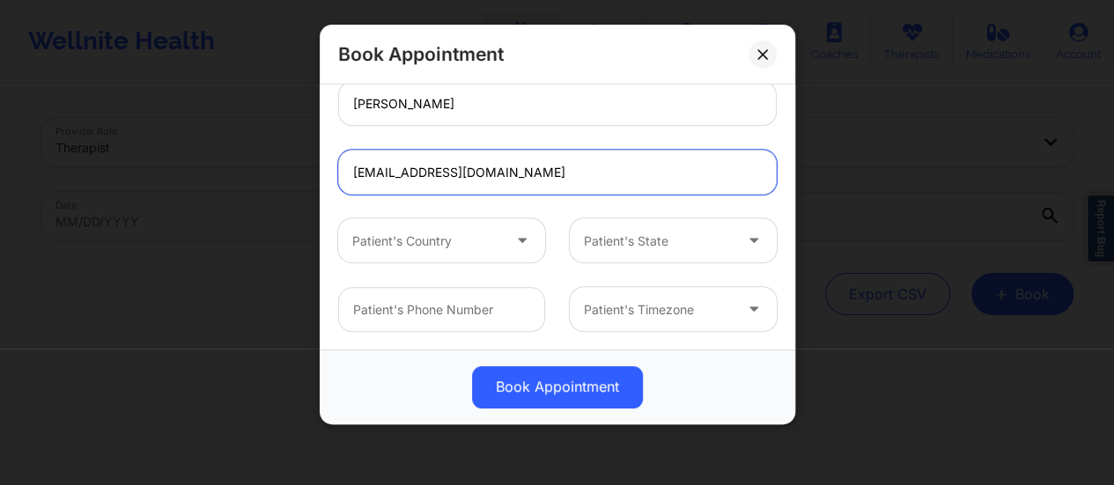
type input "[EMAIL_ADDRESS][DOMAIN_NAME]"
click at [467, 244] on div at bounding box center [426, 241] width 149 height 21
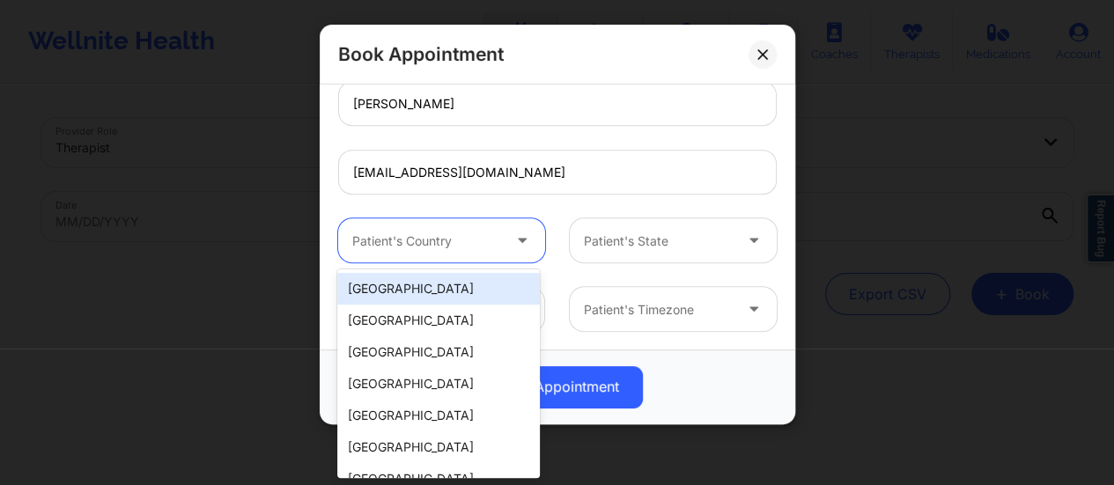
click at [404, 284] on div "[GEOGRAPHIC_DATA]" at bounding box center [438, 289] width 202 height 32
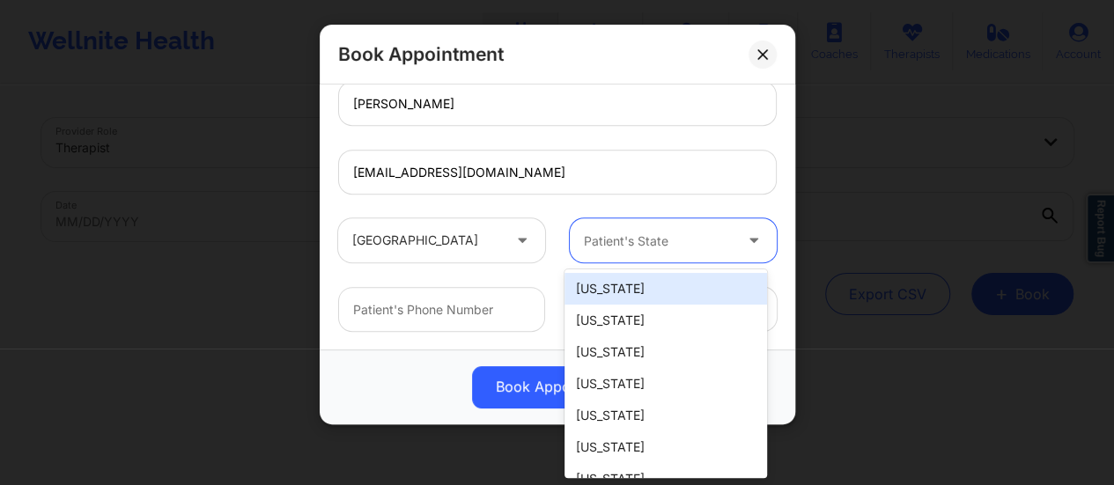
click at [636, 244] on div at bounding box center [658, 241] width 149 height 21
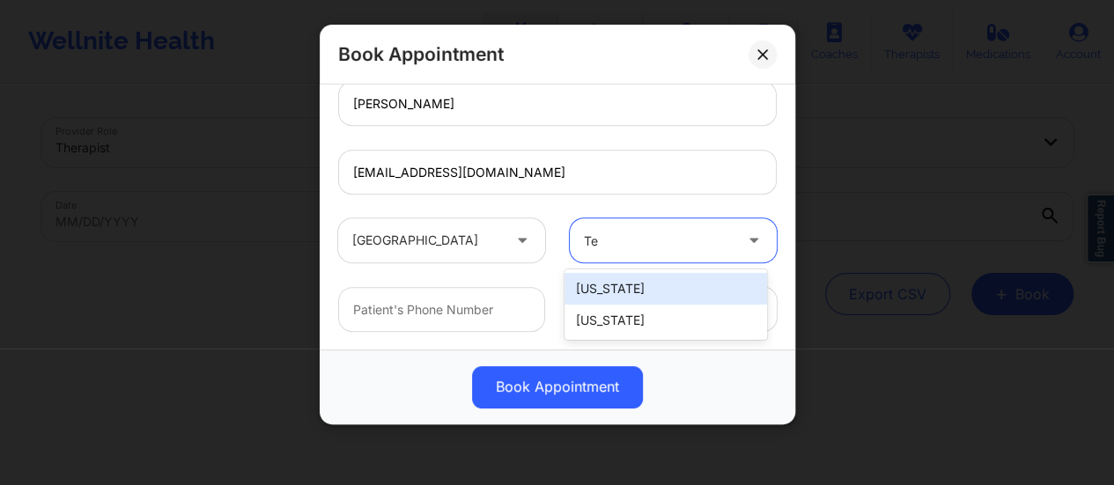
type input "Tex"
click at [619, 278] on div "[US_STATE]" at bounding box center [665, 289] width 202 height 32
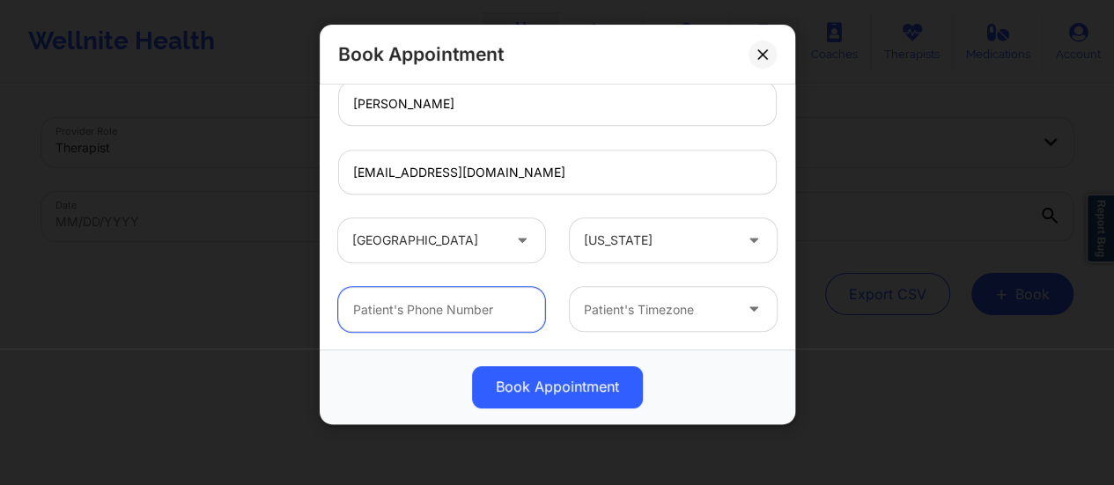
click at [491, 303] on input "text" at bounding box center [441, 309] width 207 height 45
paste input "[PHONE_NUMBER]"
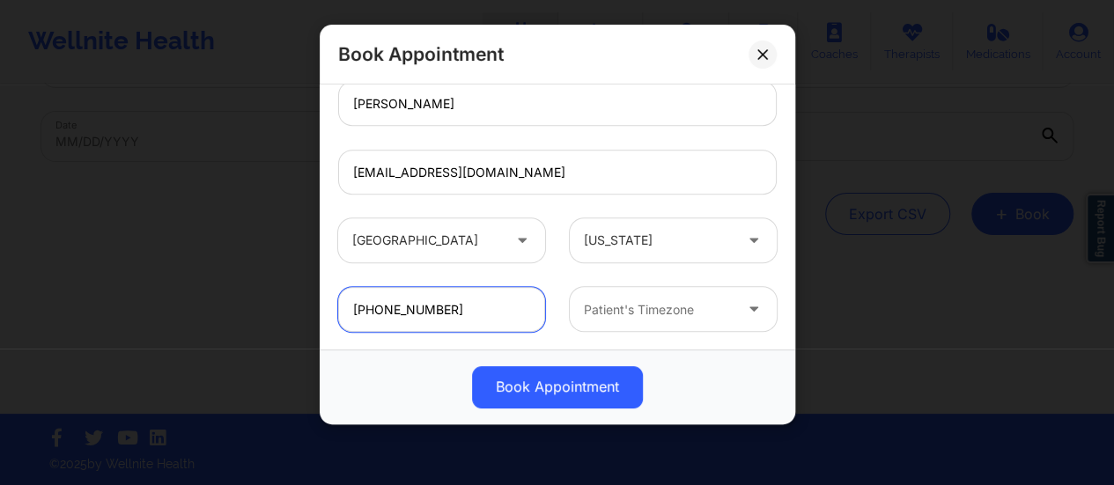
type input "[PHONE_NUMBER]"
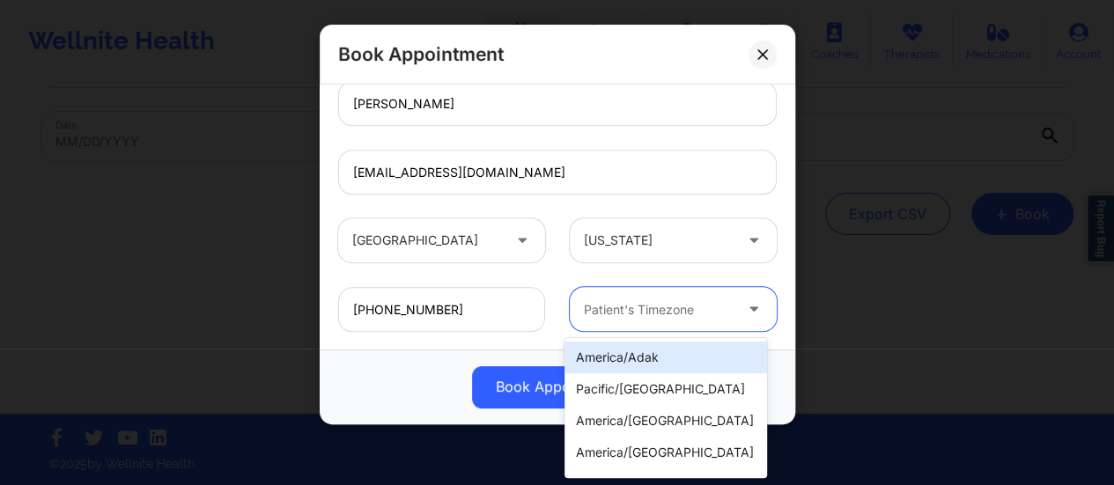
click at [685, 313] on div at bounding box center [658, 309] width 149 height 21
type input "Chi"
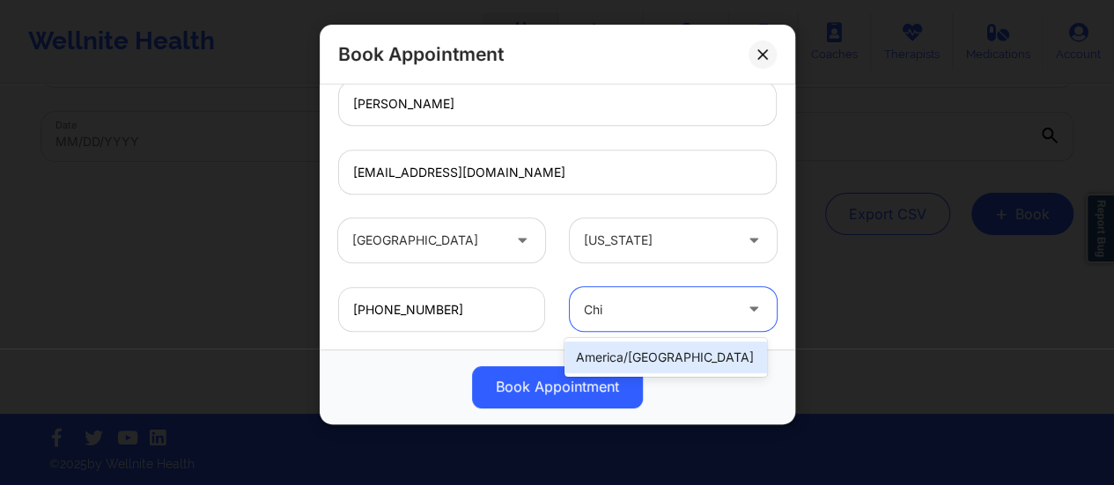
click at [695, 364] on div "america/[GEOGRAPHIC_DATA]" at bounding box center [665, 358] width 202 height 32
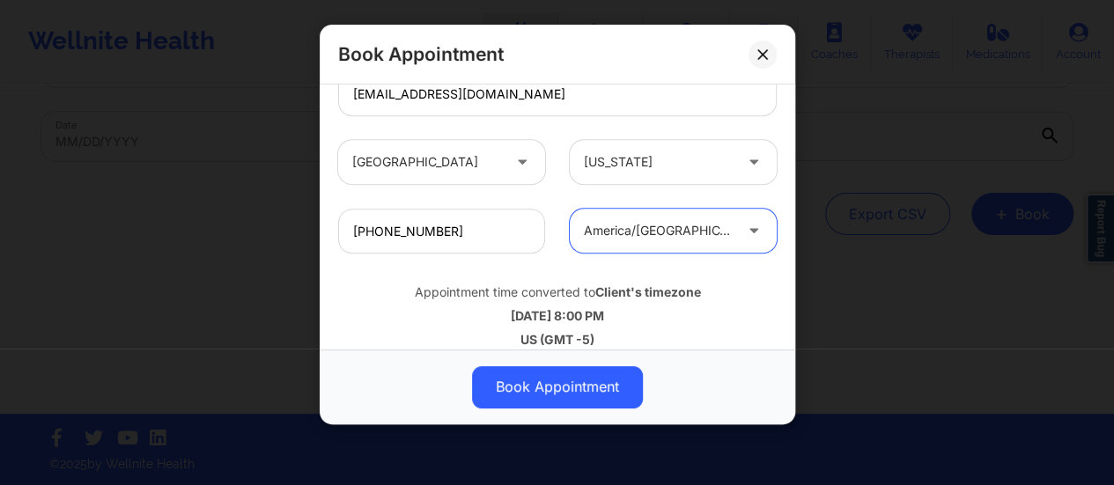
scroll to position [648, 0]
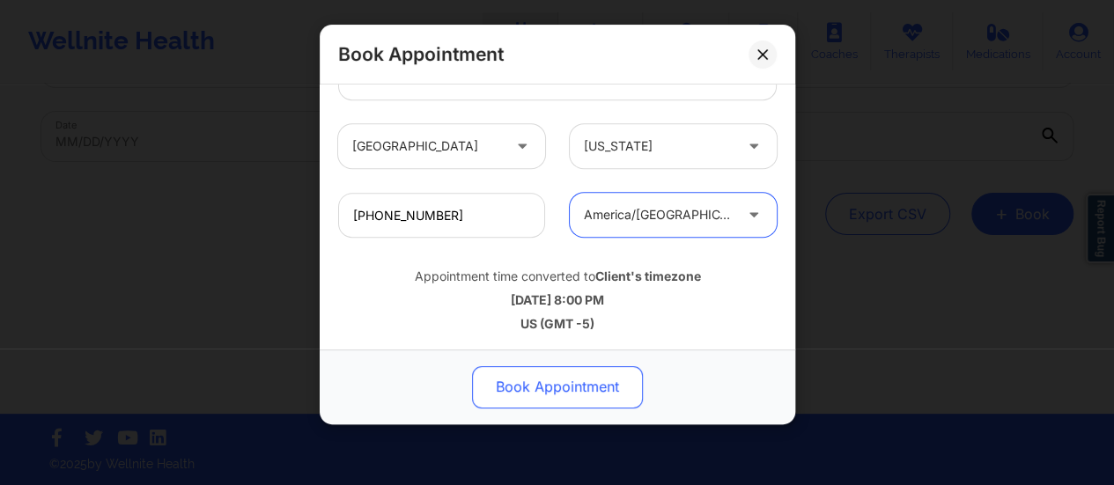
click at [530, 380] on button "Book Appointment" at bounding box center [557, 387] width 171 height 42
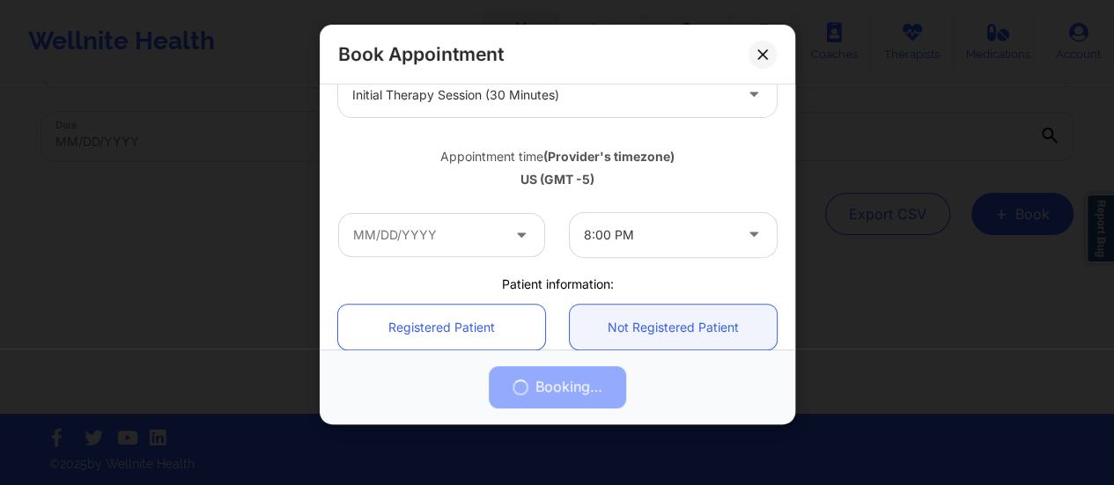
scroll to position [0, 0]
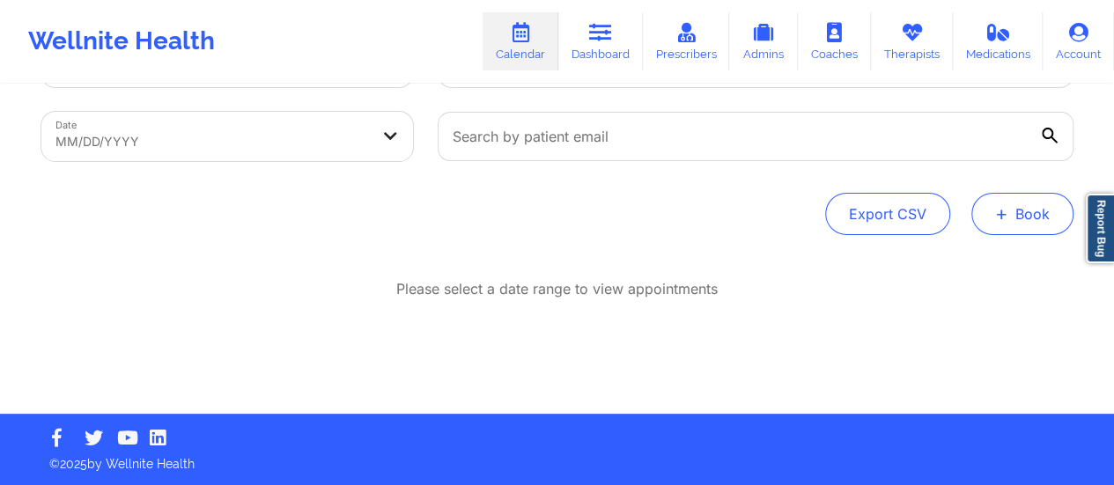
click at [1060, 208] on button "+ Book" at bounding box center [1022, 214] width 102 height 42
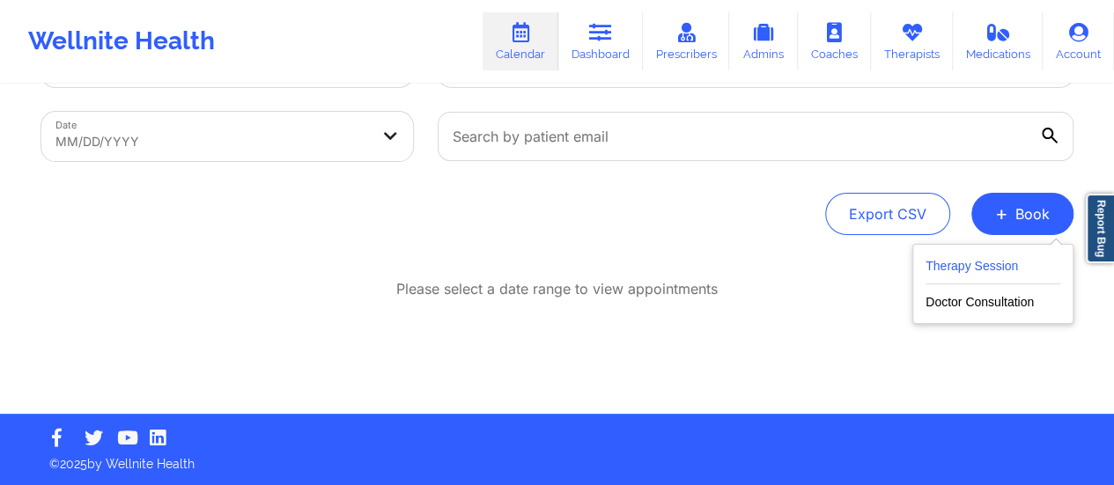
click at [1007, 272] on button "Therapy Session" at bounding box center [992, 269] width 135 height 29
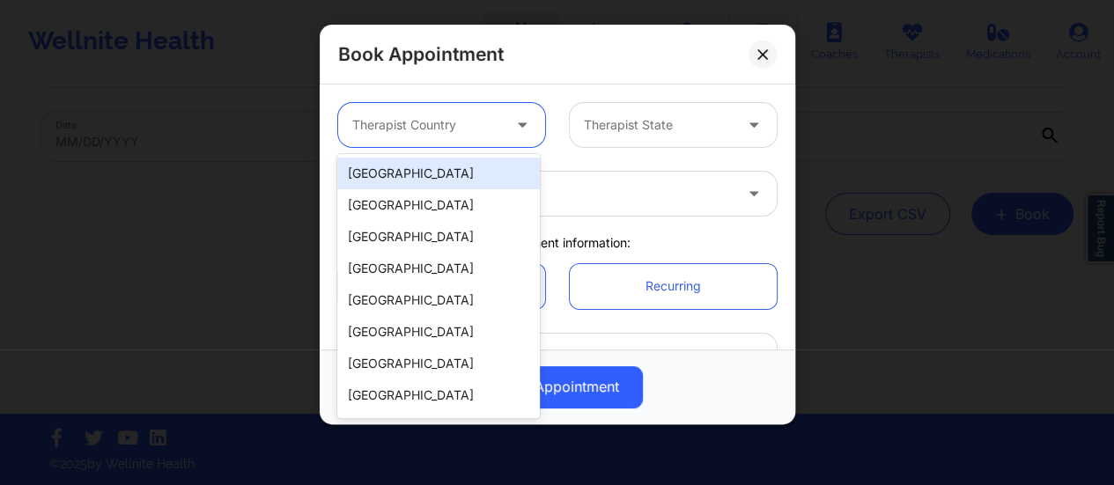
click at [428, 130] on div at bounding box center [426, 124] width 149 height 21
click at [430, 171] on div "[GEOGRAPHIC_DATA]" at bounding box center [438, 174] width 202 height 32
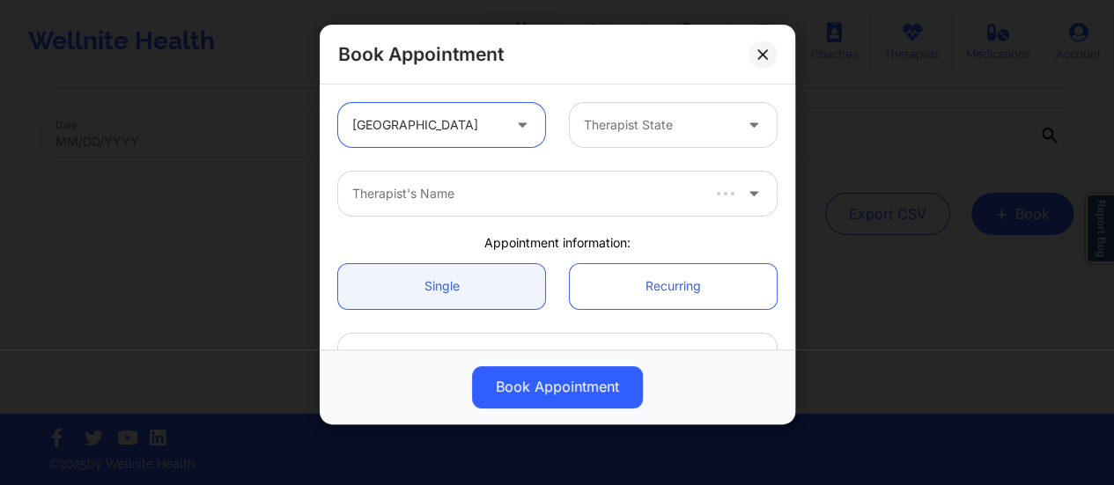
click at [620, 133] on div at bounding box center [658, 124] width 149 height 21
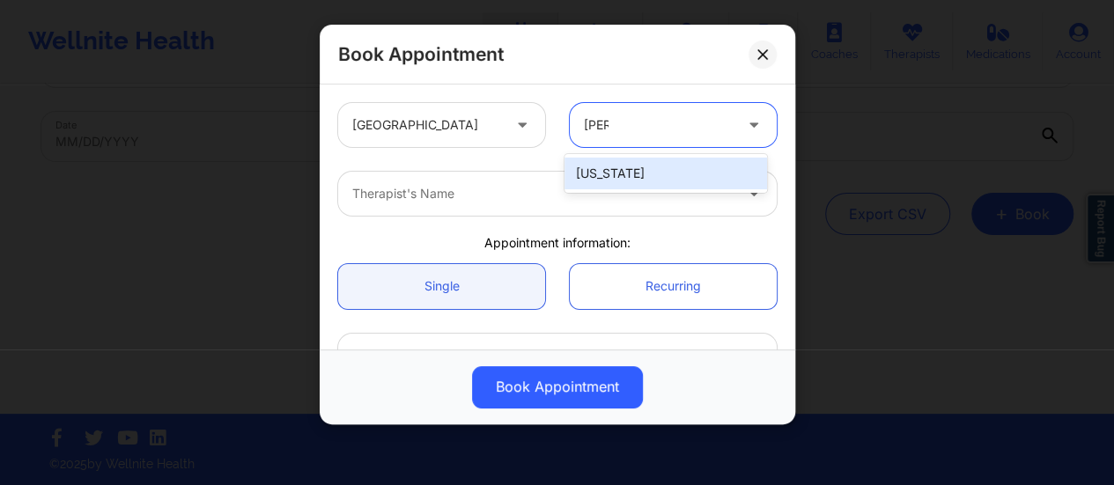
type input "Flori"
click at [658, 179] on div "[US_STATE]" at bounding box center [665, 174] width 202 height 32
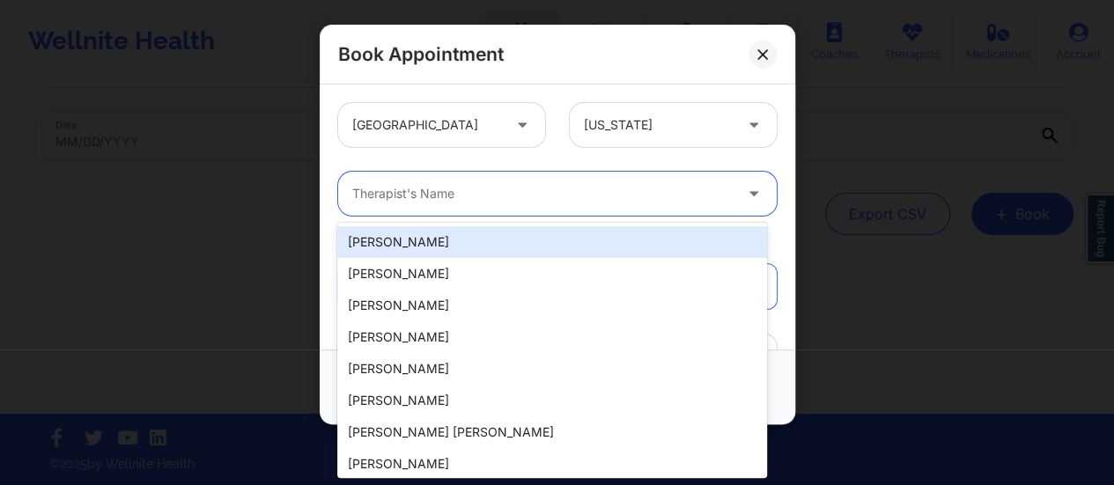
click at [592, 184] on div at bounding box center [542, 193] width 380 height 21
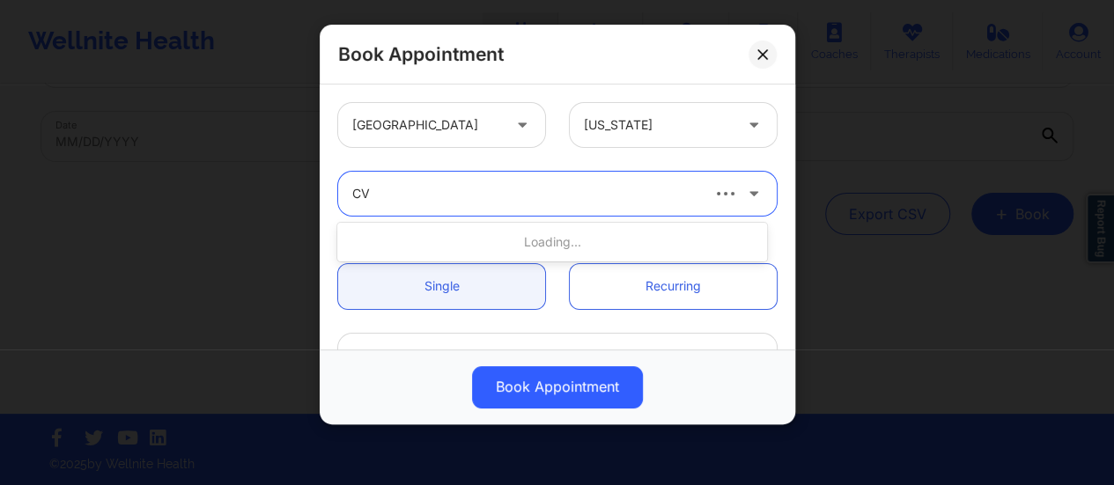
type input "C"
type input "[US_STATE][PERSON_NAME]"
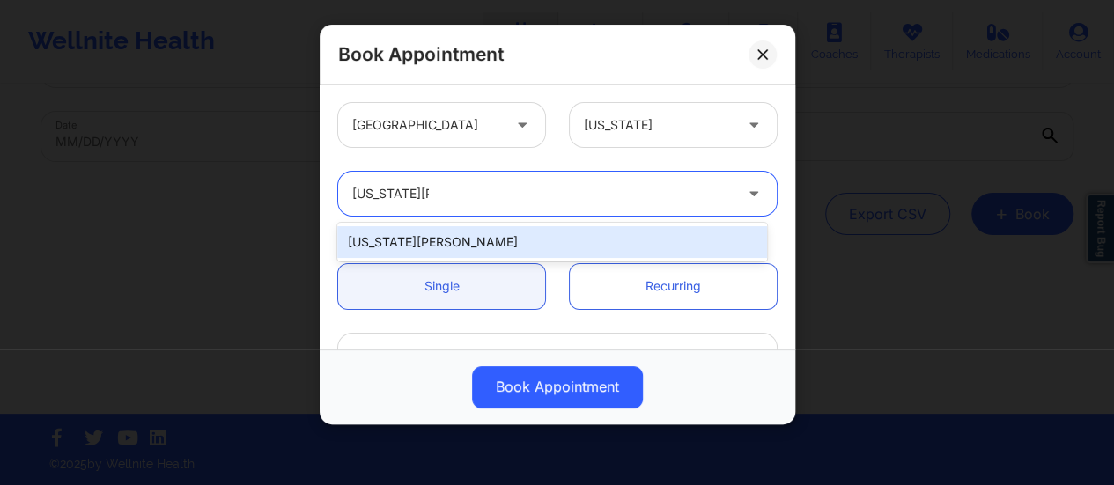
click at [572, 239] on div "[US_STATE][PERSON_NAME]" at bounding box center [552, 242] width 430 height 32
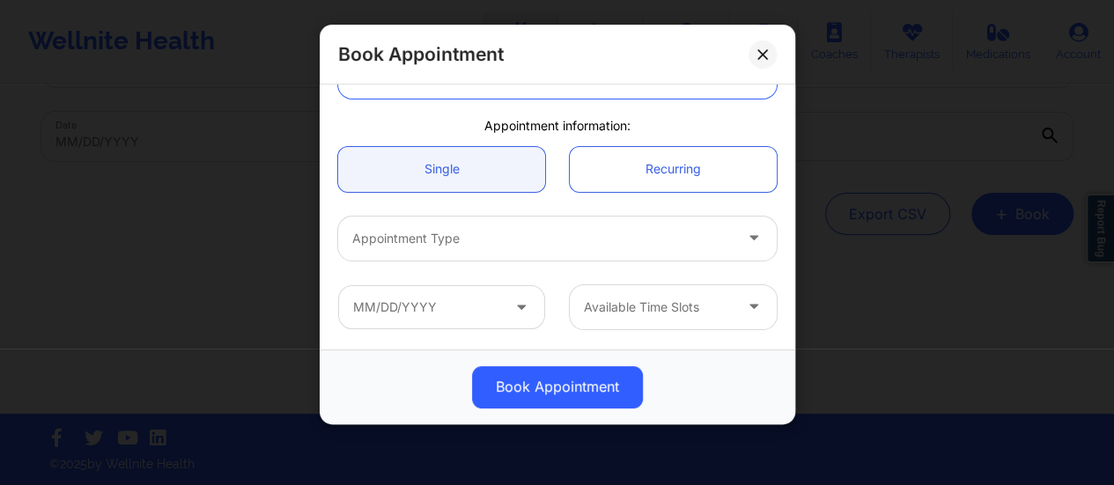
scroll to position [123, 0]
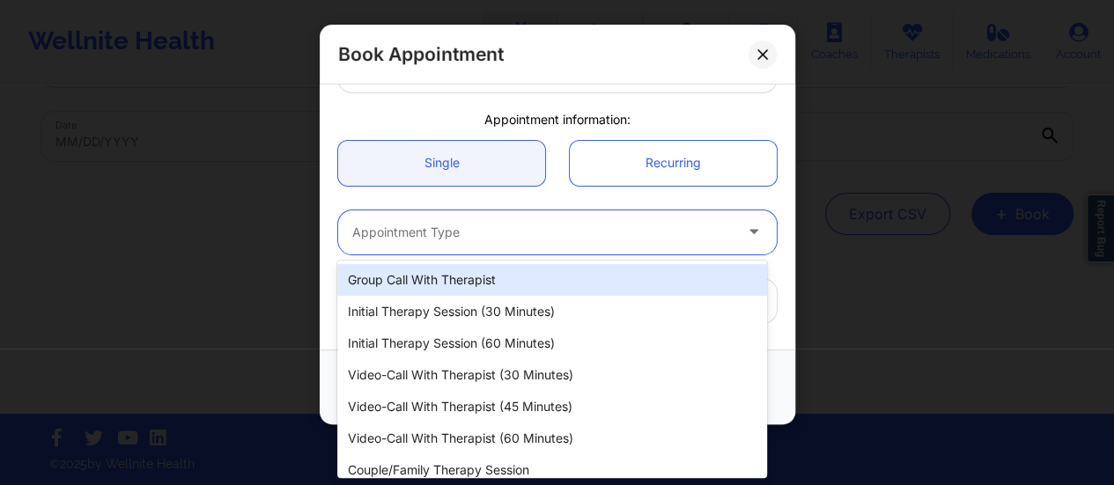
click at [544, 232] on div at bounding box center [542, 232] width 380 height 21
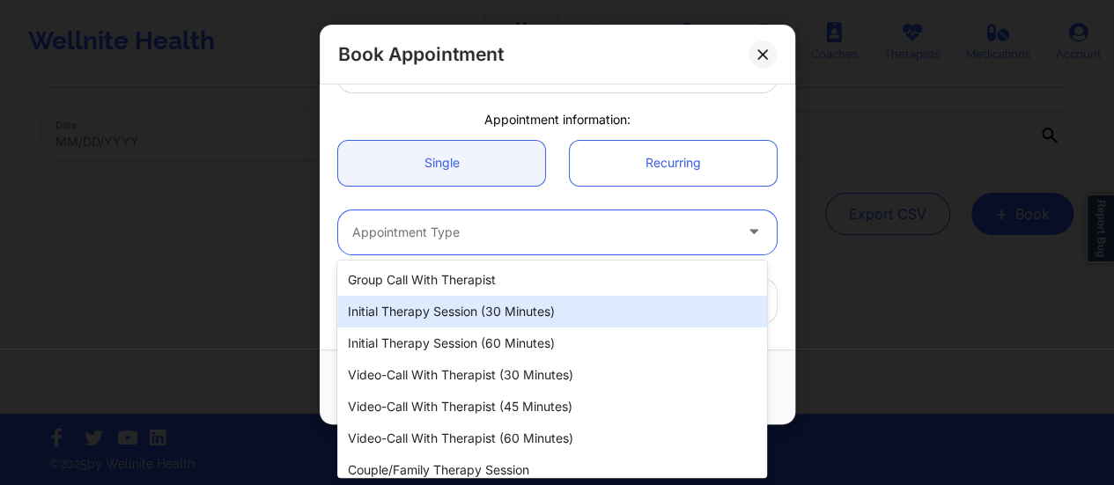
click at [496, 304] on div "Initial Therapy Session (30 minutes)" at bounding box center [552, 312] width 430 height 32
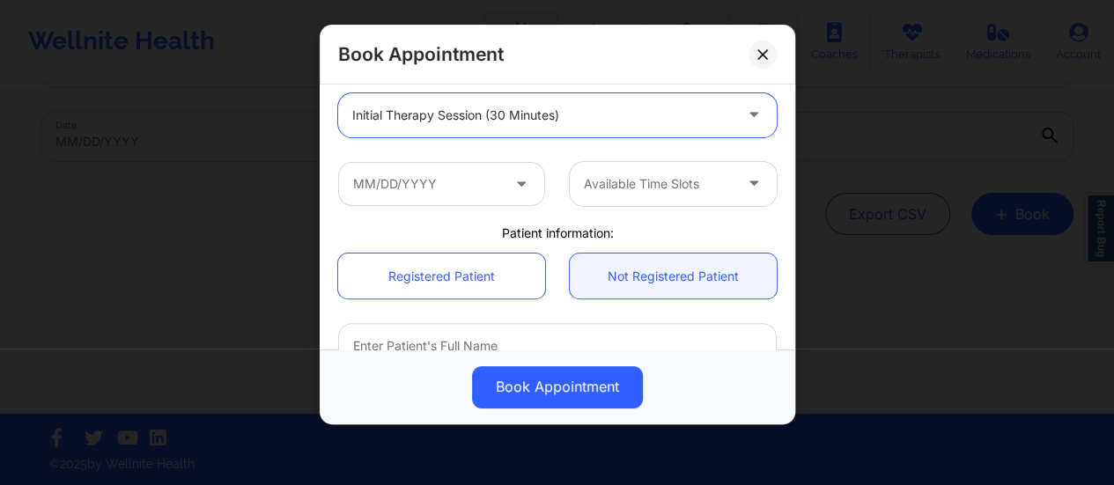
scroll to position [241, 0]
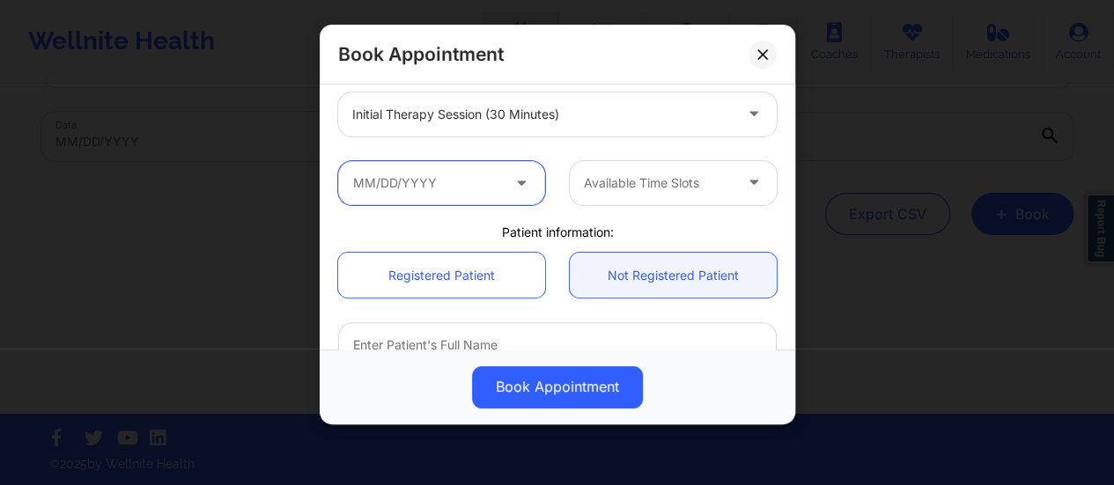
click at [482, 173] on input "text" at bounding box center [441, 183] width 207 height 44
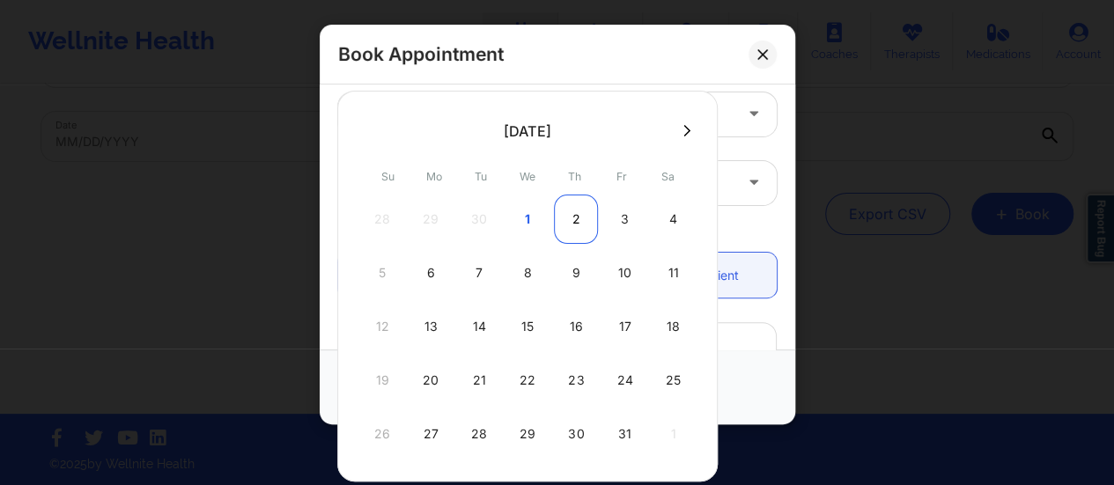
click at [570, 219] on div "2" at bounding box center [576, 219] width 44 height 49
type input "[DATE]"
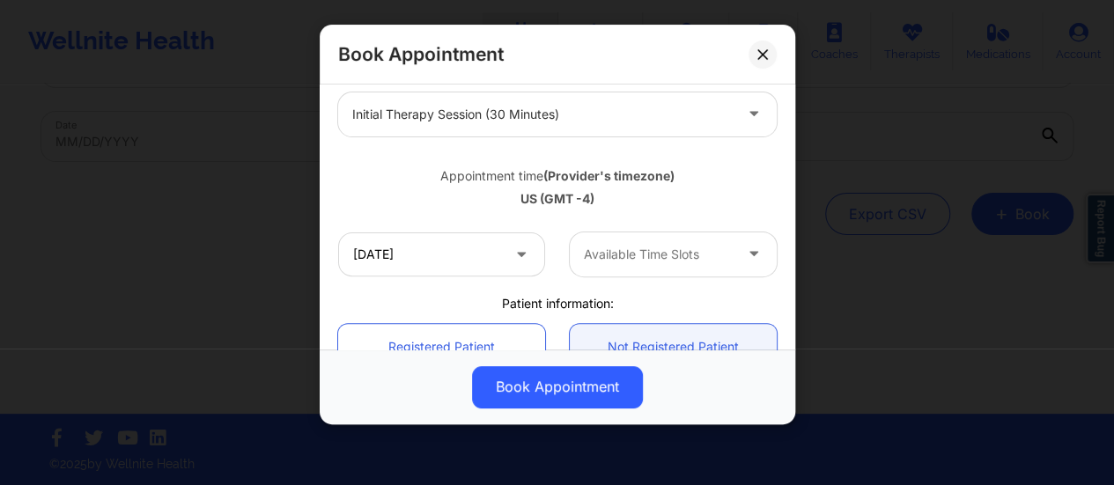
scroll to position [327, 0]
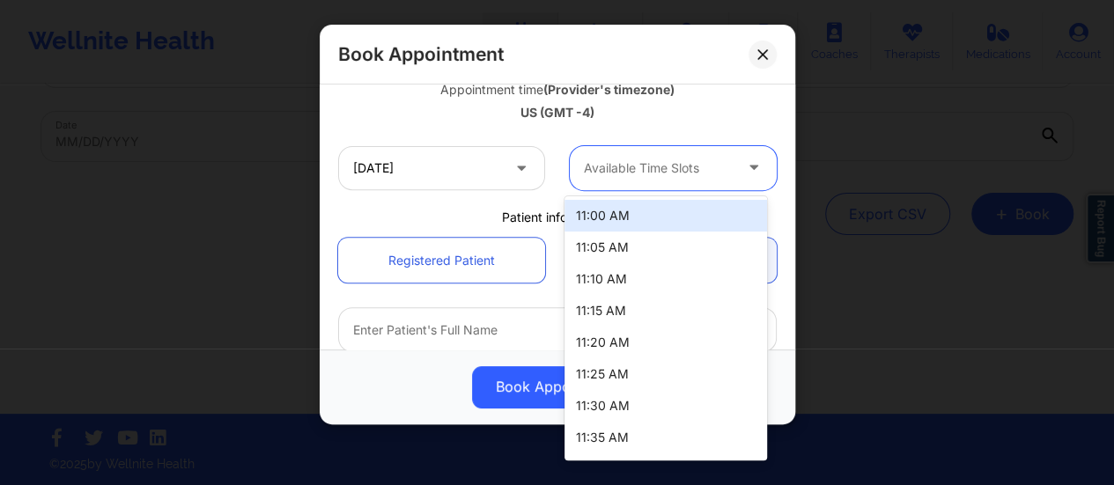
click at [678, 183] on div "Available Time Slots" at bounding box center [652, 168] width 165 height 44
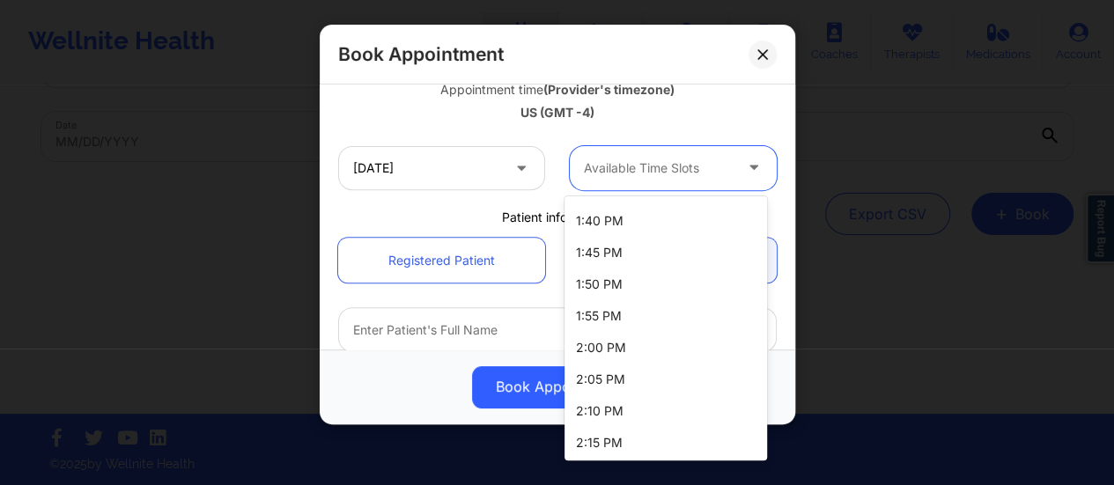
scroll to position [1010, 0]
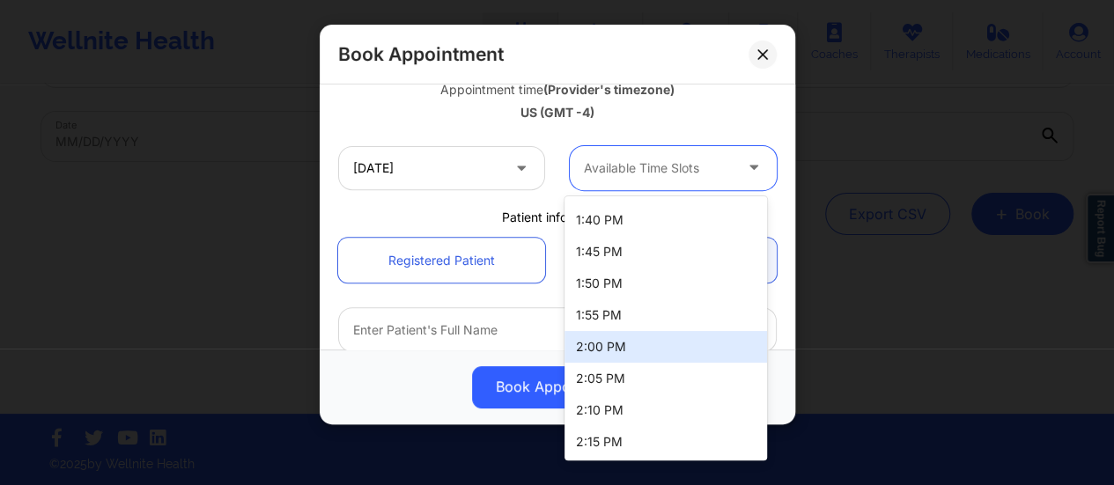
click at [616, 346] on div "2:00 PM" at bounding box center [665, 347] width 202 height 32
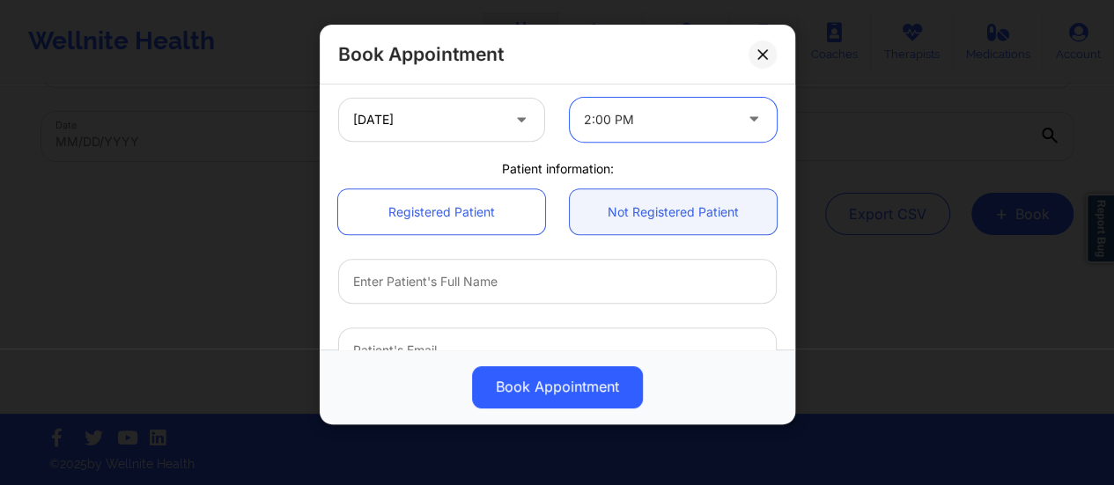
scroll to position [380, 0]
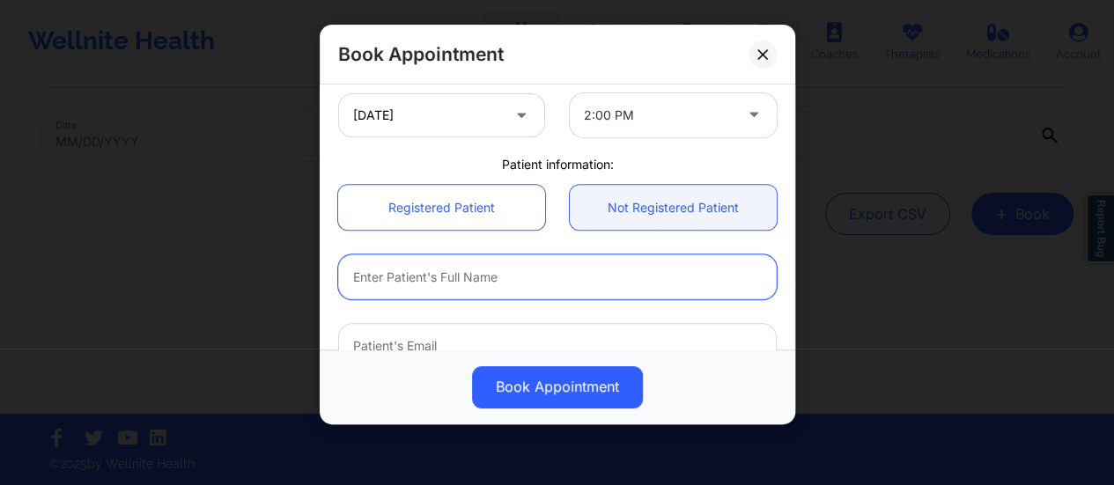
click at [576, 265] on input "text" at bounding box center [557, 276] width 438 height 45
paste input "[PERSON_NAME] [PERSON_NAME]"
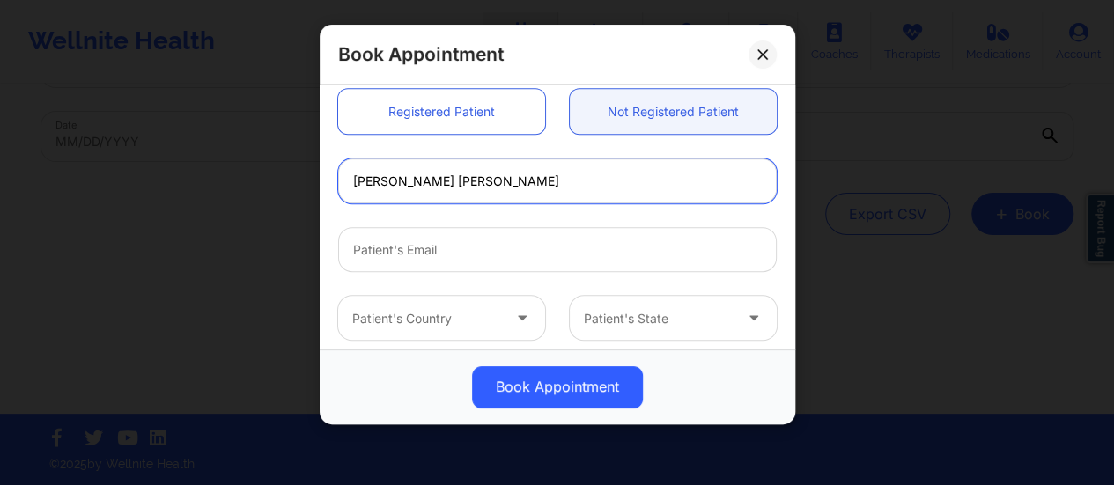
scroll to position [477, 0]
type input "[PERSON_NAME] [PERSON_NAME]"
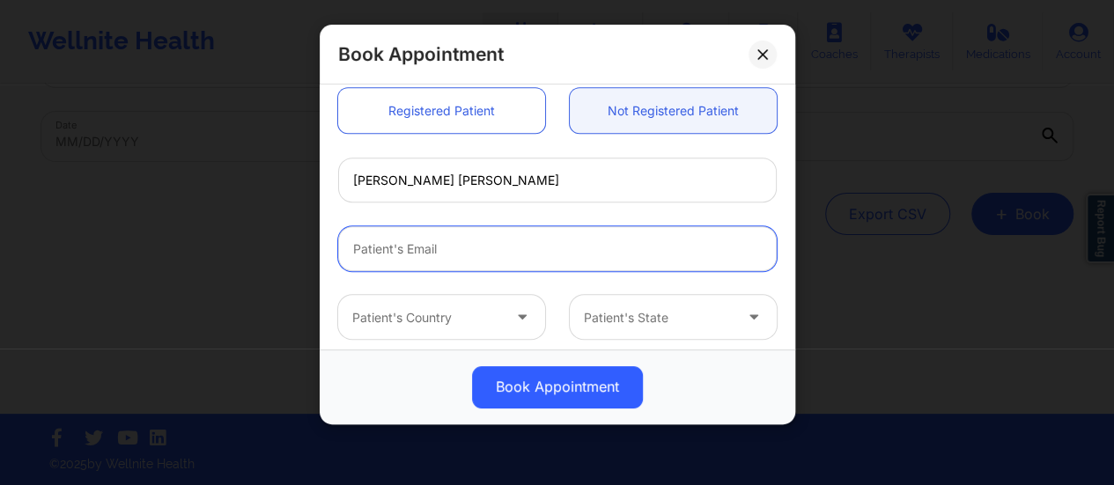
click at [532, 240] on input "email" at bounding box center [557, 248] width 438 height 45
paste input "[PERSON_NAME][EMAIL_ADDRESS][PERSON_NAME][DOMAIN_NAME]"
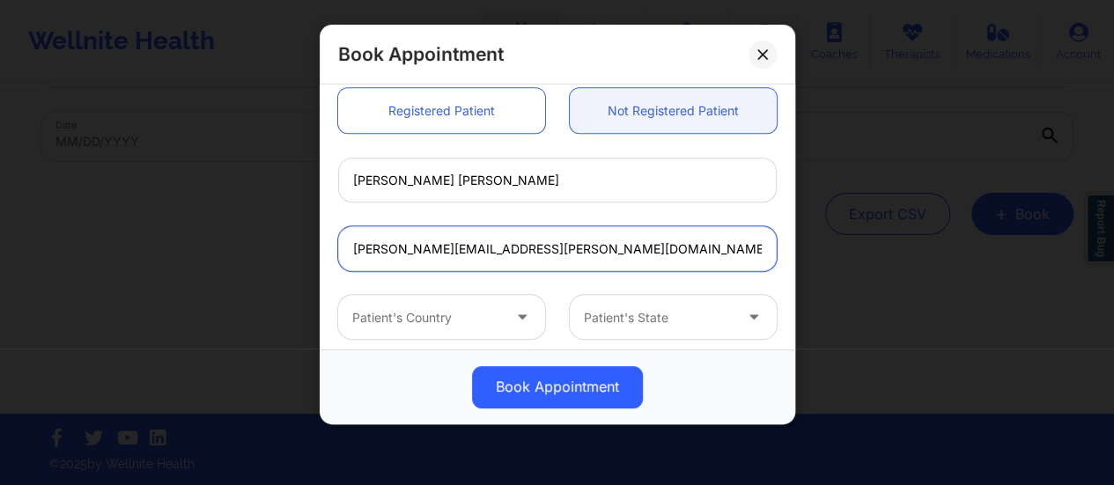
type input "[PERSON_NAME][EMAIL_ADDRESS][PERSON_NAME][DOMAIN_NAME]"
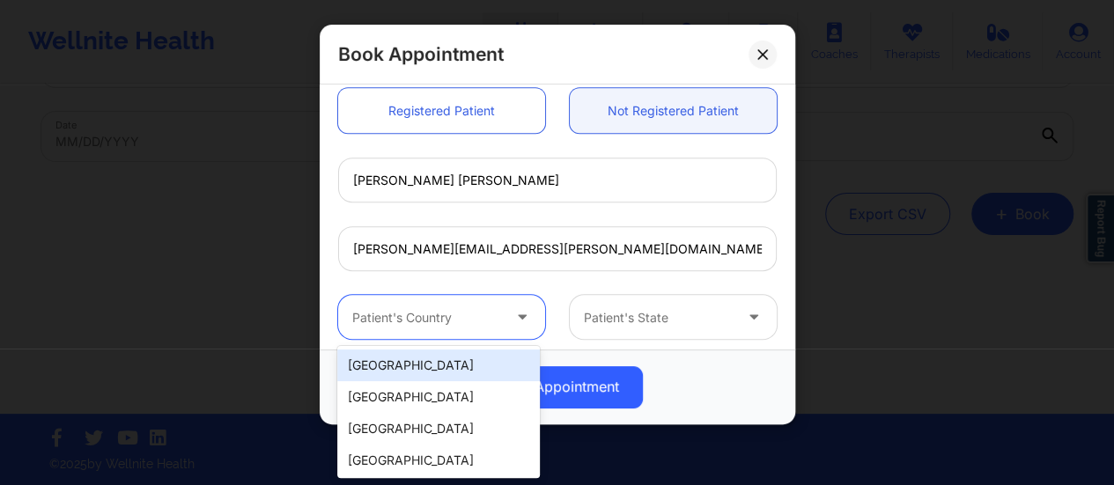
click at [467, 307] on div at bounding box center [426, 317] width 149 height 21
click at [412, 371] on div "[GEOGRAPHIC_DATA]" at bounding box center [438, 365] width 202 height 32
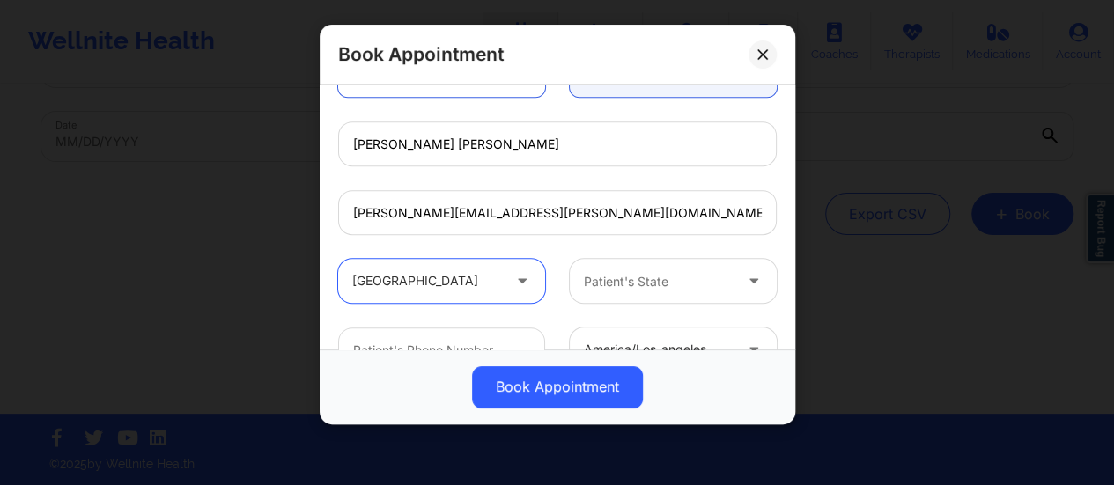
scroll to position [514, 0]
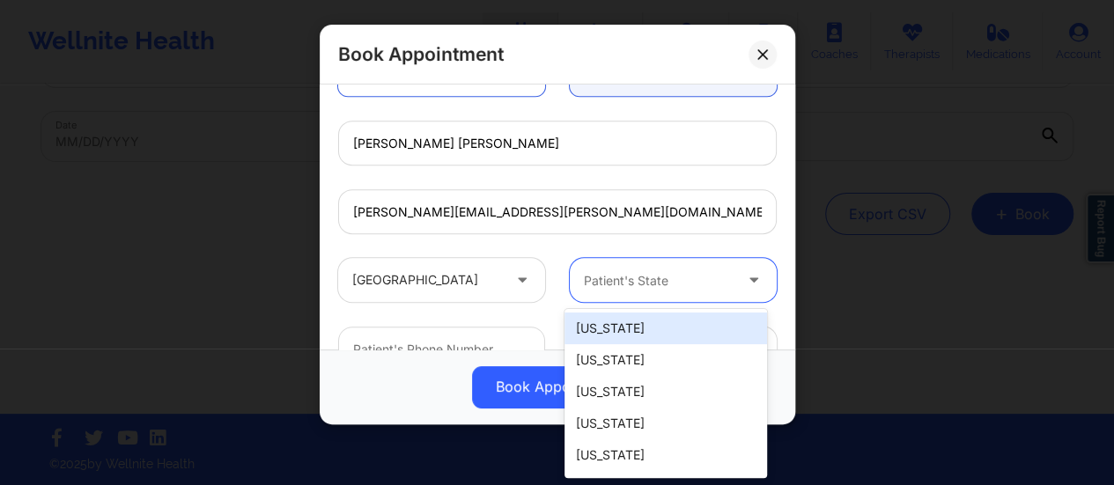
click at [657, 272] on div at bounding box center [658, 280] width 149 height 21
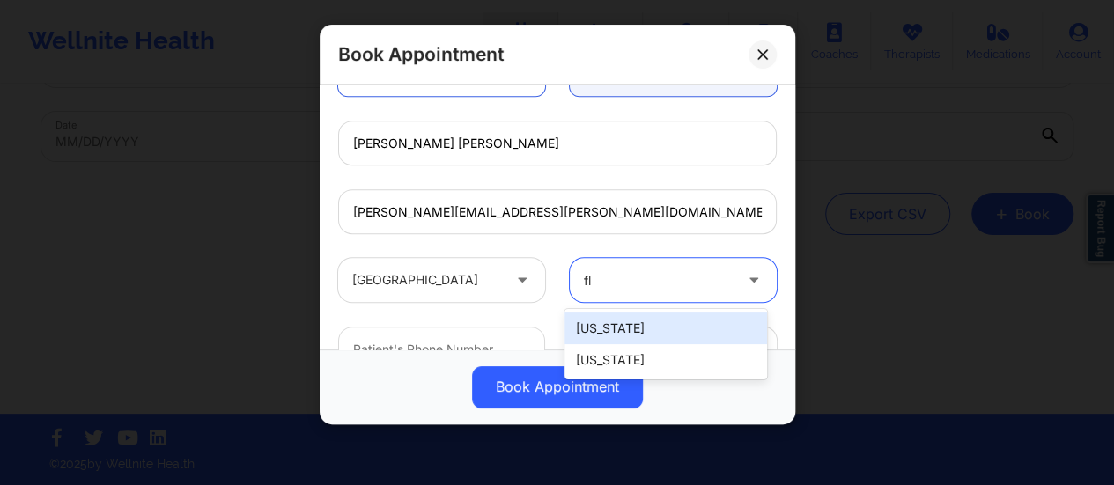
type input "flo"
click at [672, 325] on div "[US_STATE]" at bounding box center [665, 329] width 202 height 32
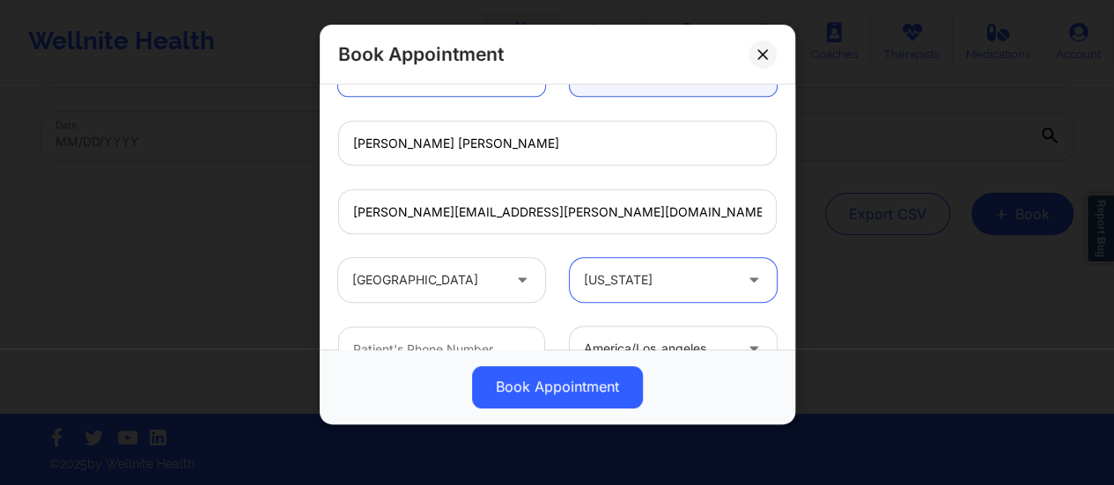
scroll to position [648, 0]
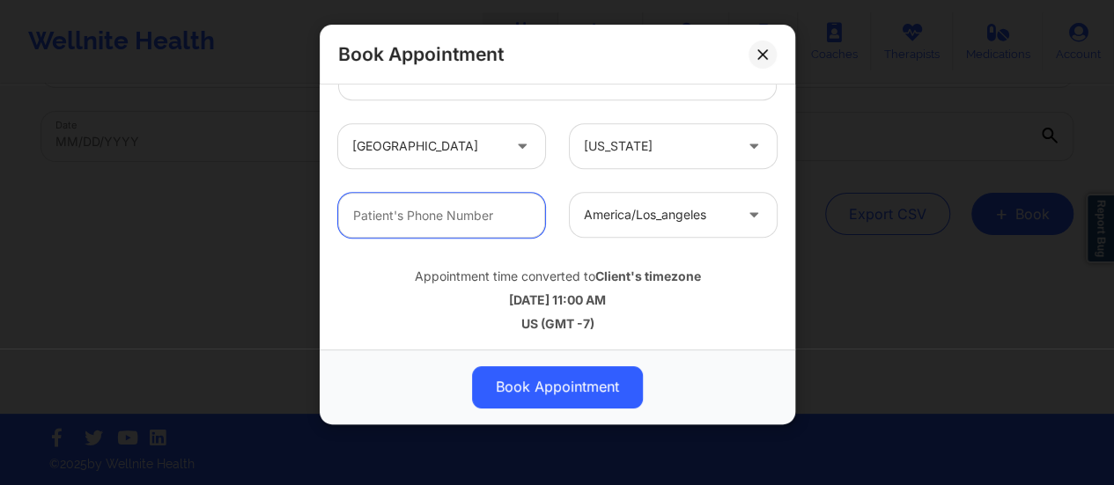
click at [446, 210] on input "text" at bounding box center [441, 215] width 207 height 45
paste input "[PHONE_NUMBER]"
type input "[PHONE_NUMBER]"
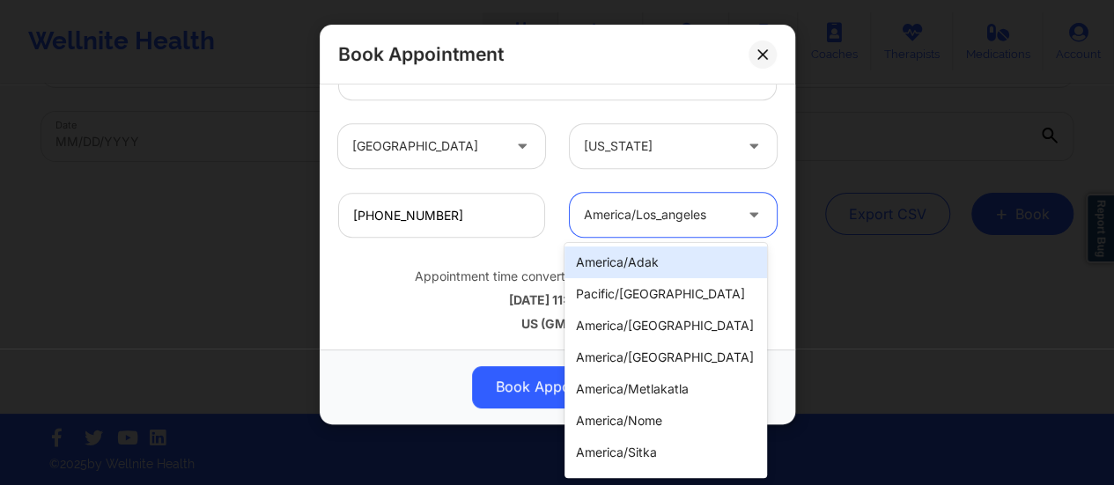
click at [654, 223] on div at bounding box center [658, 215] width 149 height 21
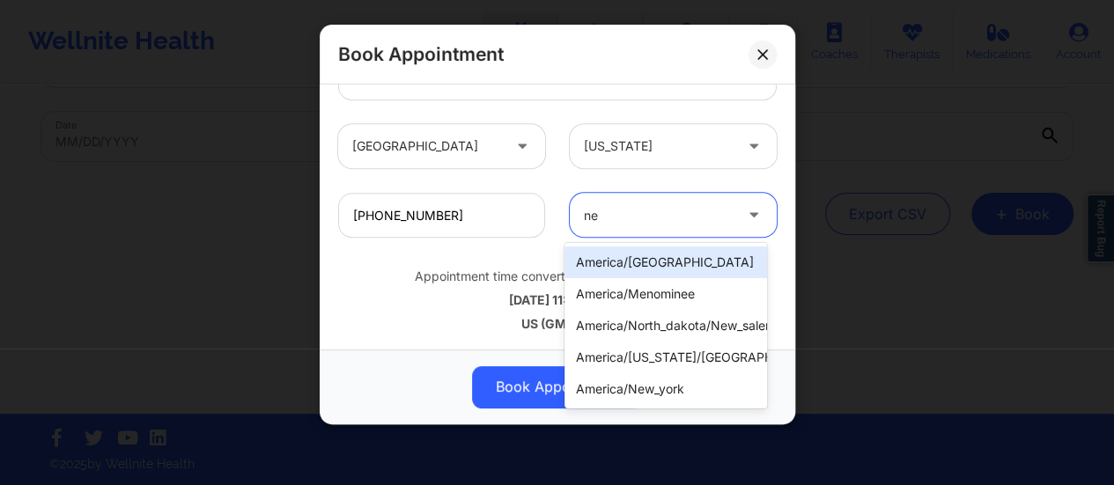
type input "new"
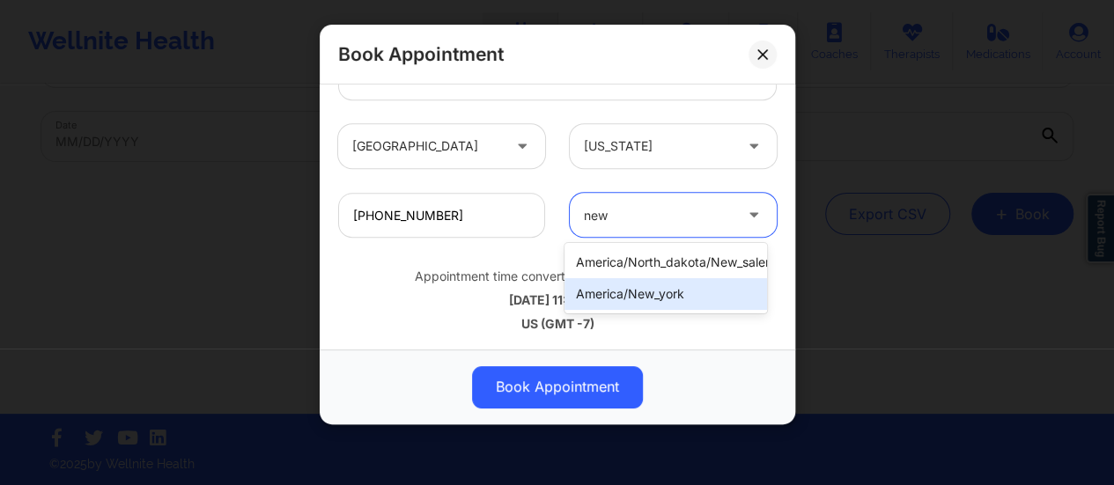
click at [682, 288] on div "america/new_york" at bounding box center [665, 294] width 202 height 32
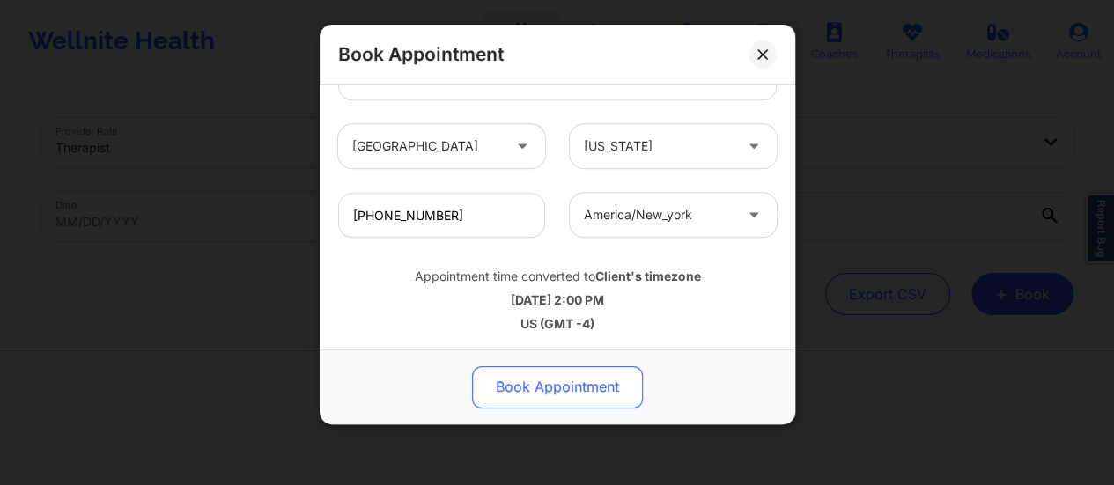
click at [583, 368] on button "Book Appointment" at bounding box center [557, 387] width 171 height 42
